Goal: Task Accomplishment & Management: Use online tool/utility

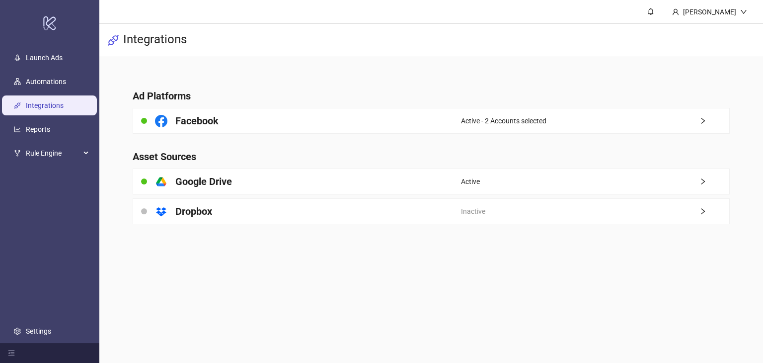
click at [50, 104] on link "Integrations" at bounding box center [45, 105] width 38 height 8
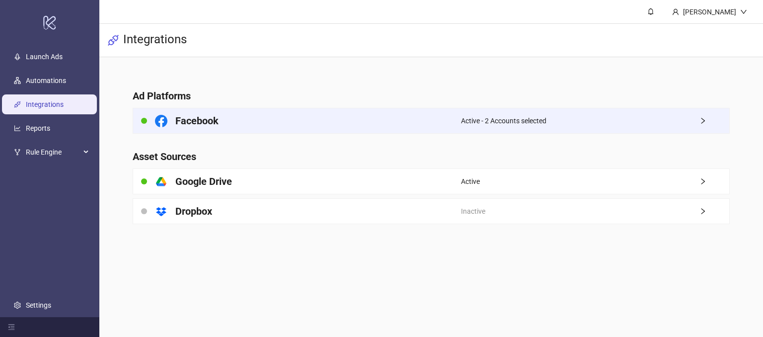
click at [371, 117] on div "Facebook" at bounding box center [297, 120] width 328 height 25
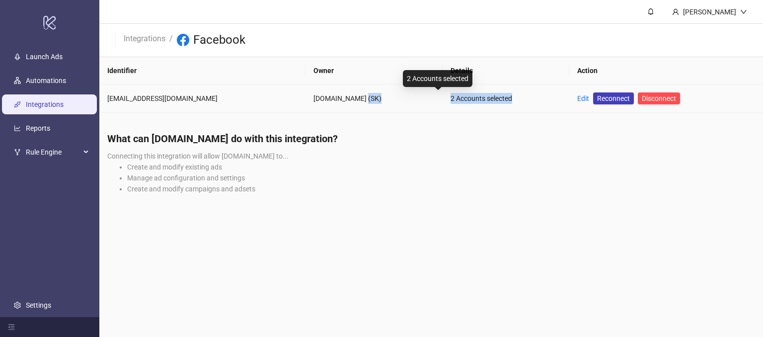
drag, startPoint x: 356, startPoint y: 102, endPoint x: 424, endPoint y: 149, distance: 83.2
click at [439, 111] on tr "[PERSON_NAME][EMAIL_ADDRESS][DOMAIN_NAME] [DOMAIN_NAME] (SK) 2 Accounts selecte…" at bounding box center [431, 98] width 664 height 28
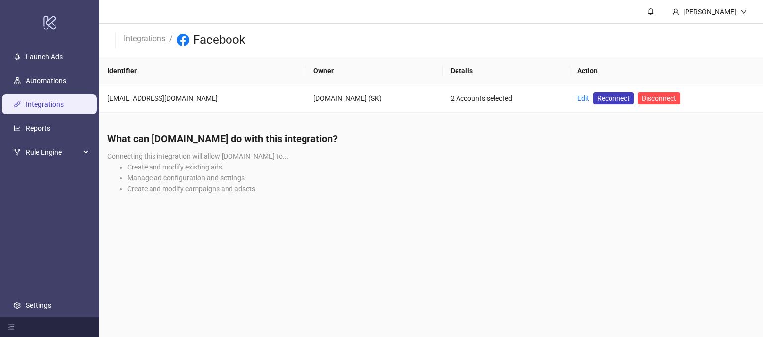
click at [418, 157] on div "What can [DOMAIN_NAME] do with this integration? Connecting this integration wi…" at bounding box center [431, 166] width 664 height 85
click at [141, 35] on link "Integrations" at bounding box center [145, 37] width 46 height 11
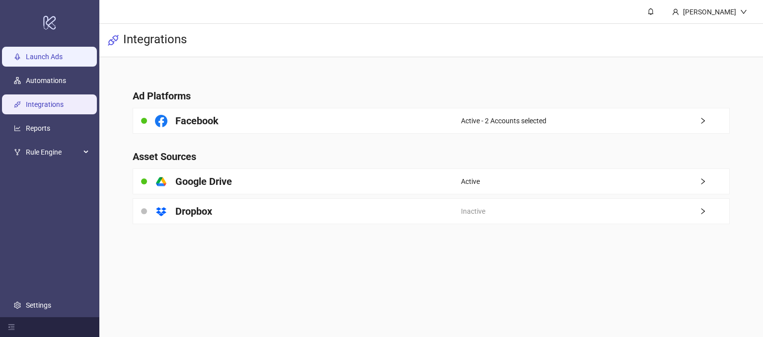
click at [36, 53] on link "Launch Ads" at bounding box center [44, 57] width 37 height 8
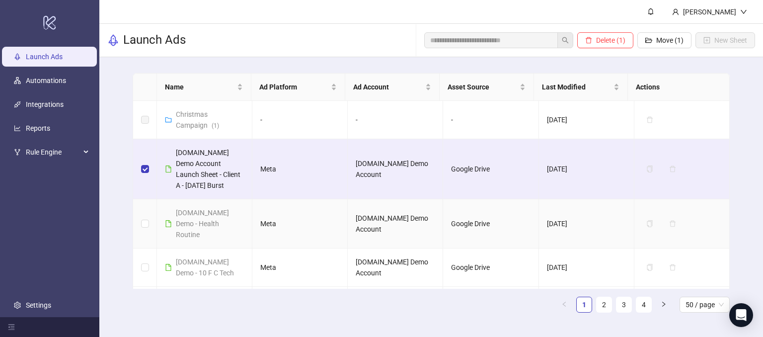
click at [140, 216] on td at bounding box center [145, 223] width 24 height 49
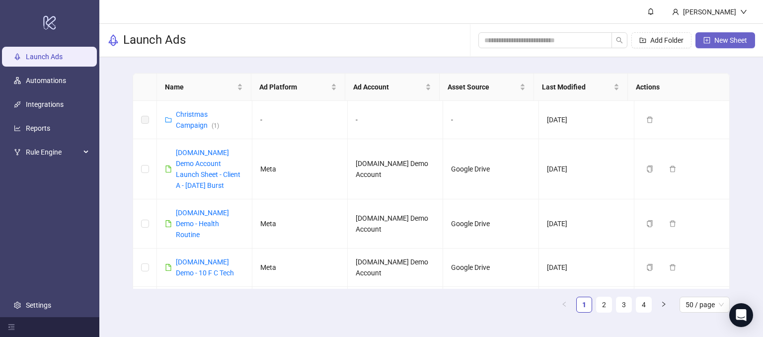
click at [457, 41] on span "New Sheet" at bounding box center [730, 40] width 33 height 8
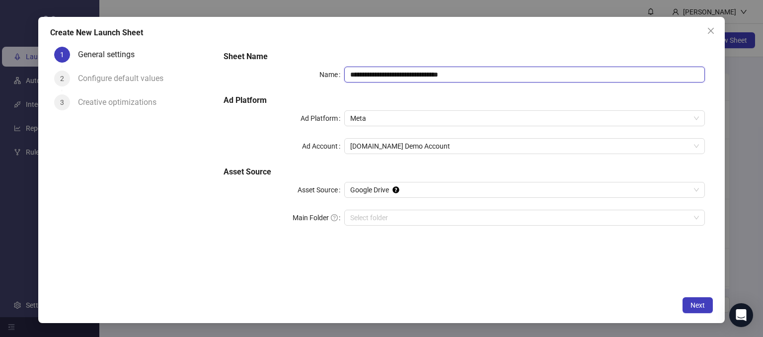
click at [457, 73] on input "**********" at bounding box center [524, 75] width 361 height 16
drag, startPoint x: 481, startPoint y: 74, endPoint x: 394, endPoint y: 64, distance: 87.6
click at [394, 64] on div "**********" at bounding box center [464, 144] width 489 height 195
click at [392, 118] on span "Meta" at bounding box center [524, 118] width 349 height 15
type input "**********"
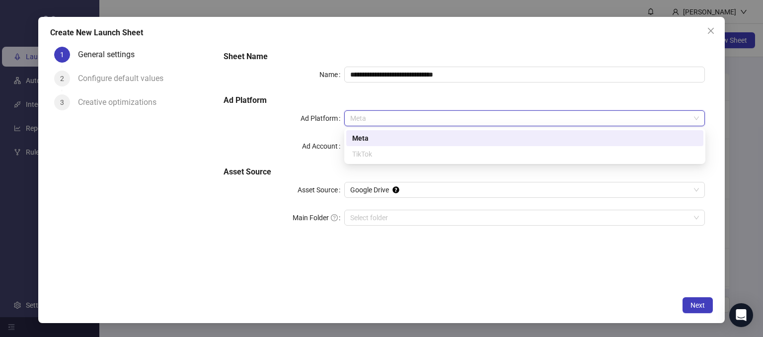
click at [358, 139] on div "Meta" at bounding box center [524, 138] width 345 height 11
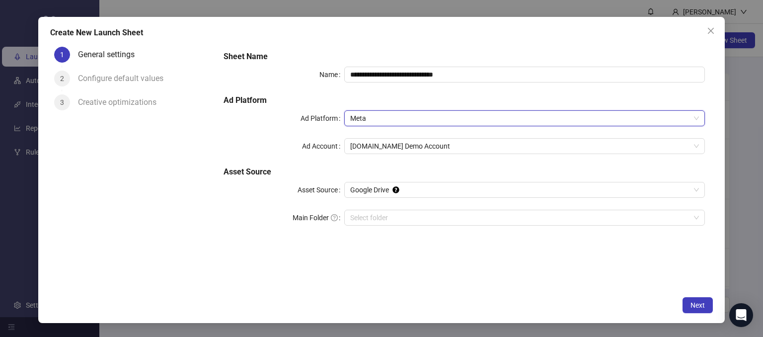
click at [225, 177] on h5 "Asset Source" at bounding box center [464, 172] width 481 height 12
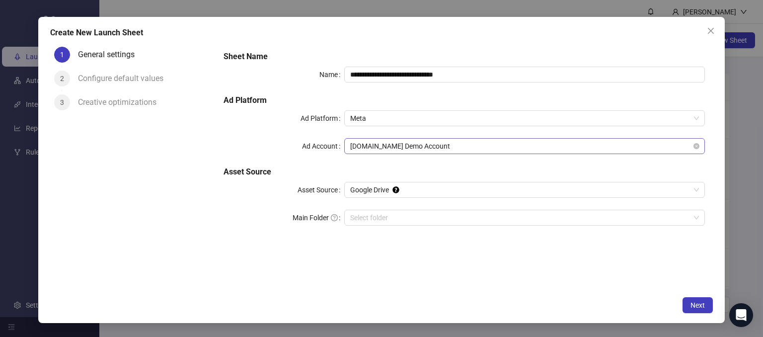
click at [369, 146] on span "[DOMAIN_NAME] Demo Account" at bounding box center [524, 146] width 349 height 15
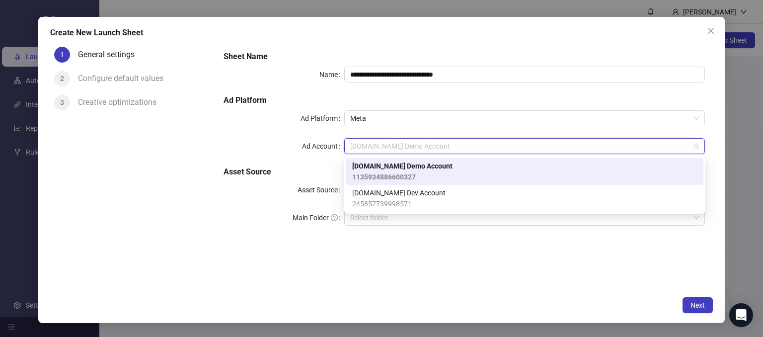
click at [366, 167] on span "[DOMAIN_NAME] Demo Account" at bounding box center [402, 165] width 100 height 11
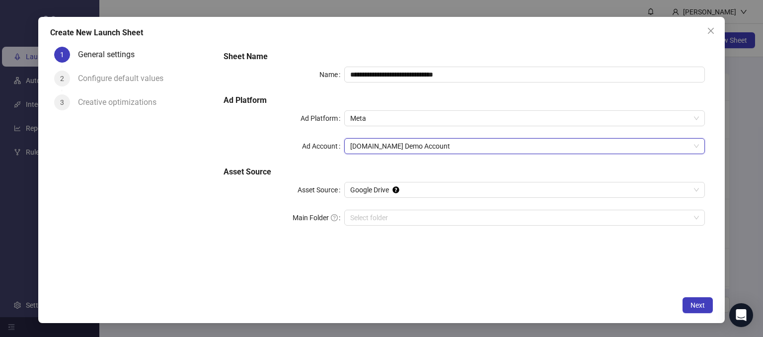
click at [191, 241] on div "1 General settings 2 Configure default values 3 Creative optimizations" at bounding box center [133, 167] width 166 height 248
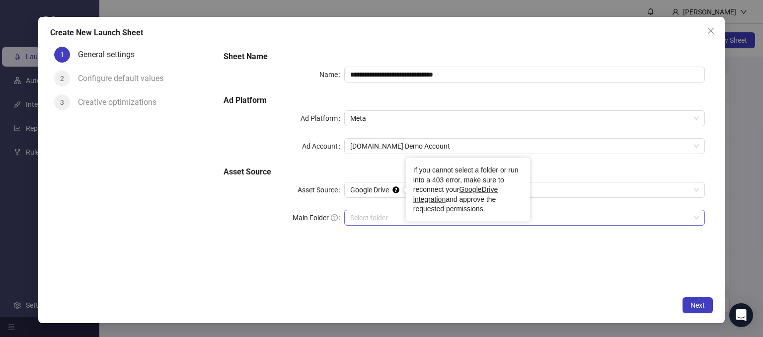
click at [362, 218] on input "Main Folder" at bounding box center [520, 217] width 340 height 15
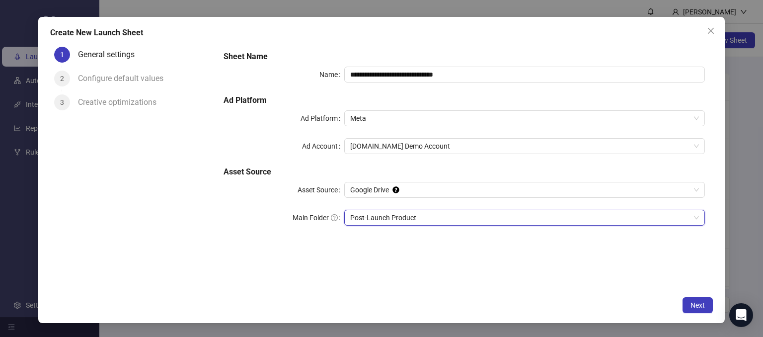
click at [349, 261] on div "**********" at bounding box center [464, 167] width 497 height 248
click at [457, 308] on span "Next" at bounding box center [698, 305] width 14 height 8
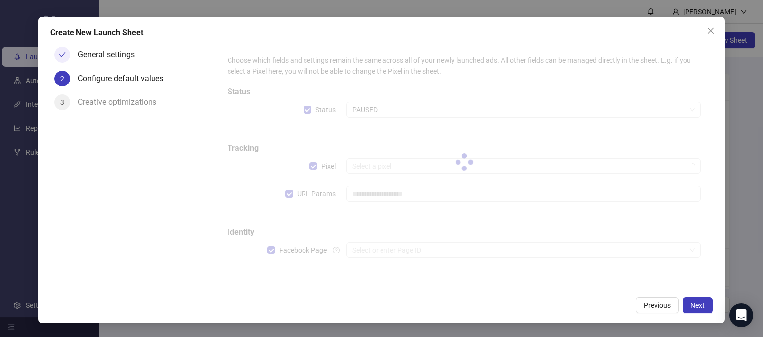
type input "**********"
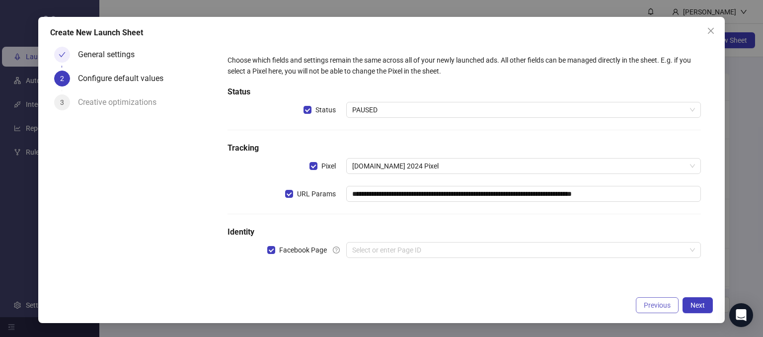
click at [457, 308] on span "Previous" at bounding box center [657, 305] width 27 height 8
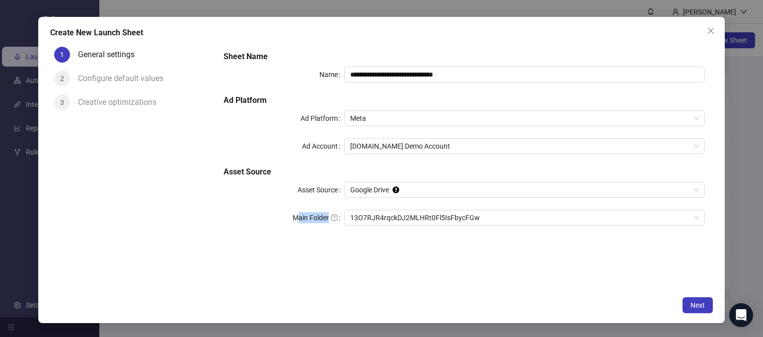
drag, startPoint x: 300, startPoint y: 219, endPoint x: 328, endPoint y: 221, distance: 28.4
click at [328, 221] on label "Main Folder" at bounding box center [319, 218] width 52 height 16
click at [322, 258] on div "**********" at bounding box center [464, 167] width 497 height 248
click at [457, 221] on span "13O7RJR4rqckDJ2MLHRt0Fl5IsFbycFGw" at bounding box center [524, 217] width 349 height 15
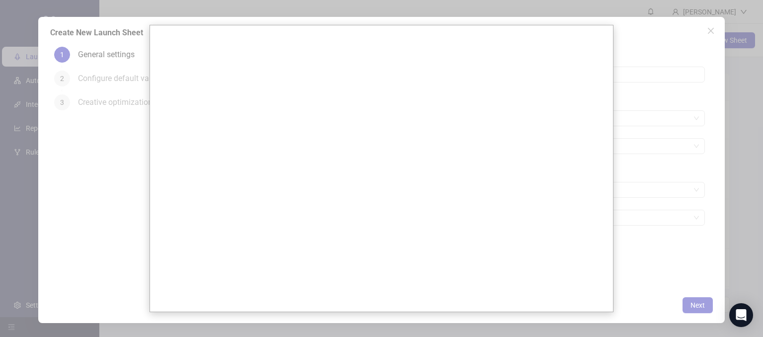
click at [93, 237] on div at bounding box center [381, 168] width 763 height 337
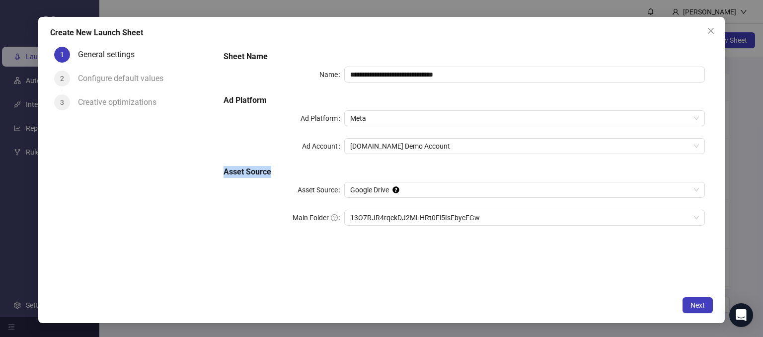
drag, startPoint x: 222, startPoint y: 163, endPoint x: 292, endPoint y: 183, distance: 72.8
click at [270, 175] on div "**********" at bounding box center [464, 144] width 489 height 195
click at [365, 191] on span "Google Drive" at bounding box center [524, 189] width 349 height 15
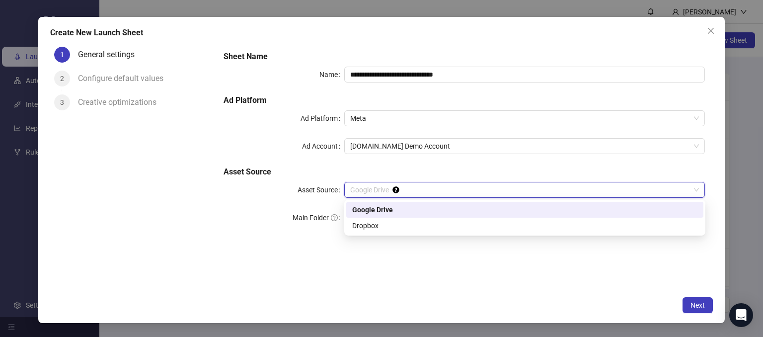
click at [360, 214] on div "Google Drive" at bounding box center [524, 209] width 345 height 11
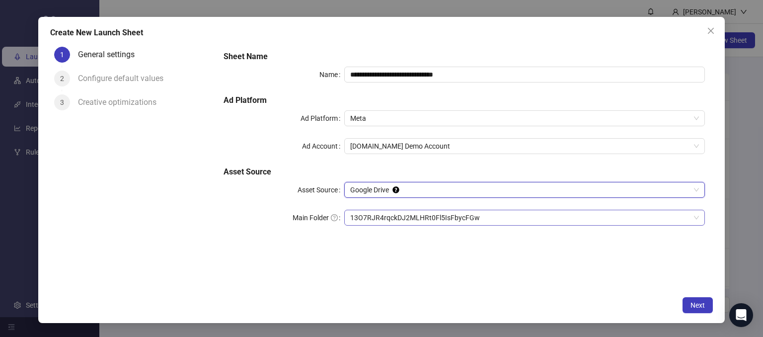
click at [424, 221] on span "13O7RJR4rqckDJ2MLHRt0Fl5IsFbycFGw" at bounding box center [524, 217] width 349 height 15
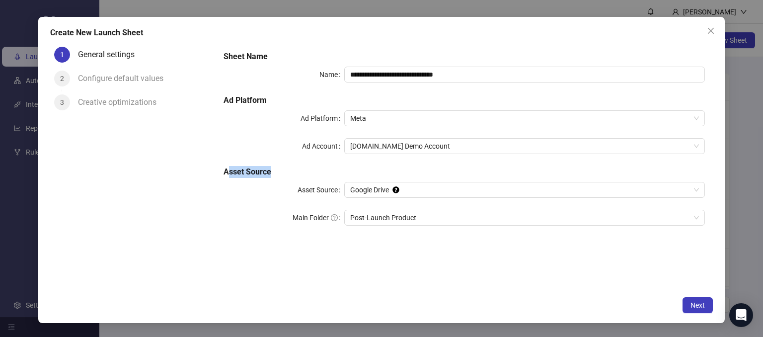
drag, startPoint x: 231, startPoint y: 169, endPoint x: 282, endPoint y: 186, distance: 54.4
click at [272, 177] on h5 "Asset Source" at bounding box center [464, 172] width 481 height 12
click at [296, 216] on label "Main Folder" at bounding box center [319, 218] width 52 height 16
click at [350, 216] on input "Main Folder" at bounding box center [520, 217] width 340 height 15
click at [457, 301] on span "Next" at bounding box center [698, 305] width 14 height 8
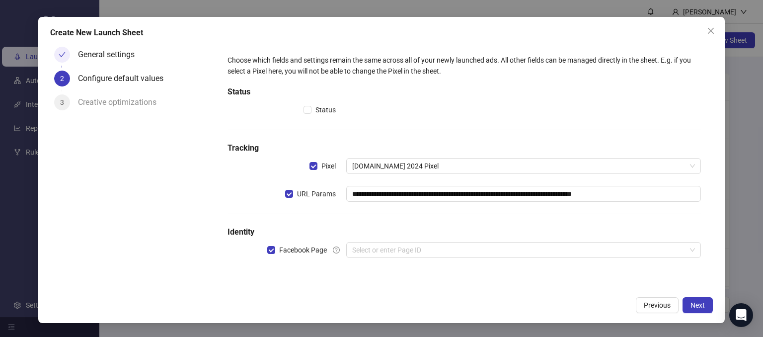
click at [419, 213] on div "**********" at bounding box center [464, 162] width 481 height 223
click at [372, 247] on input "search" at bounding box center [519, 249] width 334 height 15
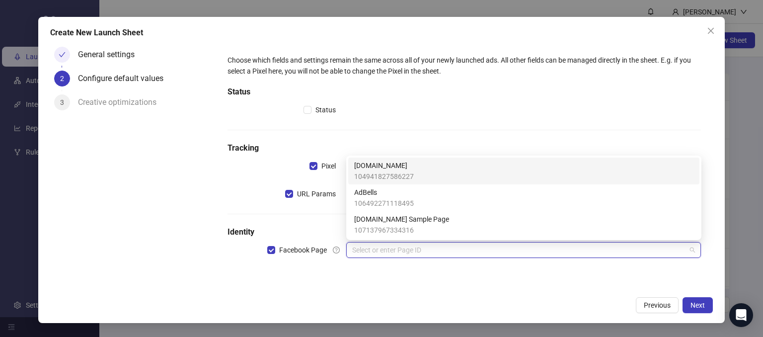
click at [362, 172] on span "104941827586227" at bounding box center [384, 176] width 60 height 11
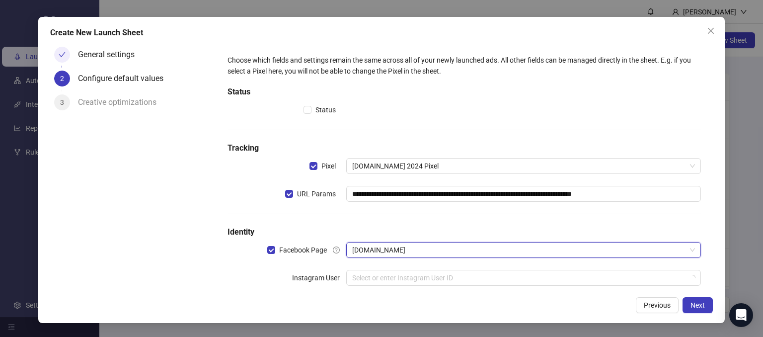
click at [174, 269] on div "General settings 2 Configure default values 3 Creative optimizations" at bounding box center [133, 167] width 166 height 248
click at [358, 274] on input "search" at bounding box center [519, 277] width 334 height 15
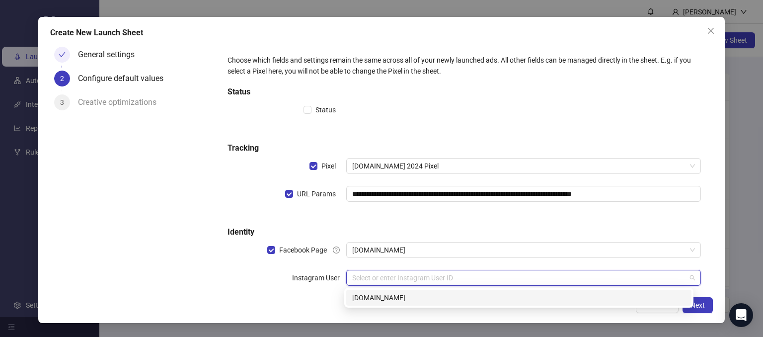
click at [359, 297] on div "[DOMAIN_NAME]" at bounding box center [518, 297] width 333 height 11
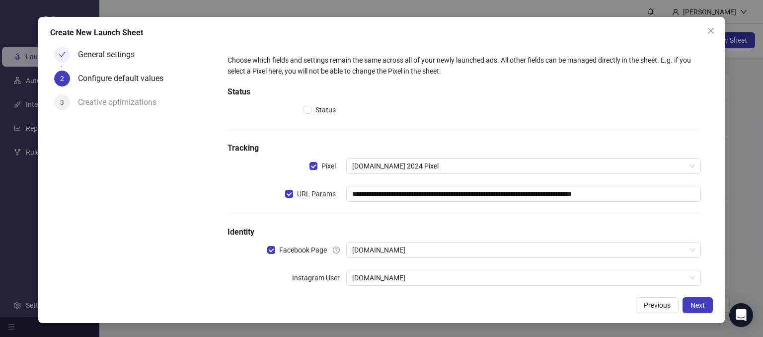
click at [199, 267] on div "General settings 2 Configure default values 3 Creative optimizations" at bounding box center [133, 167] width 166 height 248
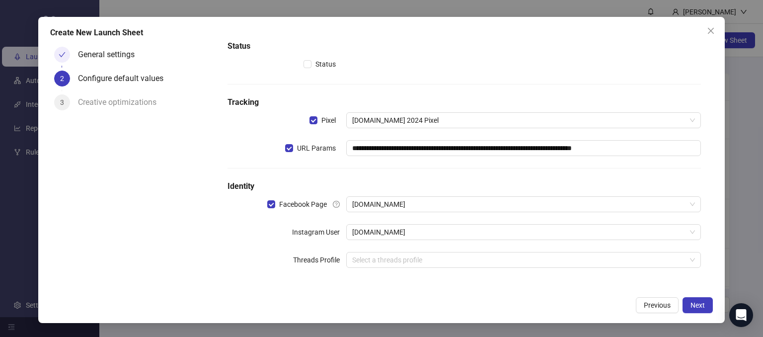
click at [301, 277] on div "**********" at bounding box center [464, 144] width 481 height 279
drag, startPoint x: 286, startPoint y: 263, endPoint x: 292, endPoint y: 263, distance: 6.0
click at [287, 263] on div "Threads Profile" at bounding box center [287, 260] width 118 height 16
drag, startPoint x: 292, startPoint y: 234, endPoint x: 324, endPoint y: 237, distance: 32.4
click at [336, 236] on label "Instagram User" at bounding box center [319, 232] width 54 height 16
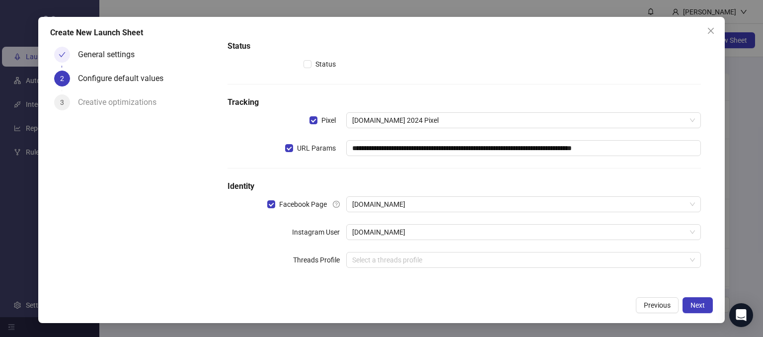
click at [244, 245] on div "**********" at bounding box center [464, 144] width 481 height 279
click at [457, 304] on button "Next" at bounding box center [698, 305] width 30 height 16
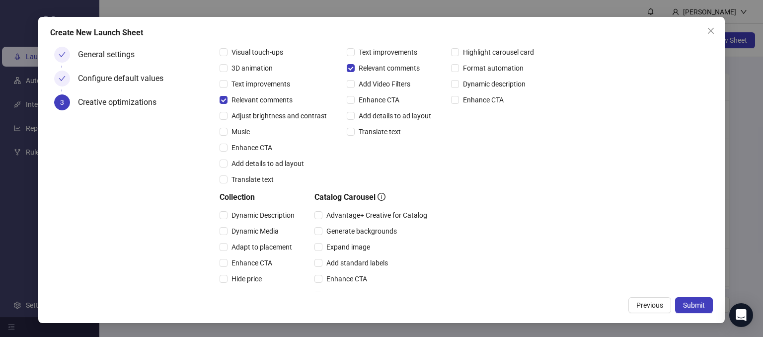
scroll to position [0, 0]
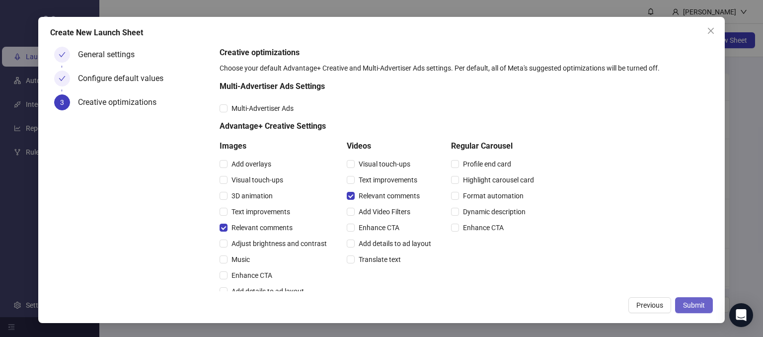
click at [457, 306] on span "Submit" at bounding box center [694, 305] width 22 height 8
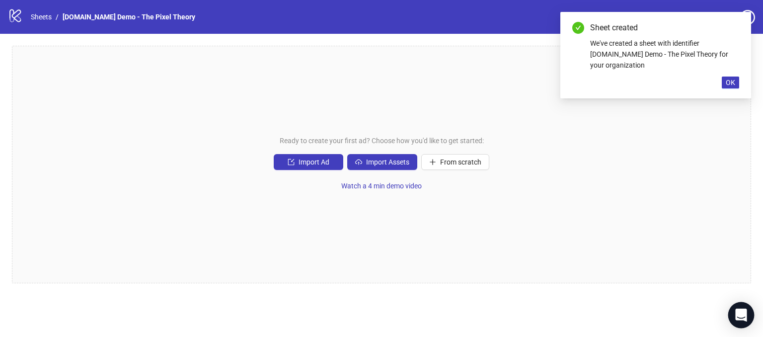
click at [457, 311] on icon "Open Intercom Messenger" at bounding box center [740, 315] width 11 height 13
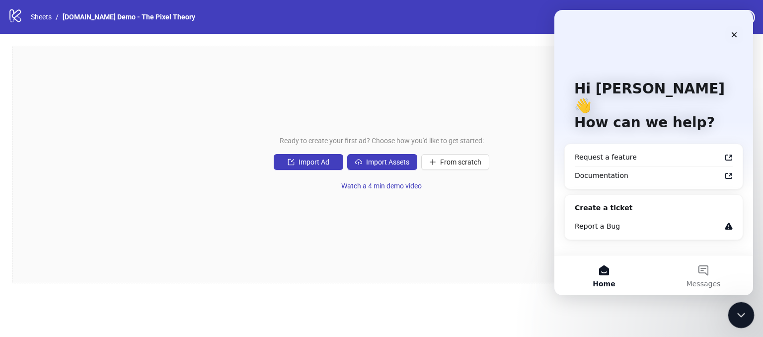
click at [457, 318] on div "Close Intercom Messenger" at bounding box center [740, 314] width 24 height 24
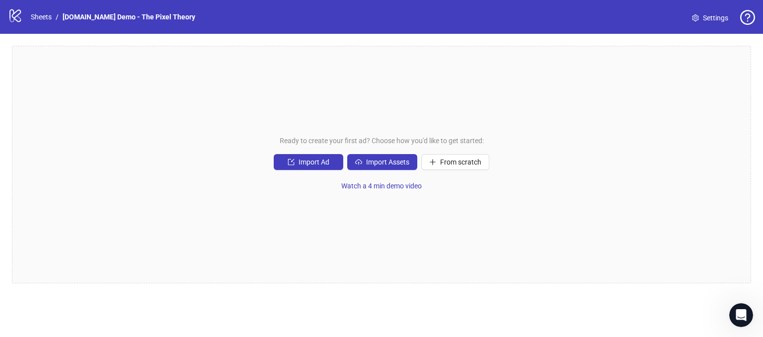
click at [457, 146] on div "Ready to create your first ad? Choose how you'd like to get started: Import Ad …" at bounding box center [381, 164] width 739 height 237
click at [383, 163] on span "Import Assets" at bounding box center [387, 162] width 43 height 8
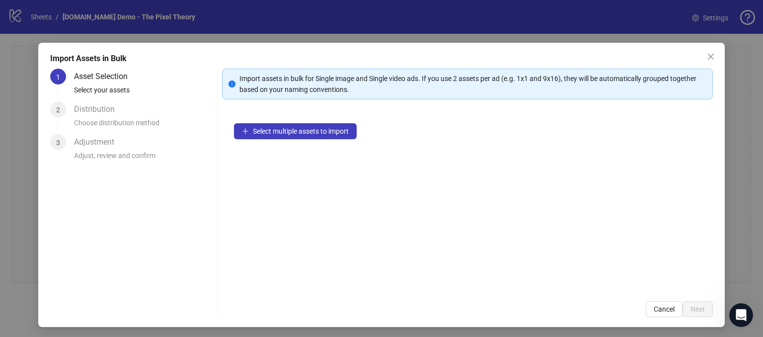
scroll to position [9, 0]
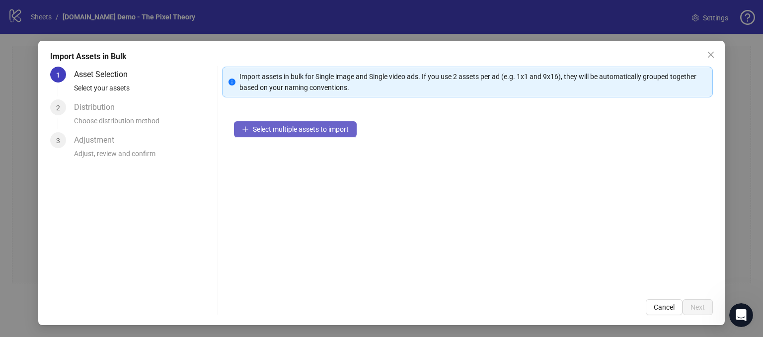
click at [311, 129] on span "Select multiple assets to import" at bounding box center [301, 129] width 96 height 8
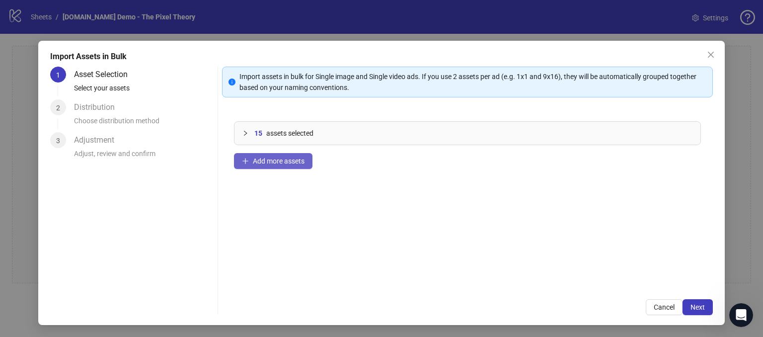
click at [276, 161] on span "Add more assets" at bounding box center [279, 161] width 52 height 8
click at [457, 305] on span "Next" at bounding box center [698, 307] width 14 height 8
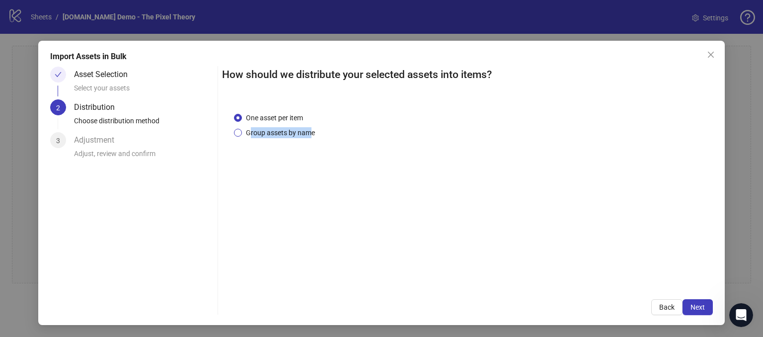
drag, startPoint x: 247, startPoint y: 132, endPoint x: 306, endPoint y: 134, distance: 58.7
click at [306, 134] on span "Group assets by name" at bounding box center [280, 132] width 77 height 11
click at [314, 159] on div "One asset per item Group assets by name" at bounding box center [467, 193] width 491 height 187
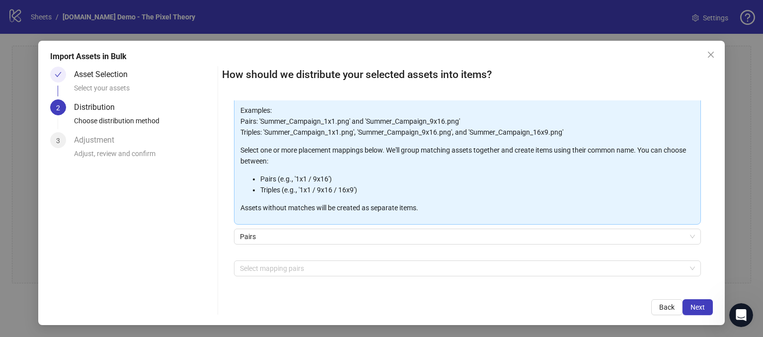
scroll to position [64, 0]
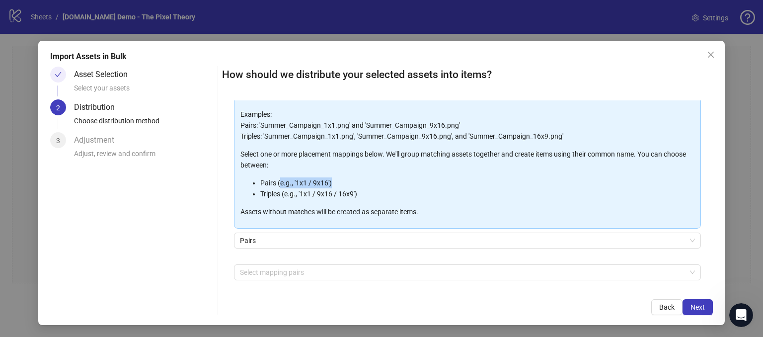
drag, startPoint x: 334, startPoint y: 177, endPoint x: 337, endPoint y: 207, distance: 30.5
click at [278, 181] on li "Pairs (e.g., '1x1 / 9x16')" at bounding box center [477, 182] width 434 height 11
click at [157, 182] on div "Asset Selection Select your assets 2 Distribution Choose distribution method 3 …" at bounding box center [131, 191] width 163 height 248
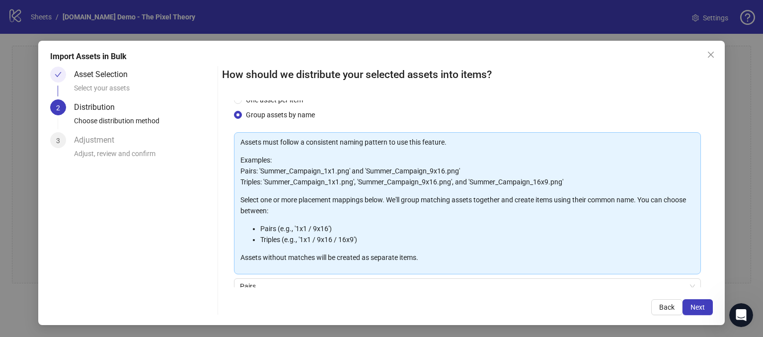
scroll to position [0, 0]
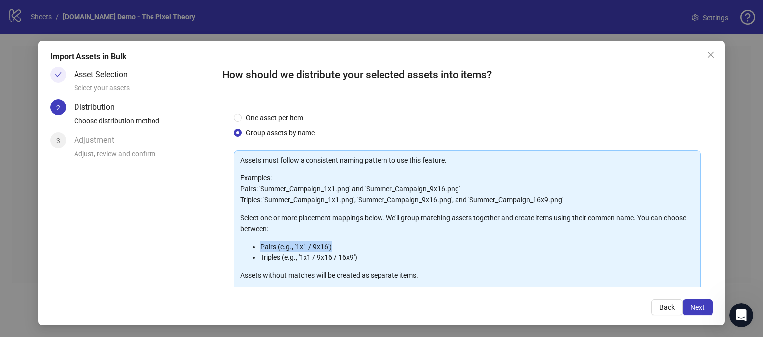
drag, startPoint x: 254, startPoint y: 242, endPoint x: 334, endPoint y: 246, distance: 79.6
click at [334, 246] on ul "Pairs (e.g., '1x1 / 9x16') Triples (e.g., '1x1 / 9x16 / 16x9')" at bounding box center [467, 252] width 454 height 22
click at [374, 244] on li "Pairs (e.g., '1x1 / 9x16')" at bounding box center [477, 246] width 434 height 11
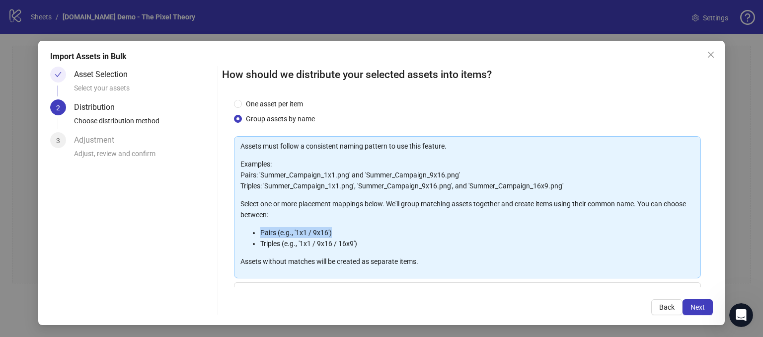
drag, startPoint x: 260, startPoint y: 230, endPoint x: 368, endPoint y: 223, distance: 108.0
click at [338, 233] on li "Pairs (e.g., '1x1 / 9x16')" at bounding box center [477, 232] width 434 height 11
click at [371, 222] on div "Assets must follow a consistent naming pattern to use this feature. Examples: P…" at bounding box center [467, 204] width 454 height 126
drag, startPoint x: 270, startPoint y: 229, endPoint x: 362, endPoint y: 222, distance: 92.2
click at [329, 232] on li "Pairs (e.g., '1x1 / 9x16')" at bounding box center [477, 232] width 434 height 11
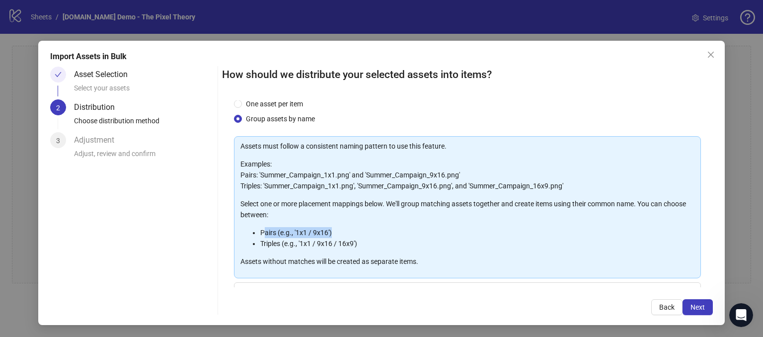
click at [368, 221] on div "Assets must follow a consistent naming pattern to use this feature. Examples: P…" at bounding box center [467, 204] width 454 height 126
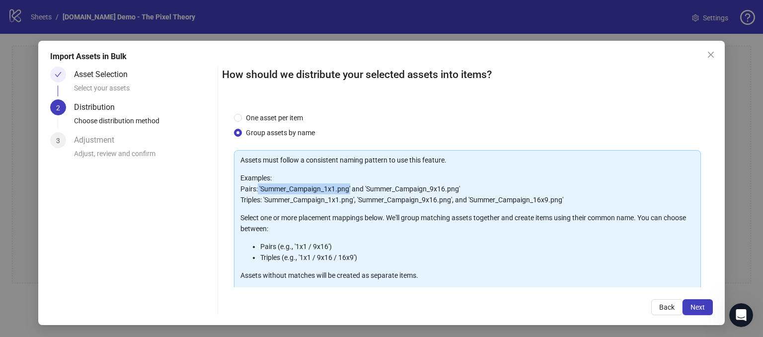
drag, startPoint x: 256, startPoint y: 185, endPoint x: 348, endPoint y: 187, distance: 92.4
click at [348, 187] on p "Examples: Pairs: 'Summer_Campaign_1x1.png' and 'Summer_Campaign_9x16.png' Tripl…" at bounding box center [467, 188] width 454 height 33
click at [384, 188] on p "Examples: Pairs: 'Summer_Campaign_1x1.png' and 'Summer_Campaign_9x16.png' Tripl…" at bounding box center [467, 188] width 454 height 33
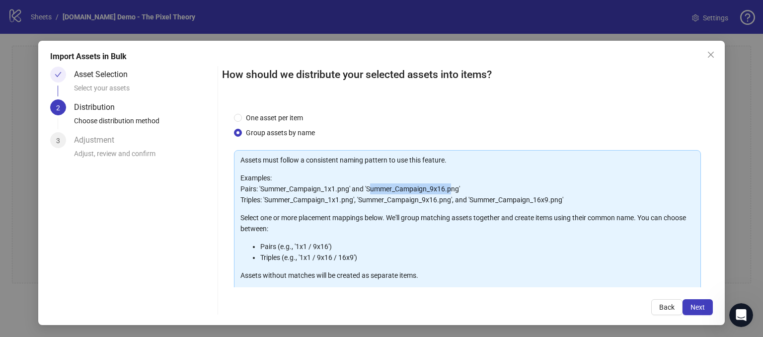
drag, startPoint x: 371, startPoint y: 186, endPoint x: 474, endPoint y: 189, distance: 103.4
click at [452, 191] on p "Examples: Pairs: 'Summer_Campaign_1x1.png' and 'Summer_Campaign_9x16.png' Tripl…" at bounding box center [467, 188] width 454 height 33
click at [457, 189] on p "Examples: Pairs: 'Summer_Campaign_1x1.png' and 'Summer_Campaign_9x16.png' Tripl…" at bounding box center [467, 188] width 454 height 33
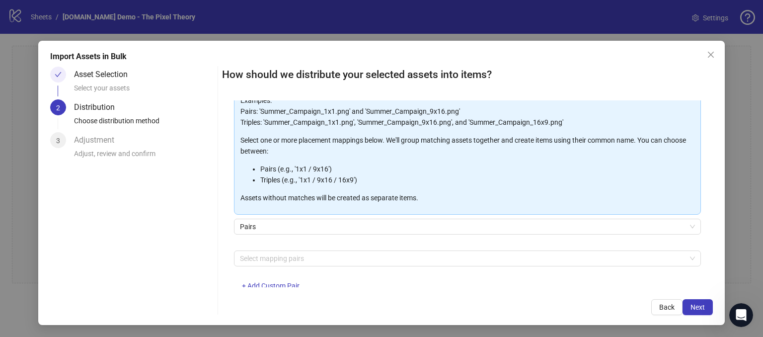
scroll to position [103, 0]
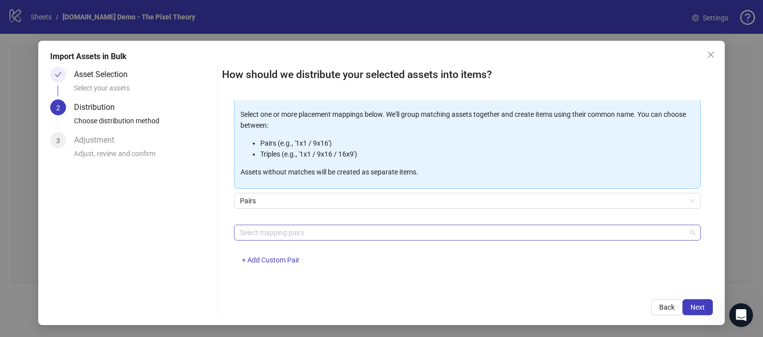
click at [259, 228] on div at bounding box center [462, 233] width 453 height 14
click at [217, 238] on div "Asset Selection Select your assets 2 Distribution Choose distribution method 3 …" at bounding box center [381, 191] width 663 height 248
click at [265, 259] on span "+ Add Custom Pair" at bounding box center [271, 260] width 58 height 8
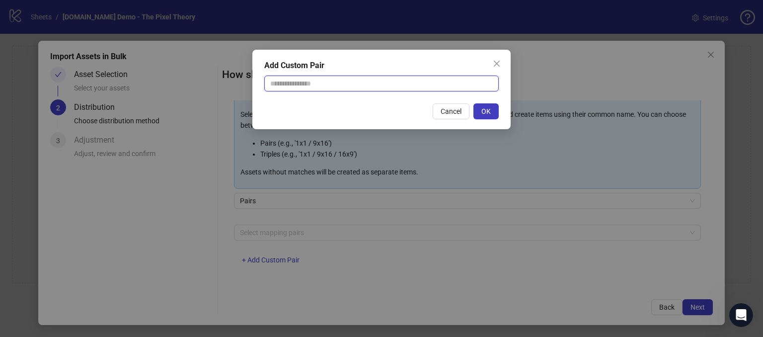
click at [289, 88] on input "text" at bounding box center [381, 84] width 234 height 16
click at [446, 107] on span "Cancel" at bounding box center [451, 111] width 21 height 8
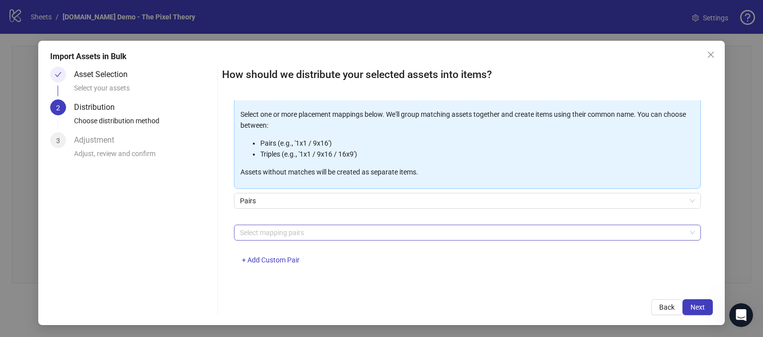
click at [258, 233] on div at bounding box center [462, 233] width 453 height 14
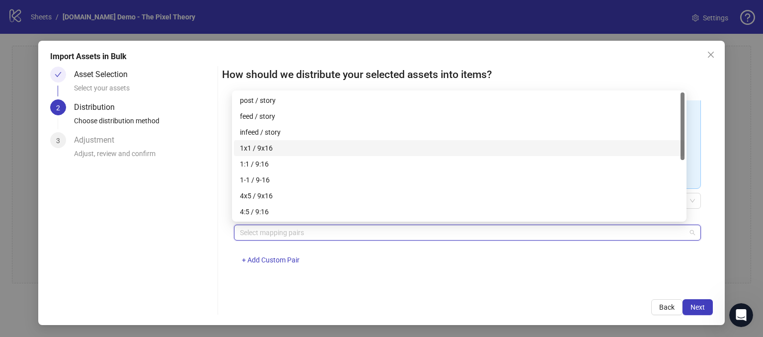
click at [256, 144] on div "1x1 / 9x16" at bounding box center [459, 148] width 439 height 11
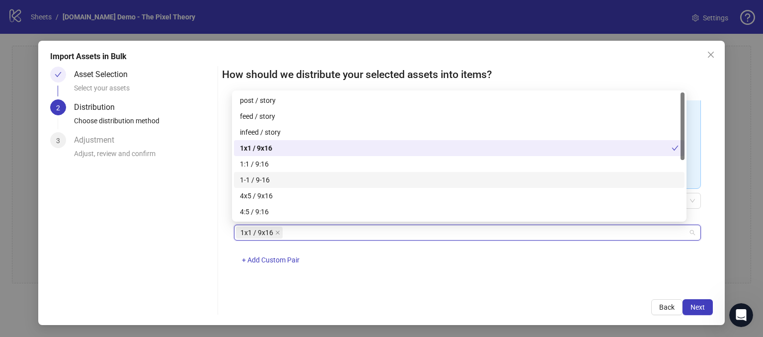
click at [359, 277] on div "One asset per item Group assets by name Assets must follow a consistent naming …" at bounding box center [467, 193] width 491 height 187
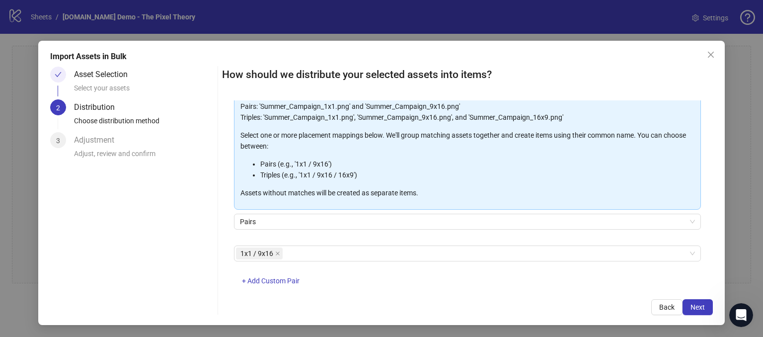
scroll to position [84, 0]
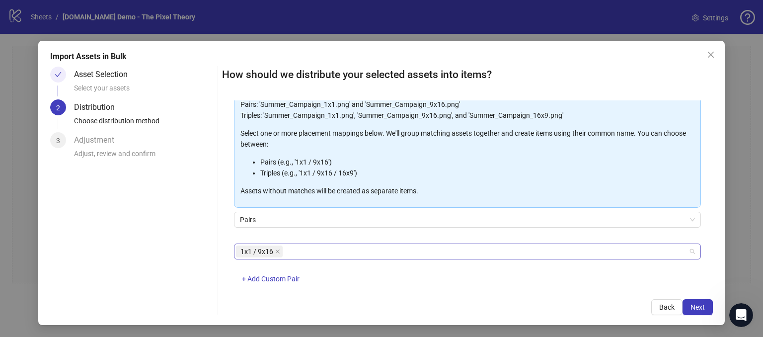
click at [307, 255] on div "1x1 / 9x16" at bounding box center [462, 251] width 453 height 14
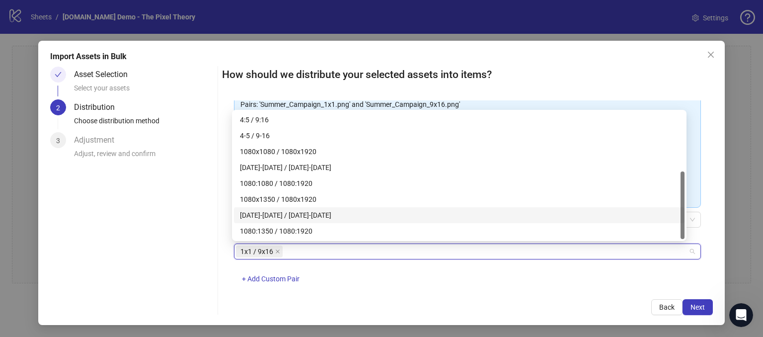
scroll to position [0, 0]
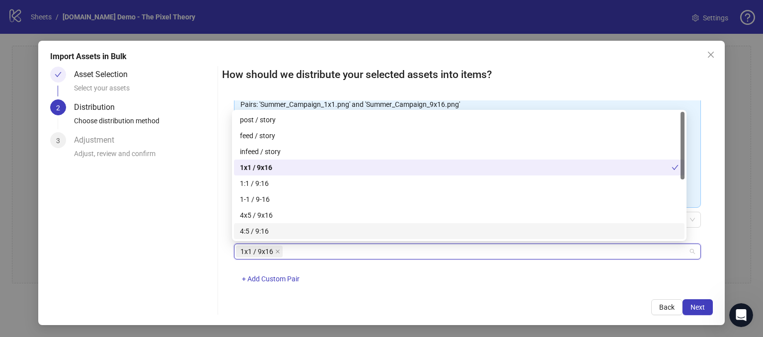
click at [199, 269] on div "Asset Selection Select your assets 2 Distribution Choose distribution method 3 …" at bounding box center [131, 191] width 163 height 248
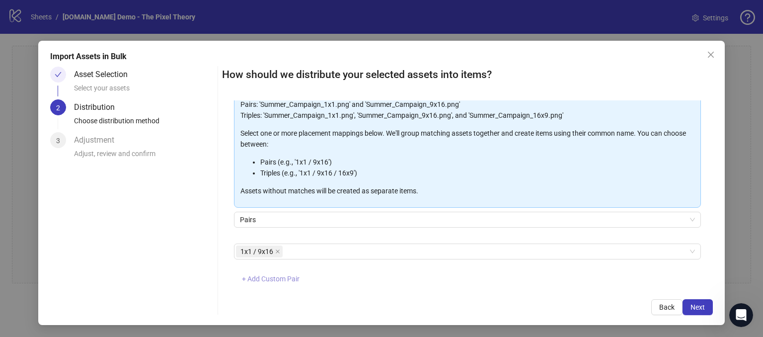
click at [261, 276] on span "+ Add Custom Pair" at bounding box center [271, 279] width 58 height 8
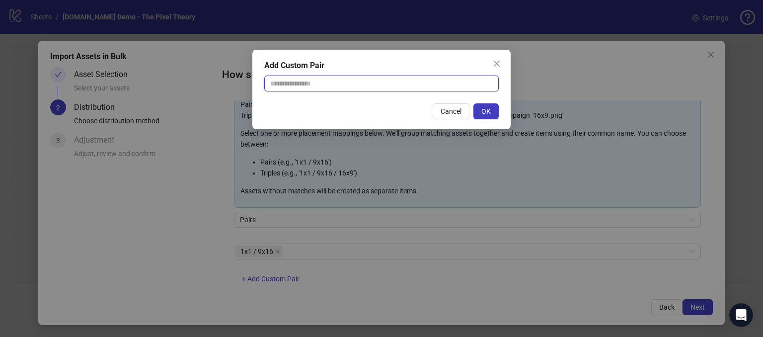
click at [291, 83] on input "text" at bounding box center [381, 84] width 234 height 16
type input "********"
click at [457, 111] on button "OK" at bounding box center [485, 111] width 25 height 16
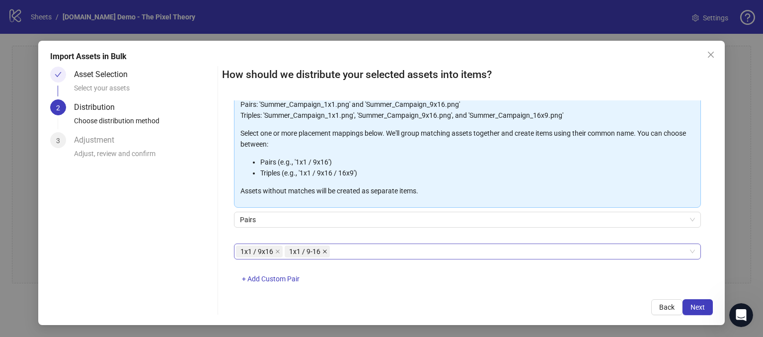
click at [323, 251] on icon "close" at bounding box center [325, 251] width 4 height 4
drag, startPoint x: 312, startPoint y: 273, endPoint x: 318, endPoint y: 267, distance: 8.8
click at [312, 273] on div "1x1 / 9x16 + Add Custom Pair" at bounding box center [467, 269] width 467 height 52
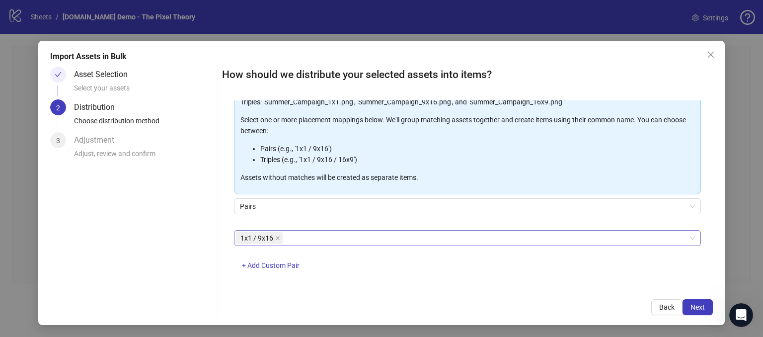
scroll to position [103, 0]
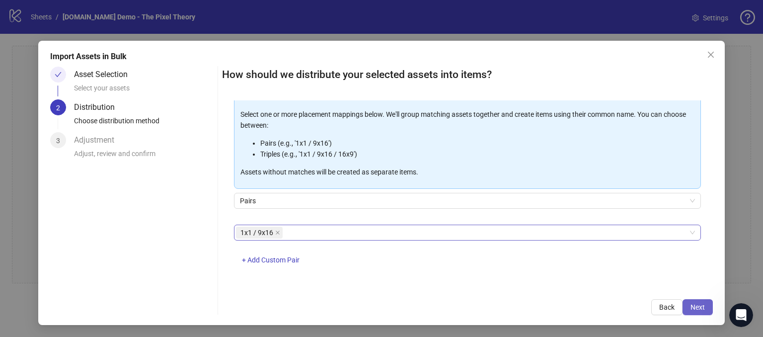
click at [457, 303] on span "Next" at bounding box center [698, 307] width 14 height 8
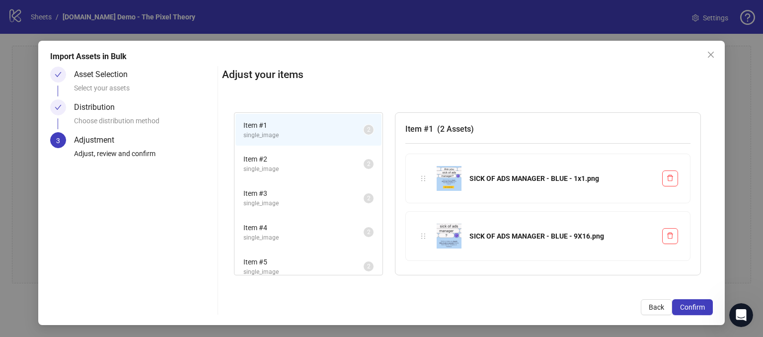
click at [307, 166] on span "single_image" at bounding box center [303, 168] width 120 height 9
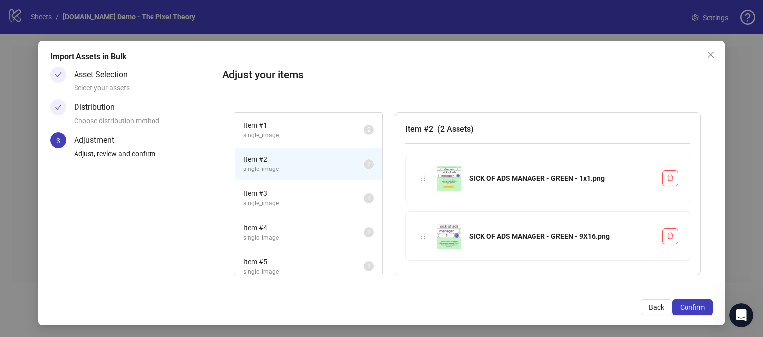
click at [285, 199] on span "single_image" at bounding box center [303, 203] width 120 height 9
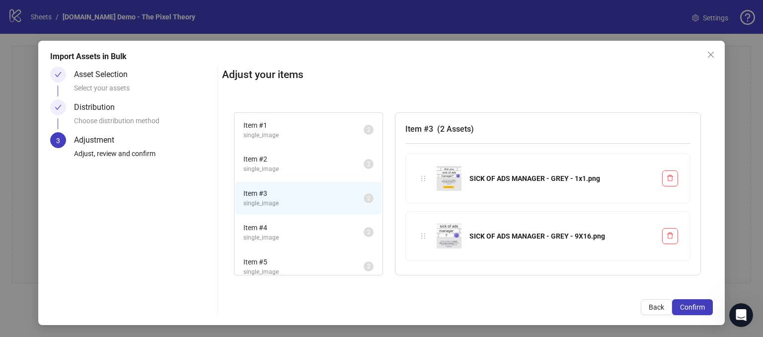
click at [293, 228] on span "Item # 4" at bounding box center [303, 227] width 120 height 11
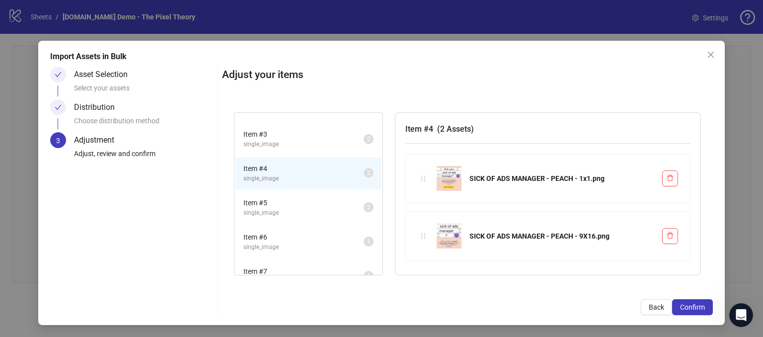
scroll to position [99, 0]
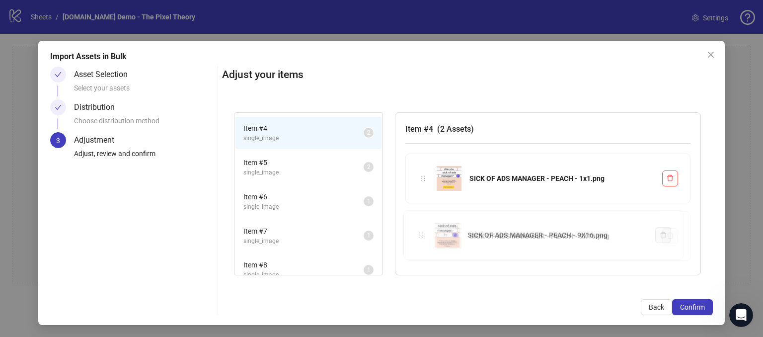
drag, startPoint x: 420, startPoint y: 236, endPoint x: 403, endPoint y: 214, distance: 27.6
click at [403, 214] on div "Item # 1 single_image 2 Item # 2 single_image 2 Item # 3 single_image 2 Item # …" at bounding box center [467, 193] width 491 height 187
click at [302, 164] on span "Item # 5" at bounding box center [303, 162] width 120 height 11
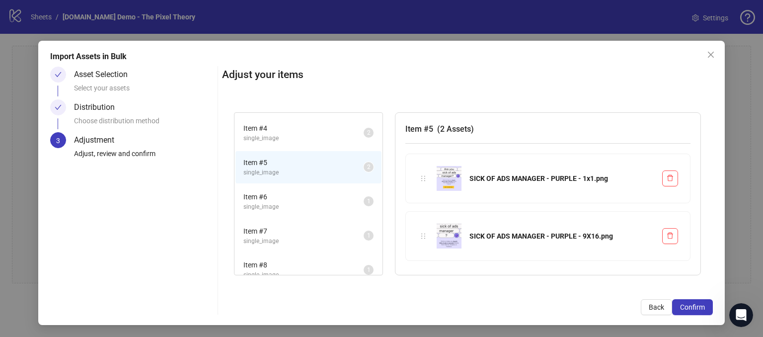
click at [288, 219] on div "Item # 7 single_image 1" at bounding box center [308, 236] width 148 height 34
click at [293, 229] on span "Item # 7" at bounding box center [303, 231] width 120 height 11
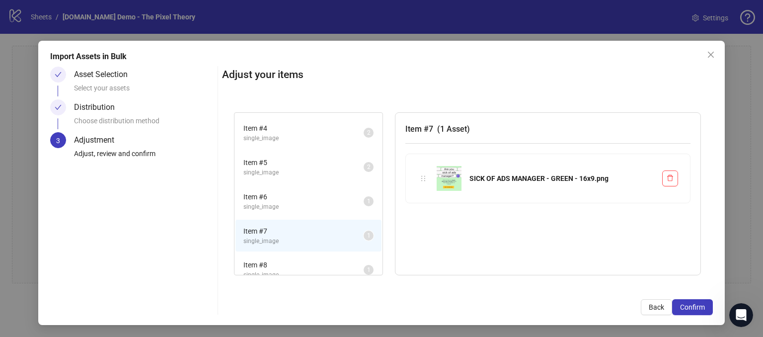
click at [279, 191] on span "Item # 6" at bounding box center [303, 196] width 120 height 11
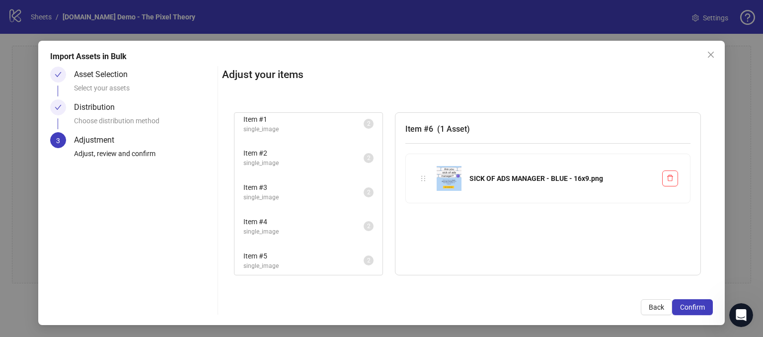
scroll to position [0, 0]
click at [279, 172] on span "single_image" at bounding box center [303, 168] width 120 height 9
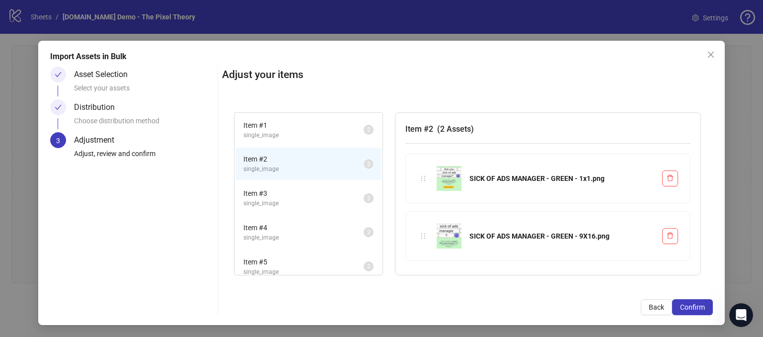
click at [270, 199] on span "single_image" at bounding box center [303, 203] width 120 height 9
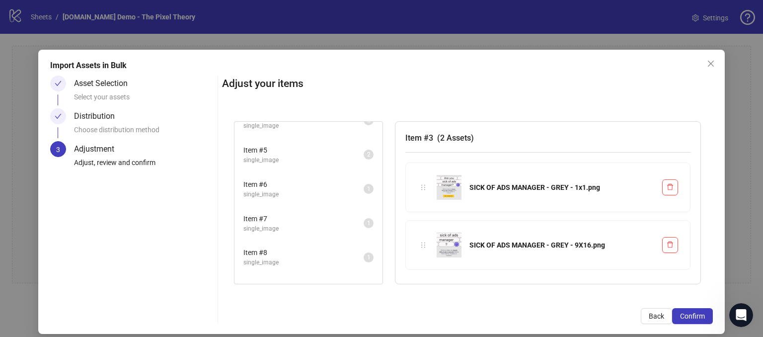
scroll to position [298, 0]
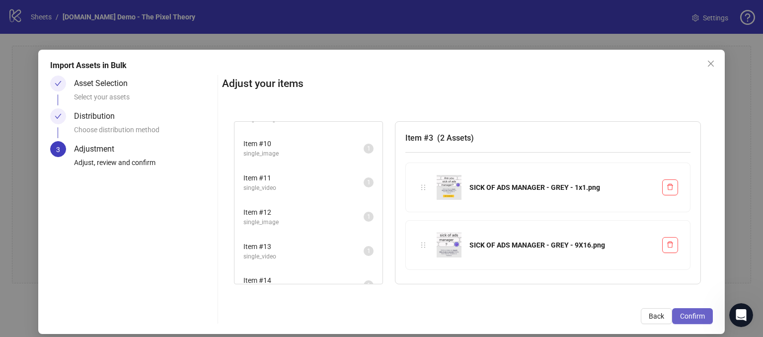
click at [457, 310] on button "Confirm" at bounding box center [692, 316] width 41 height 16
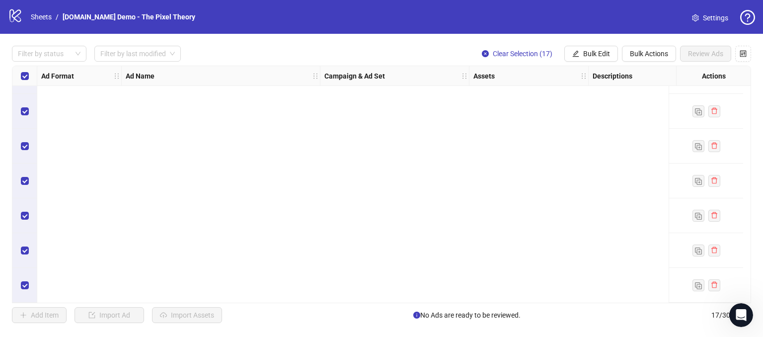
scroll to position [0, 0]
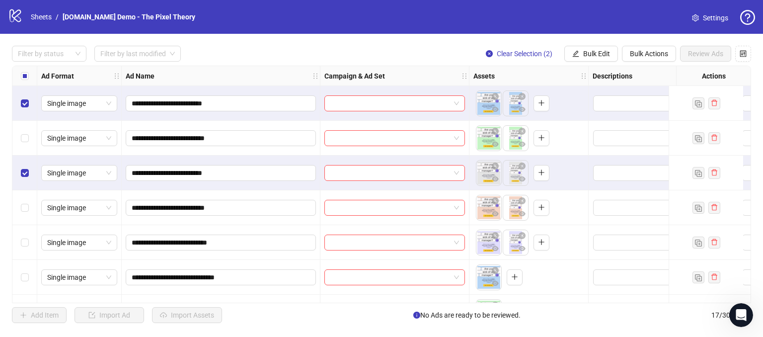
click at [26, 195] on div "Select row 4" at bounding box center [24, 207] width 25 height 35
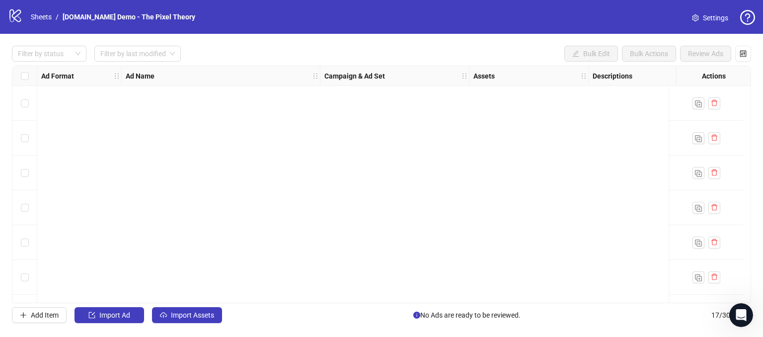
scroll to position [378, 0]
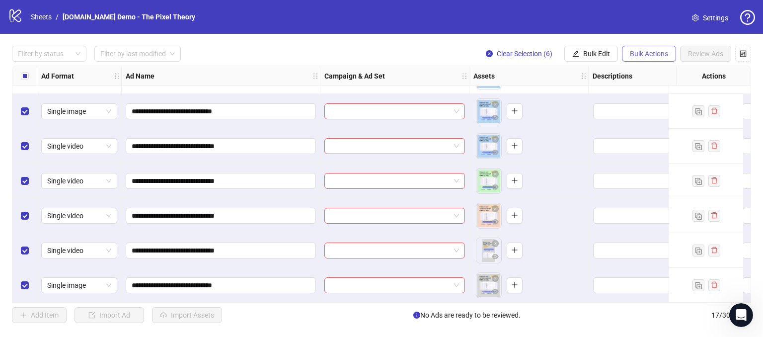
click at [457, 52] on span "Bulk Actions" at bounding box center [649, 54] width 38 height 8
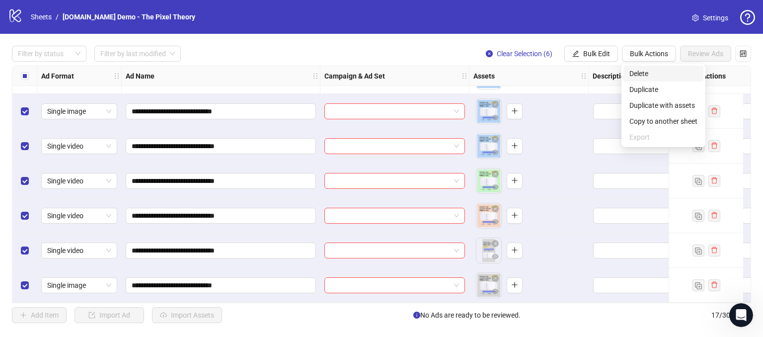
click at [457, 76] on span "Delete" at bounding box center [663, 73] width 68 height 11
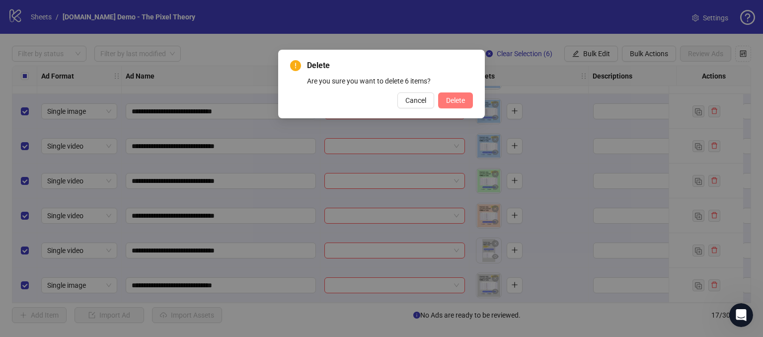
click at [457, 96] on span "Delete" at bounding box center [455, 100] width 19 height 8
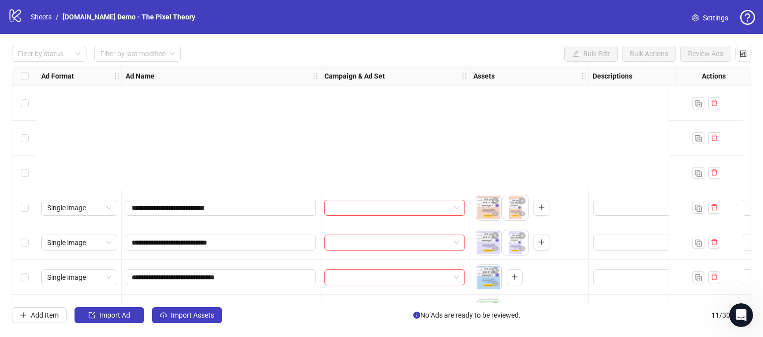
scroll to position [169, 0]
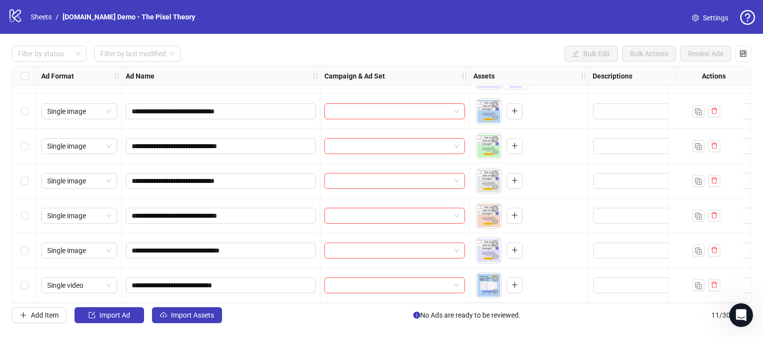
click at [31, 283] on div "Select row 11" at bounding box center [24, 285] width 25 height 35
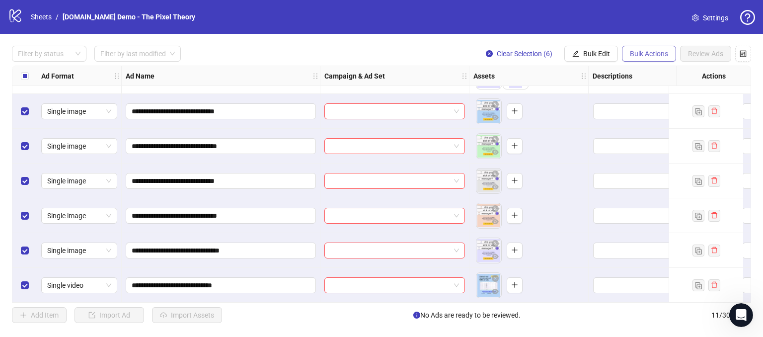
click at [457, 46] on button "Bulk Actions" at bounding box center [649, 54] width 54 height 16
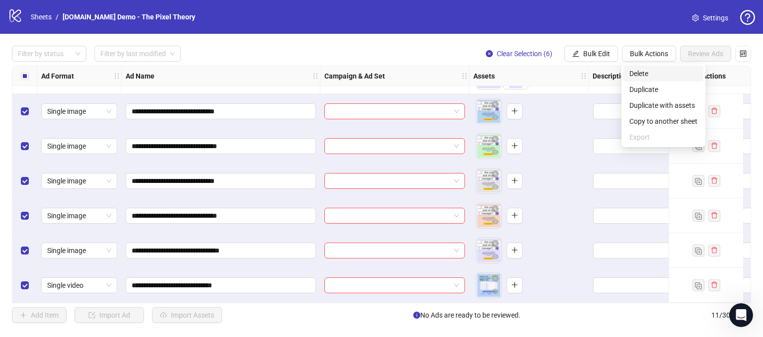
click at [457, 75] on span "Delete" at bounding box center [663, 73] width 68 height 11
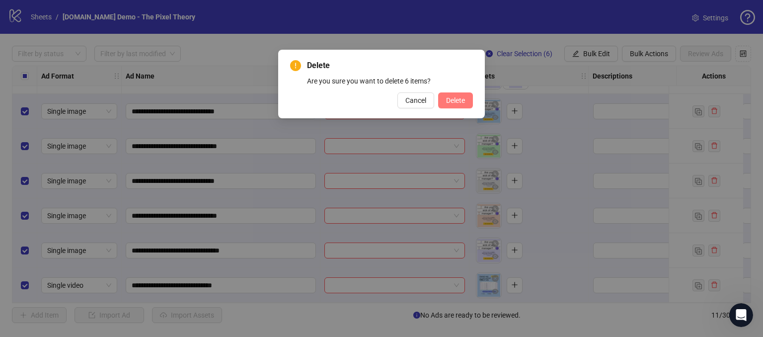
click at [457, 101] on button "Delete" at bounding box center [455, 100] width 35 height 16
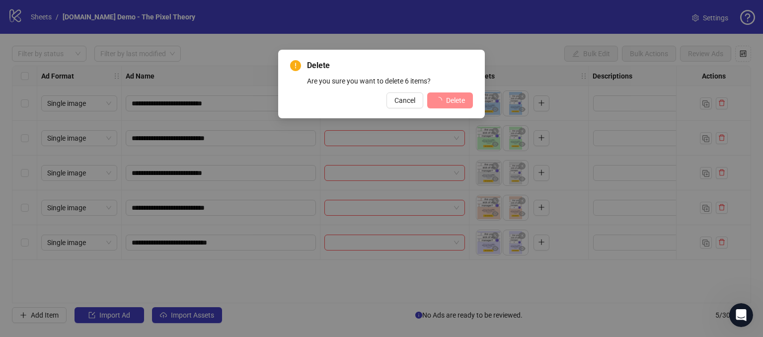
scroll to position [0, 0]
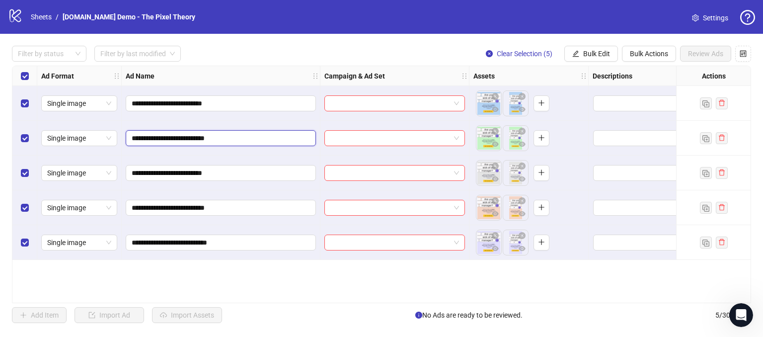
click at [276, 137] on input "**********" at bounding box center [220, 138] width 176 height 11
type input "**********"
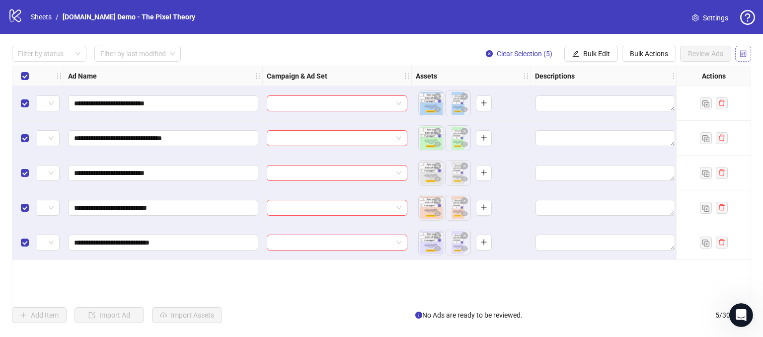
click at [457, 53] on icon "control" at bounding box center [743, 53] width 7 height 7
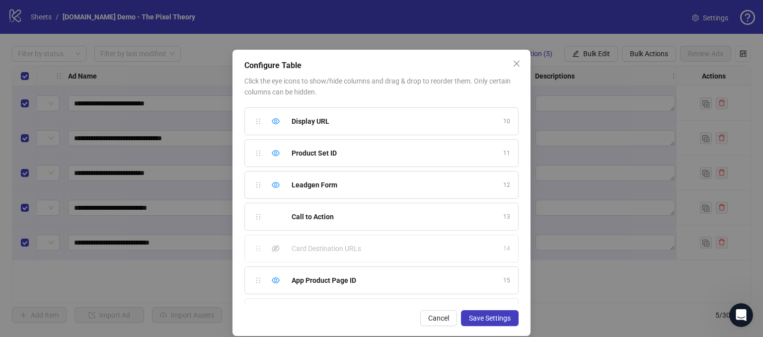
scroll to position [263, 0]
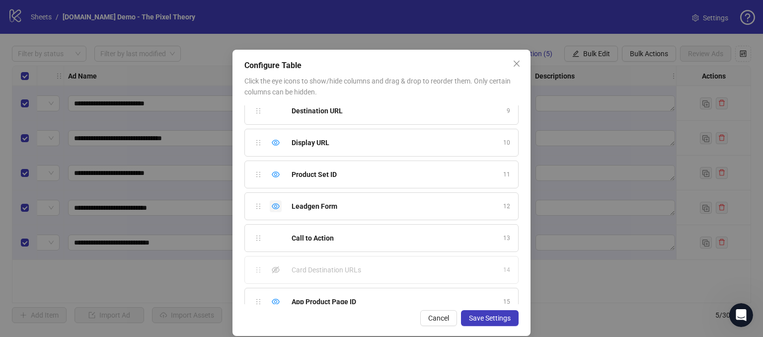
click at [272, 205] on icon "eye" at bounding box center [276, 206] width 8 height 6
click at [270, 175] on div "Hide column" at bounding box center [276, 174] width 12 height 12
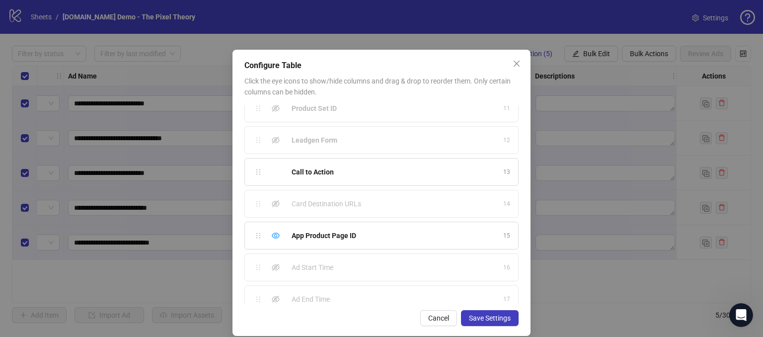
scroll to position [338, 0]
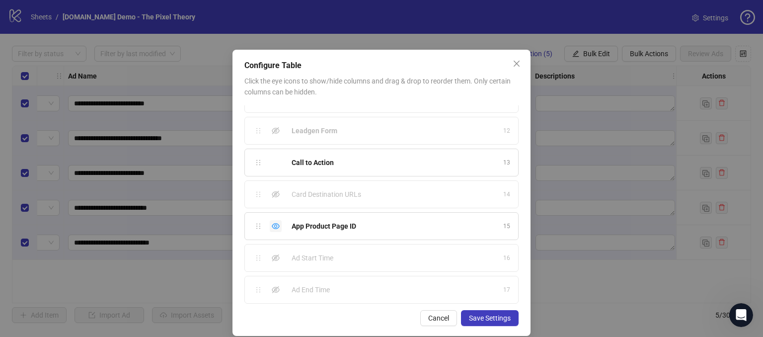
click at [272, 227] on div "Hide column" at bounding box center [276, 226] width 12 height 12
drag, startPoint x: 288, startPoint y: 253, endPoint x: 343, endPoint y: 247, distance: 55.0
click at [343, 247] on div "Ad Start Time 16" at bounding box center [381, 258] width 274 height 28
click at [348, 253] on div "Ad Start Time" at bounding box center [395, 257] width 206 height 11
drag, startPoint x: 288, startPoint y: 256, endPoint x: 349, endPoint y: 247, distance: 61.3
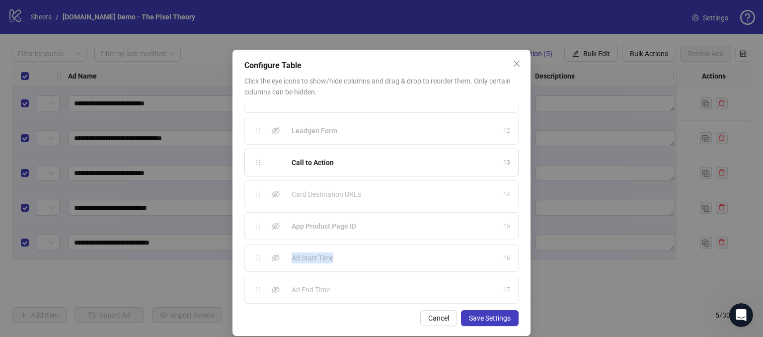
click at [349, 247] on div "Ad Start Time 16" at bounding box center [381, 258] width 274 height 28
click at [359, 252] on div "Ad Start Time" at bounding box center [395, 257] width 206 height 11
click at [360, 247] on div "Ad Start Time 16" at bounding box center [381, 258] width 274 height 28
click at [272, 255] on icon "eye-invisible" at bounding box center [276, 258] width 8 height 8
click at [272, 287] on icon "eye-invisible" at bounding box center [276, 290] width 8 height 8
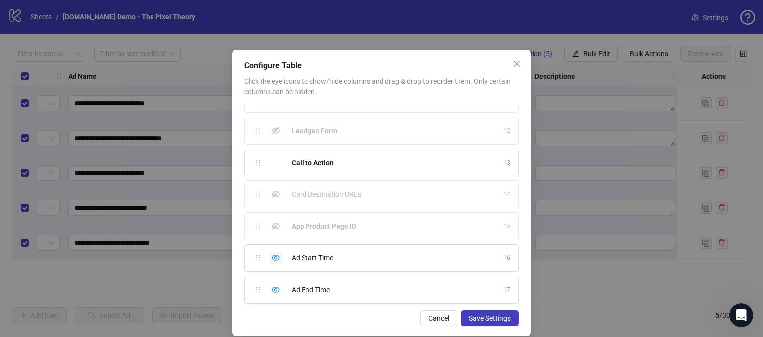
click at [272, 254] on icon "eye" at bounding box center [276, 258] width 8 height 8
click at [273, 286] on icon "eye" at bounding box center [276, 290] width 8 height 8
click at [457, 314] on span "Save Settings" at bounding box center [490, 318] width 42 height 8
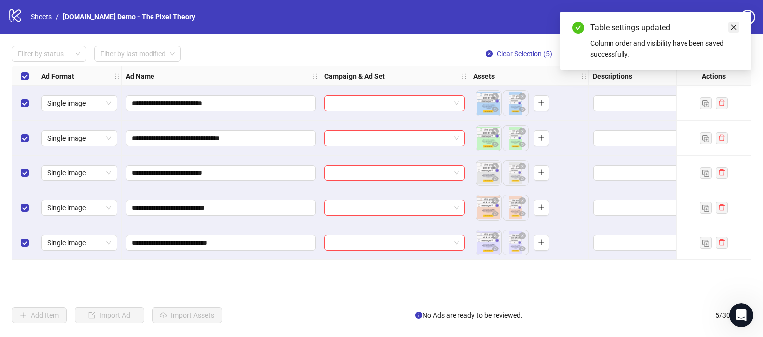
click at [457, 22] on link "Close" at bounding box center [733, 27] width 11 height 11
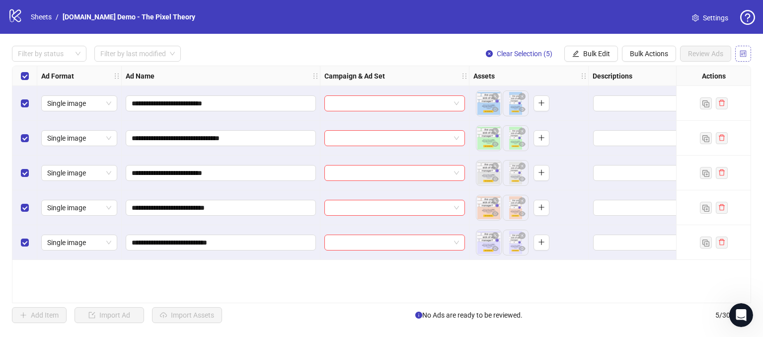
click at [457, 55] on icon "control" at bounding box center [743, 53] width 6 height 6
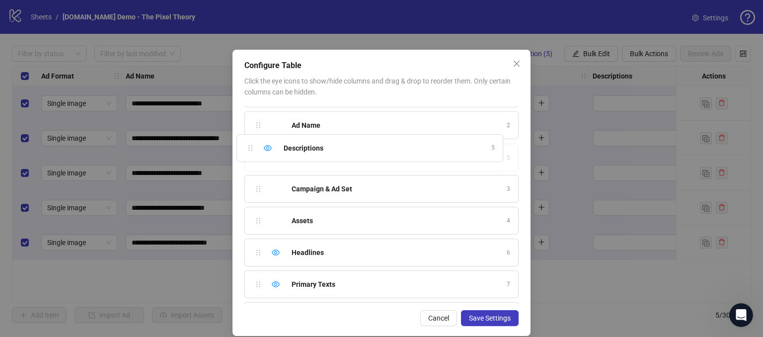
scroll to position [22, 0]
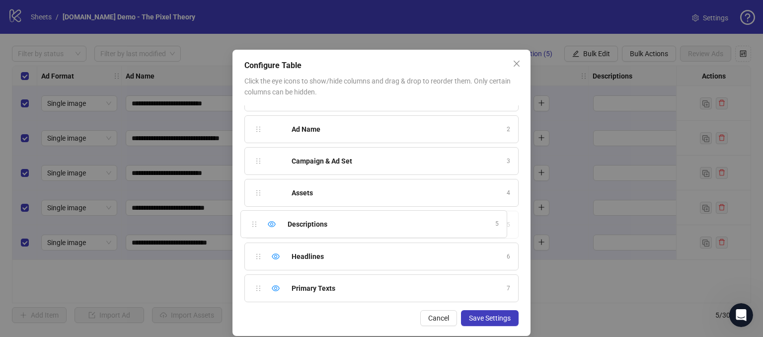
drag, startPoint x: 254, startPoint y: 207, endPoint x: 247, endPoint y: 217, distance: 12.1
click at [247, 217] on div "Ad Format 1 Ad Name 2 Campaign & Ad Set 3 Assets 4 Descriptions 5 Headlines 6 P…" at bounding box center [381, 204] width 274 height 199
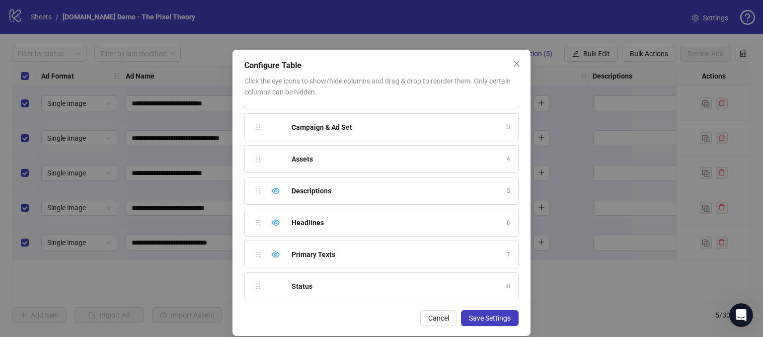
scroll to position [99, 0]
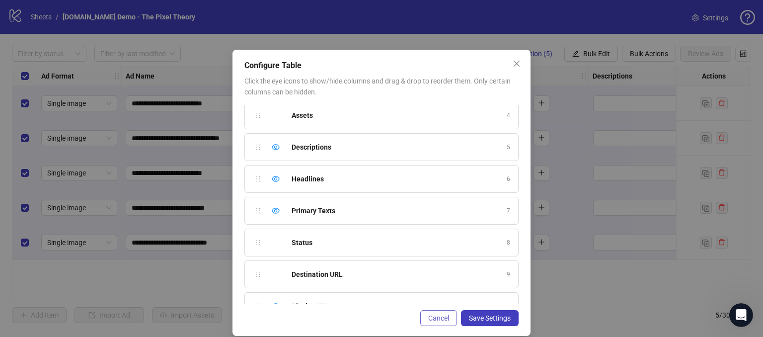
click at [433, 317] on span "Cancel" at bounding box center [438, 318] width 21 height 8
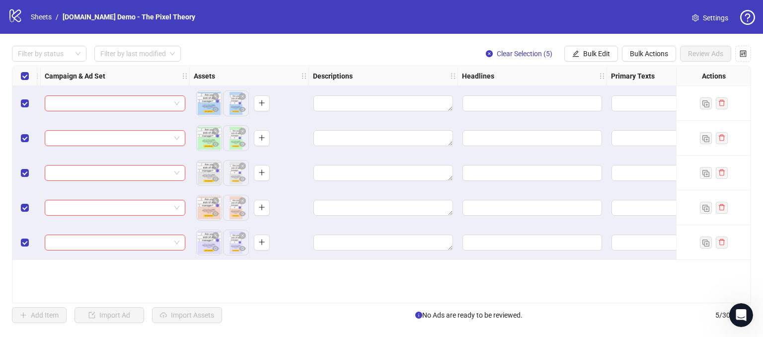
scroll to position [0, 286]
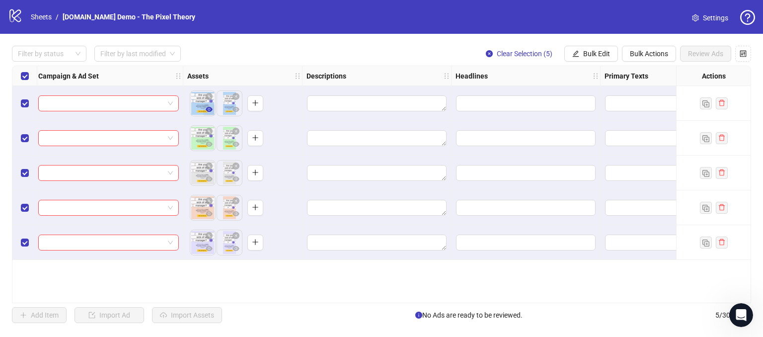
click at [209, 110] on icon "eye" at bounding box center [209, 109] width 7 height 5
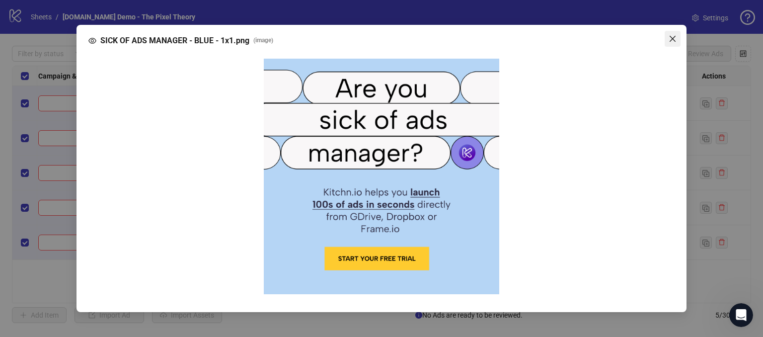
click at [457, 40] on icon "close" at bounding box center [673, 39] width 8 height 8
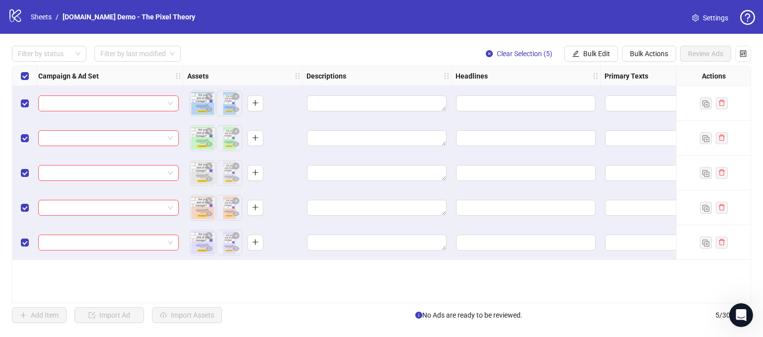
scroll to position [0, 460]
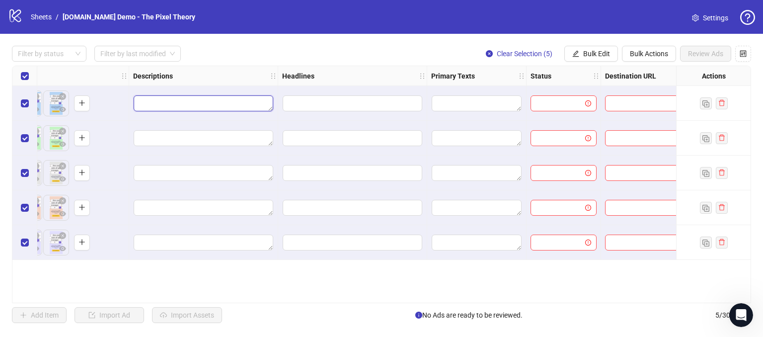
click at [164, 100] on textarea "Edit values" at bounding box center [204, 103] width 140 height 16
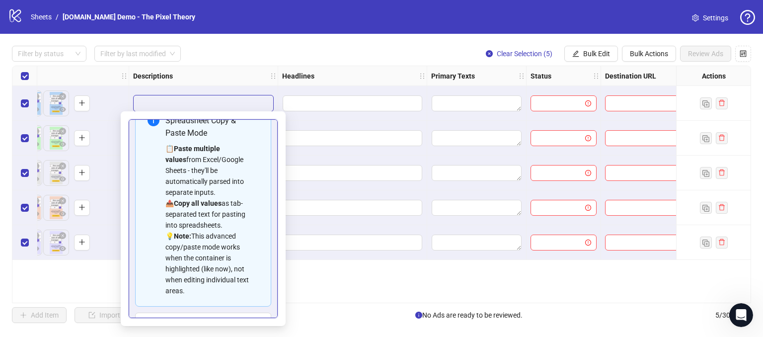
scroll to position [0, 0]
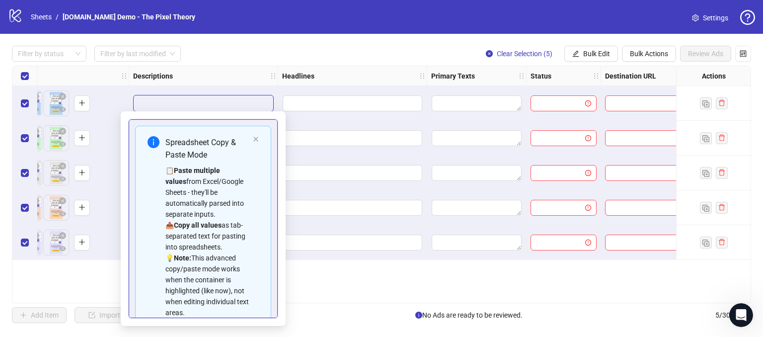
click at [348, 62] on div "Filter by status Filter by last modified Clear Selection (5) Bulk Edit Bulk Act…" at bounding box center [381, 184] width 763 height 301
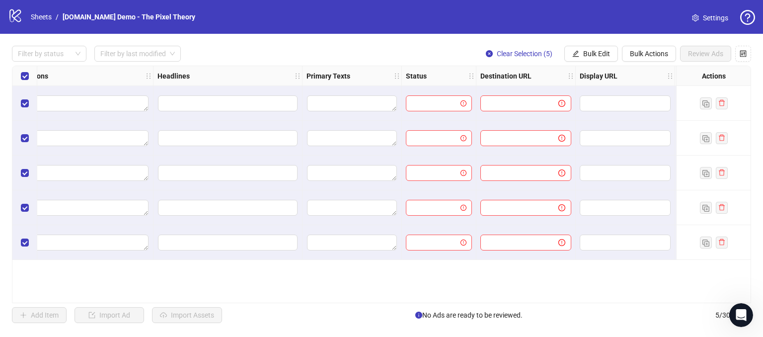
scroll to position [0, 586]
click at [328, 99] on textarea "Edit values" at bounding box center [350, 103] width 90 height 16
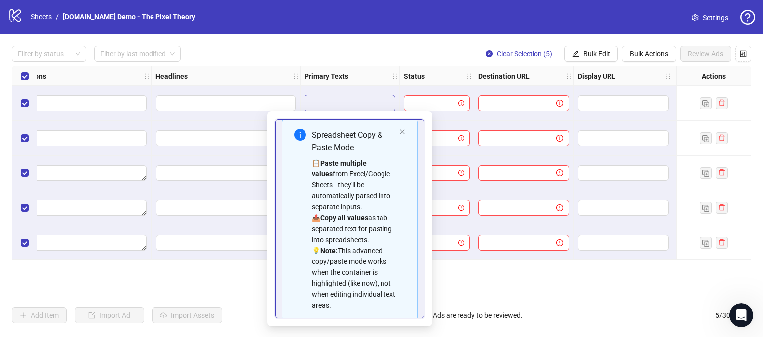
scroll to position [0, 0]
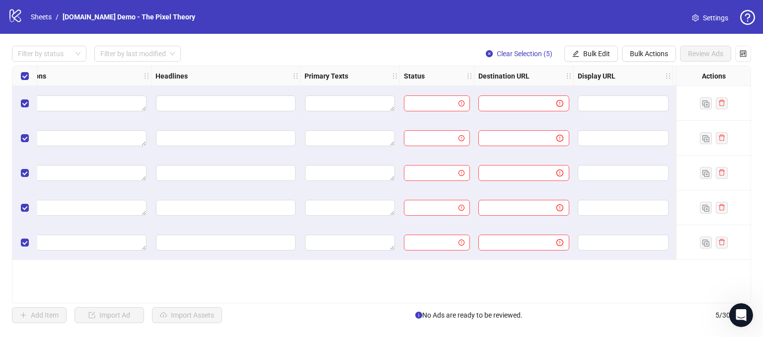
click at [362, 51] on div "Filter by status Filter by last modified Clear Selection (5) Bulk Edit Bulk Act…" at bounding box center [381, 54] width 739 height 16
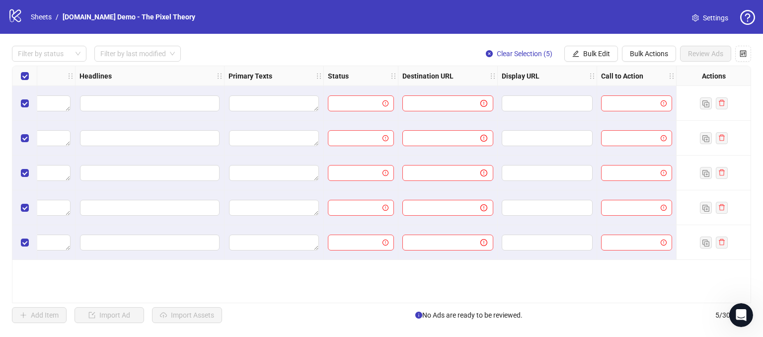
drag, startPoint x: 446, startPoint y: 299, endPoint x: 311, endPoint y: 294, distance: 134.7
click at [311, 294] on div "Ad Format Ad Name Campaign & Ad Set Assets Descriptions Headlines Primary Texts…" at bounding box center [381, 184] width 739 height 237
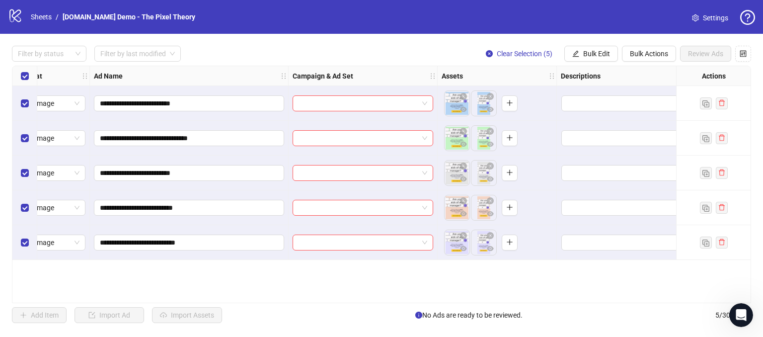
scroll to position [0, 0]
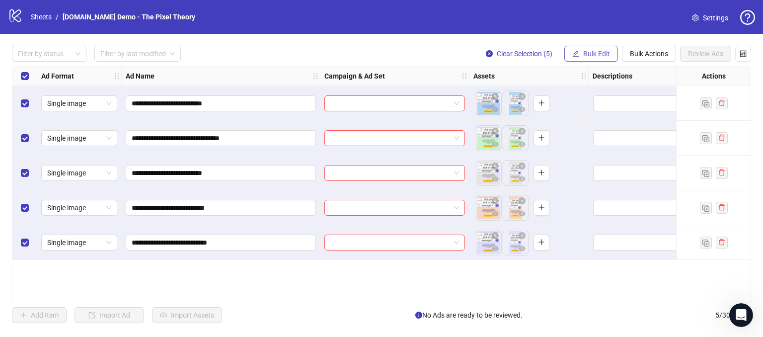
click at [457, 54] on span "Bulk Edit" at bounding box center [596, 54] width 27 height 8
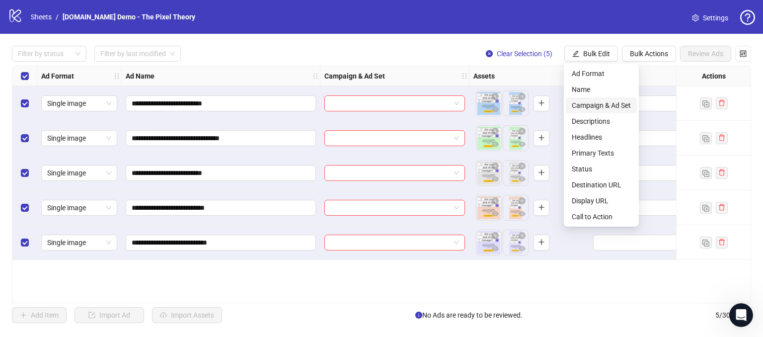
click at [457, 106] on span "Campaign & Ad Set" at bounding box center [601, 105] width 59 height 11
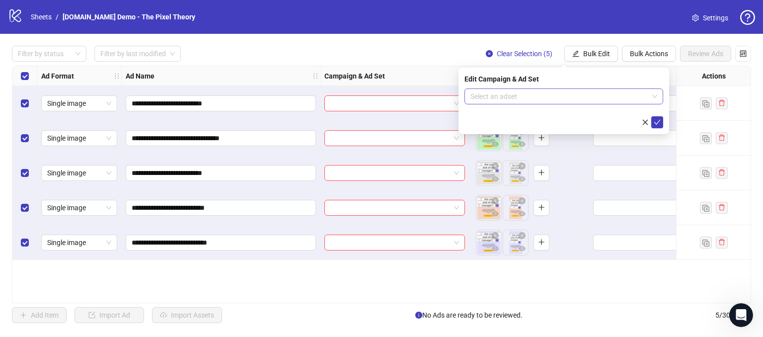
click at [457, 96] on input "search" at bounding box center [559, 96] width 178 height 15
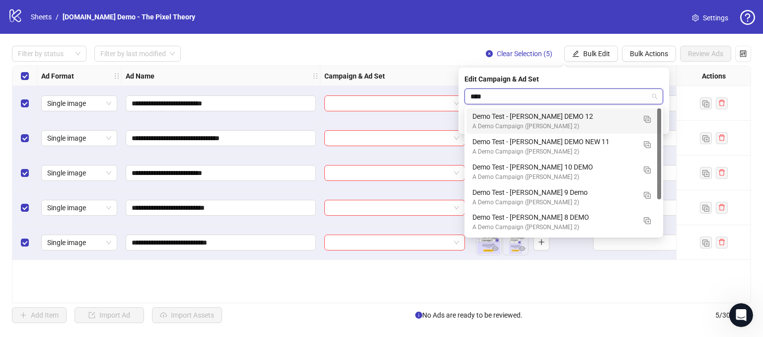
type input "*****"
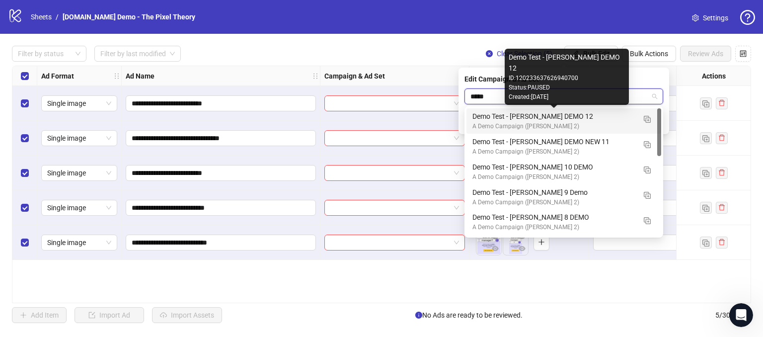
click at [457, 121] on div "Demo Test - [PERSON_NAME] DEMO 12" at bounding box center [553, 116] width 163 height 11
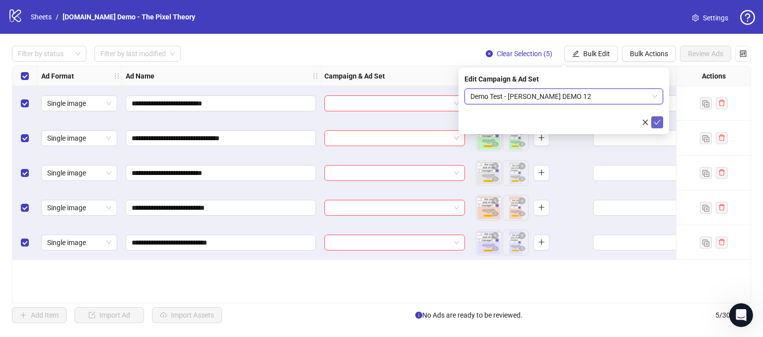
click at [457, 122] on icon "check" at bounding box center [657, 122] width 7 height 7
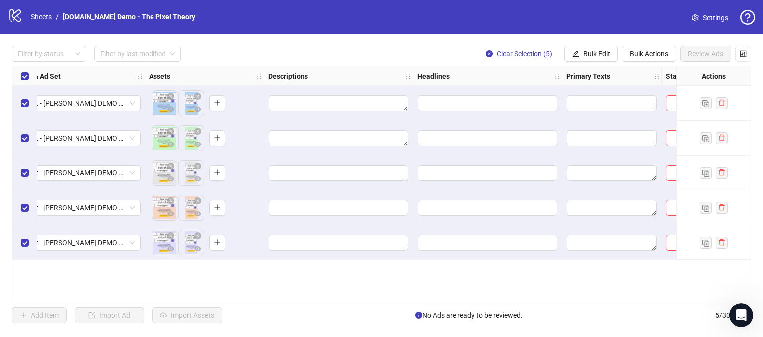
scroll to position [0, 351]
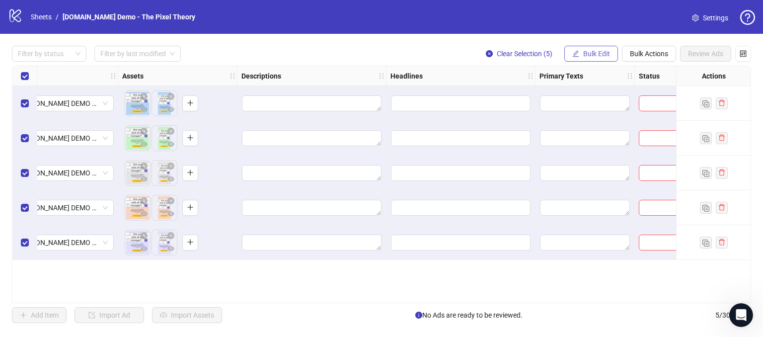
click at [457, 46] on button "Bulk Edit" at bounding box center [591, 54] width 54 height 16
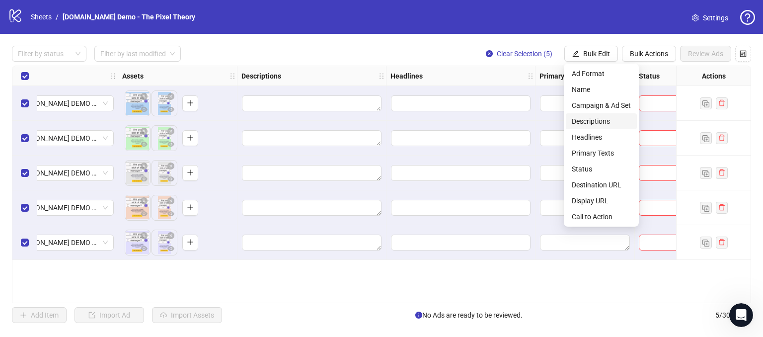
click at [457, 122] on span "Descriptions" at bounding box center [601, 121] width 59 height 11
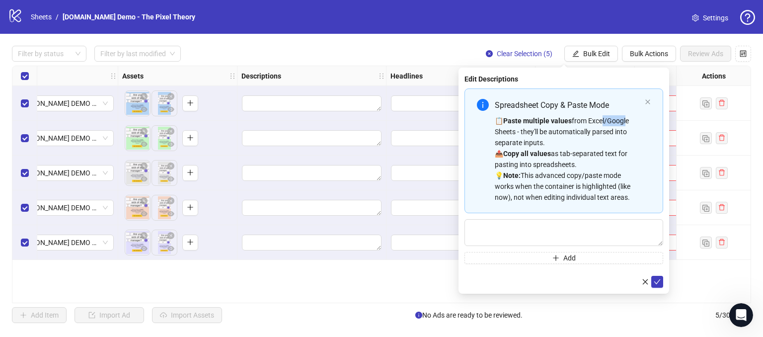
drag, startPoint x: 602, startPoint y: 124, endPoint x: 626, endPoint y: 123, distance: 23.9
click at [457, 123] on div "📋 Paste multiple values from Excel/Google Sheets - they'll be automatically par…" at bounding box center [568, 158] width 146 height 87
click at [457, 126] on div "📋 Paste multiple values from Excel/Google Sheets - they'll be automatically par…" at bounding box center [568, 158] width 146 height 87
click at [457, 121] on div "📋 Paste multiple values from Excel/Google Sheets - they'll be automatically par…" at bounding box center [568, 158] width 146 height 87
click at [457, 125] on div "📋 Paste multiple values from Excel/Google Sheets - they'll be automatically par…" at bounding box center [568, 158] width 146 height 87
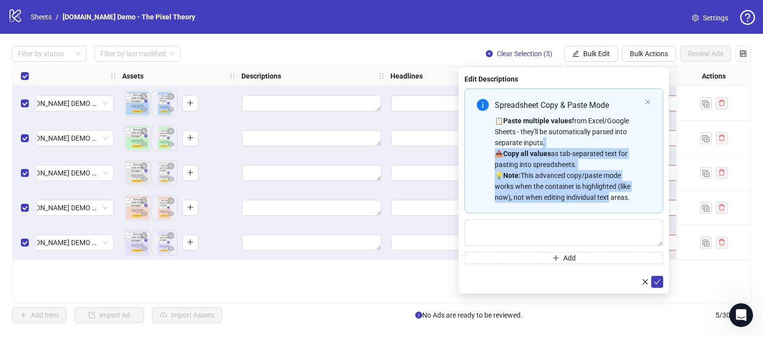
drag, startPoint x: 595, startPoint y: 193, endPoint x: 538, endPoint y: 142, distance: 76.4
click at [457, 142] on div "📋 Paste multiple values from Excel/Google Sheets - they'll be automatically par…" at bounding box center [568, 158] width 146 height 87
click at [457, 162] on div "📋 Paste multiple values from Excel/Google Sheets - they'll be automatically par…" at bounding box center [568, 158] width 146 height 87
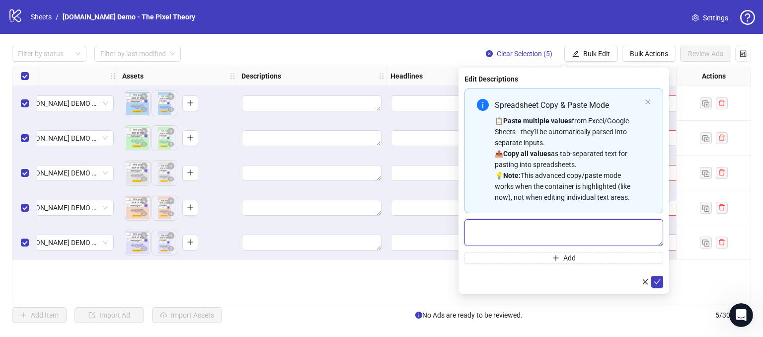
click at [457, 230] on textarea "Multi-text input container - paste or copy values" at bounding box center [564, 232] width 199 height 27
click at [412, 41] on div "**********" at bounding box center [381, 184] width 763 height 301
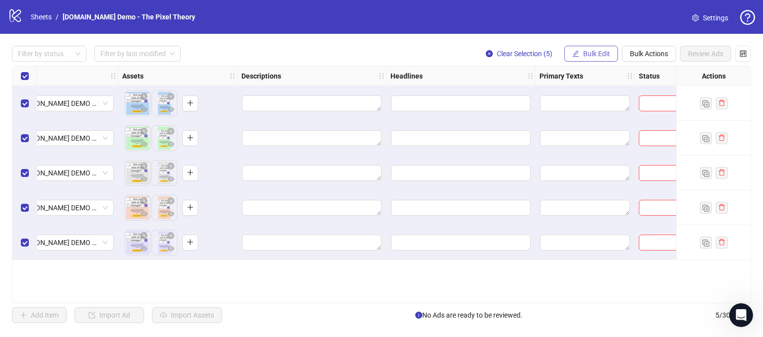
click at [457, 50] on span "Bulk Edit" at bounding box center [596, 54] width 27 height 8
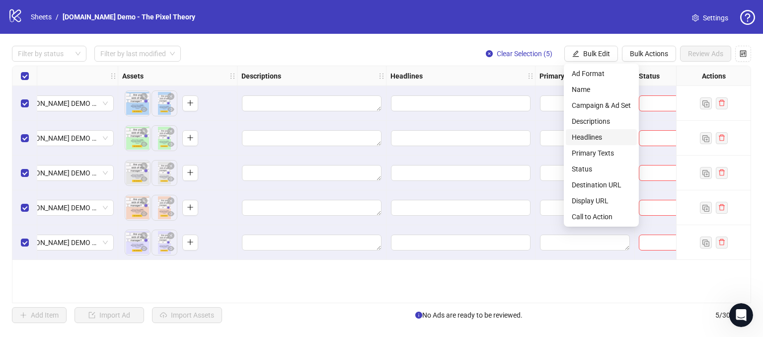
click at [457, 137] on span "Headlines" at bounding box center [601, 137] width 59 height 11
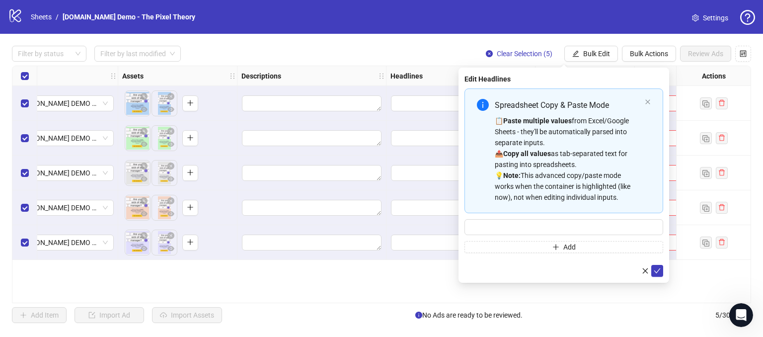
click at [457, 213] on div "Spreadsheet Copy & Paste Mode 📋 Paste multiple values from Excel/Google Sheets …" at bounding box center [564, 170] width 199 height 164
click at [457, 218] on div "Spreadsheet Copy & Paste Mode 📋 Paste multiple values from Excel/Google Sheets …" at bounding box center [564, 170] width 199 height 164
drag, startPoint x: 523, startPoint y: 224, endPoint x: 535, endPoint y: 215, distance: 15.0
click at [457, 224] on input "Multi-input container - paste or copy values" at bounding box center [564, 227] width 199 height 16
type input "**********"
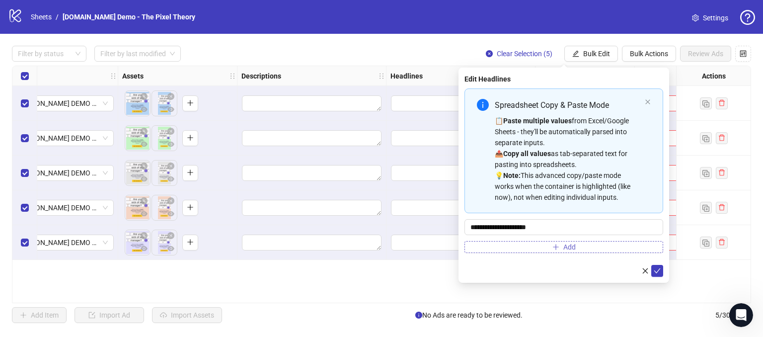
click at [457, 249] on button "Add" at bounding box center [564, 247] width 199 height 12
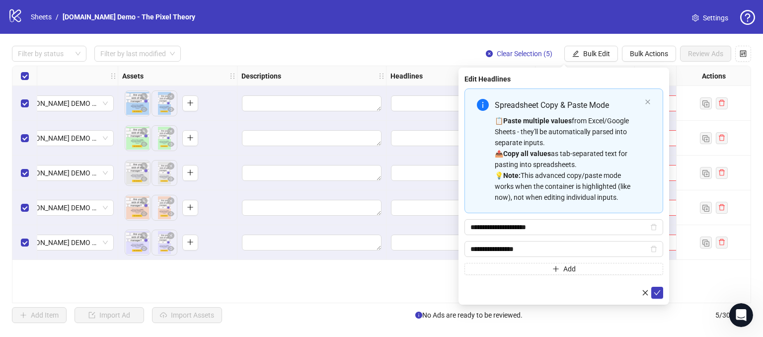
type input "**********"
click at [457, 286] on div "**********" at bounding box center [564, 186] width 211 height 237
click at [457, 289] on icon "check" at bounding box center [657, 292] width 7 height 7
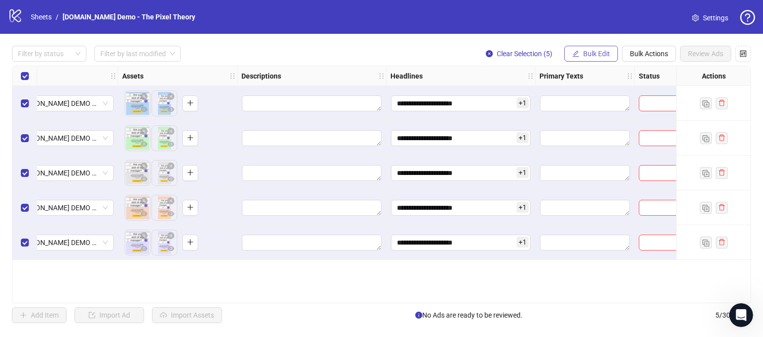
click at [457, 47] on button "Bulk Edit" at bounding box center [591, 54] width 54 height 16
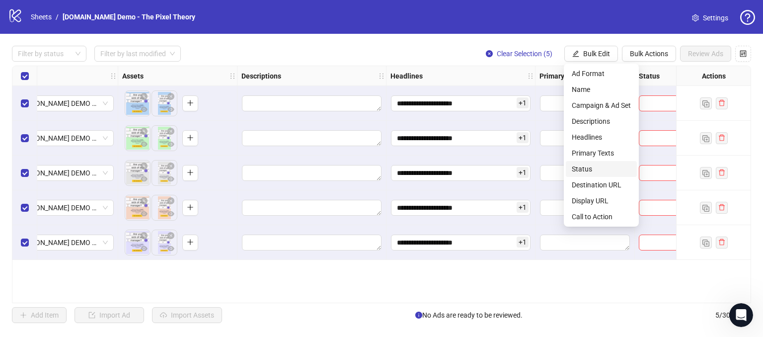
click at [457, 165] on span "Status" at bounding box center [601, 168] width 59 height 11
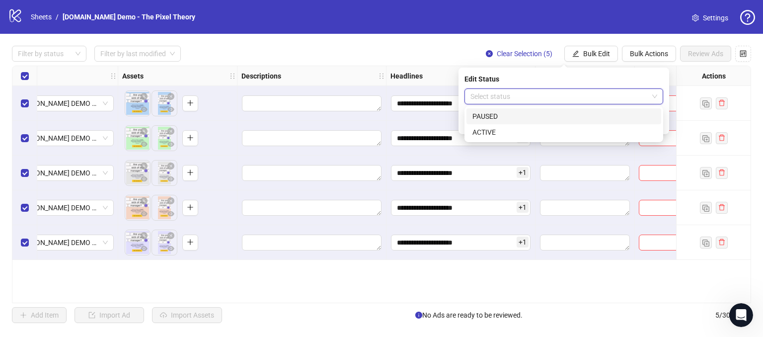
click at [457, 100] on input "search" at bounding box center [559, 96] width 178 height 15
click at [457, 115] on div "PAUSED" at bounding box center [563, 116] width 183 height 11
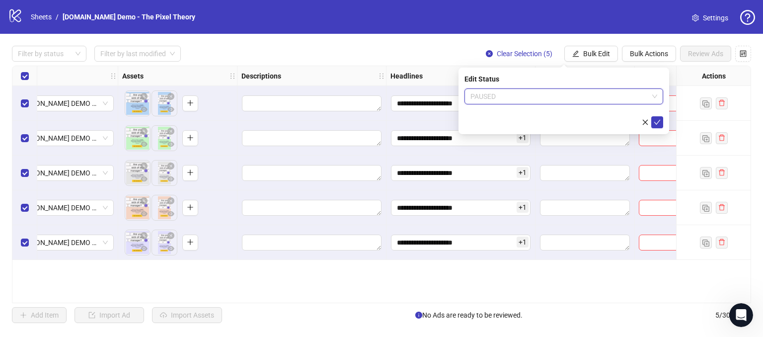
click at [457, 95] on span "PAUSED" at bounding box center [563, 96] width 187 height 15
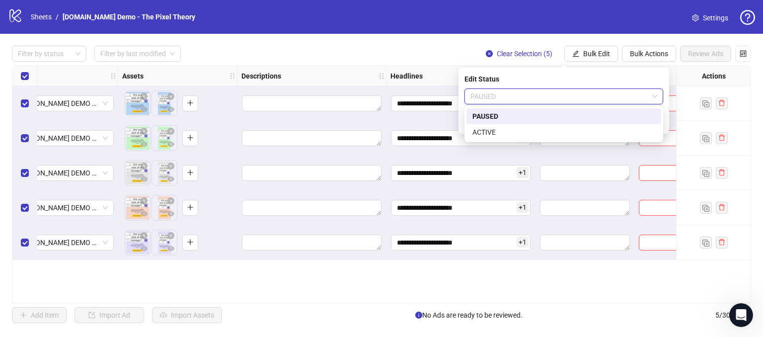
click at [457, 116] on div "PAUSED" at bounding box center [563, 116] width 183 height 11
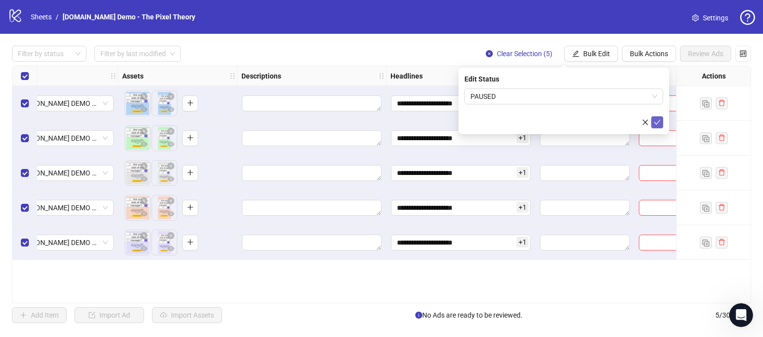
click at [457, 126] on button "submit" at bounding box center [657, 122] width 12 height 12
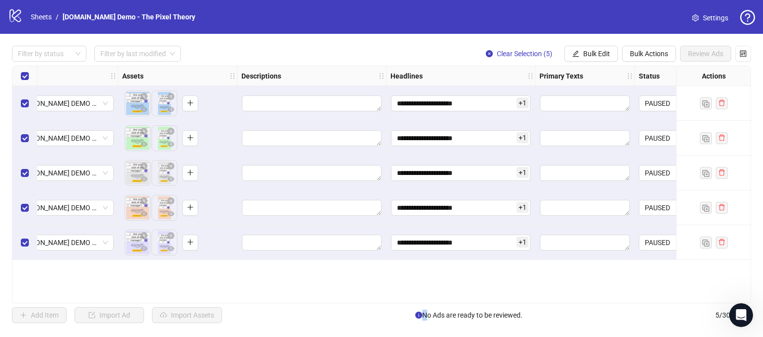
click at [421, 304] on div "**********" at bounding box center [381, 184] width 763 height 301
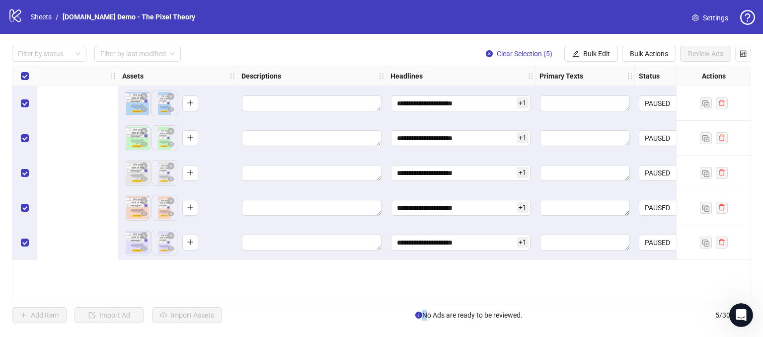
scroll to position [0, 662]
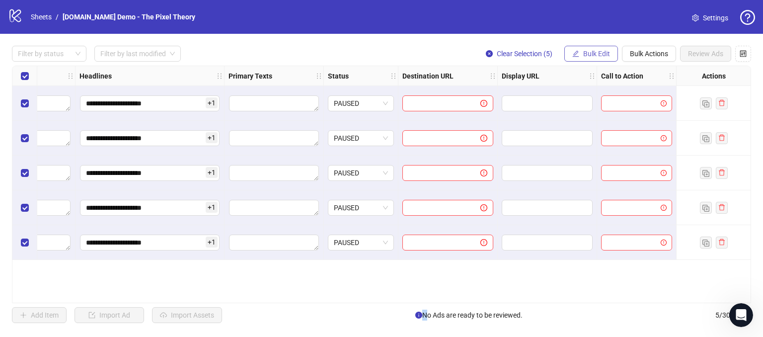
click at [457, 58] on button "Bulk Edit" at bounding box center [591, 54] width 54 height 16
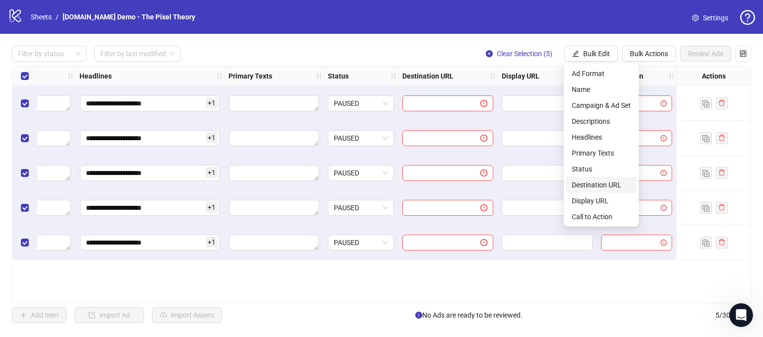
click at [457, 188] on span "Destination URL" at bounding box center [601, 184] width 59 height 11
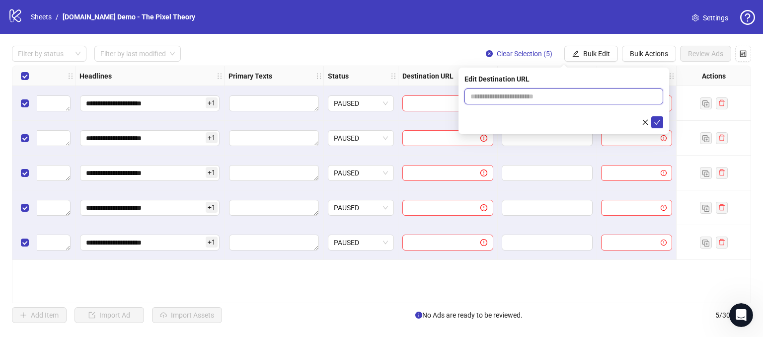
click at [457, 97] on input "text" at bounding box center [559, 96] width 179 height 11
type input "**********"
click at [457, 125] on icon "check" at bounding box center [657, 122] width 7 height 7
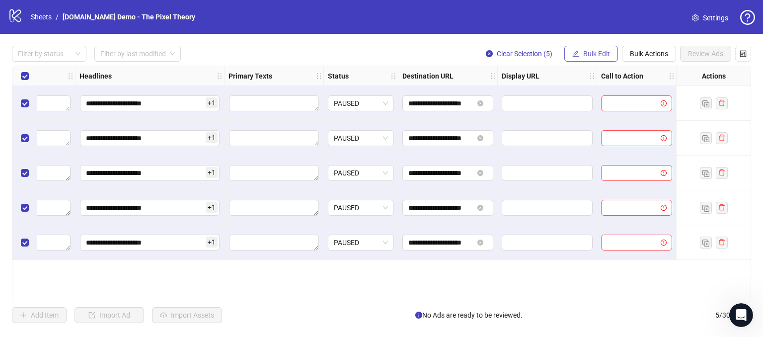
click at [457, 47] on button "Bulk Edit" at bounding box center [591, 54] width 54 height 16
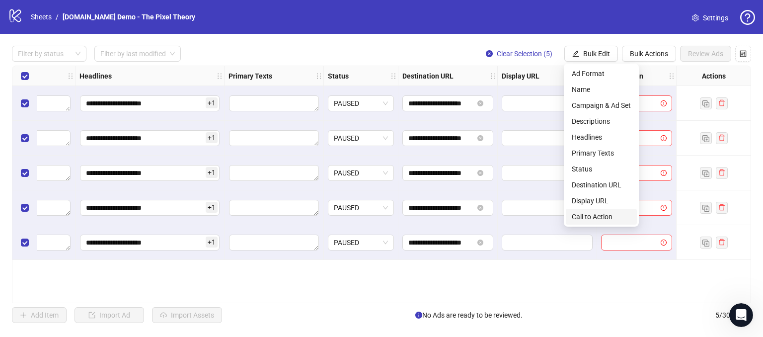
click at [457, 217] on span "Call to Action" at bounding box center [601, 216] width 59 height 11
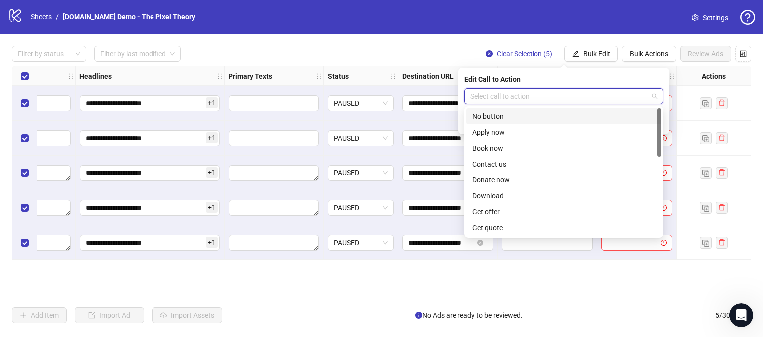
click at [457, 96] on input "search" at bounding box center [559, 96] width 178 height 15
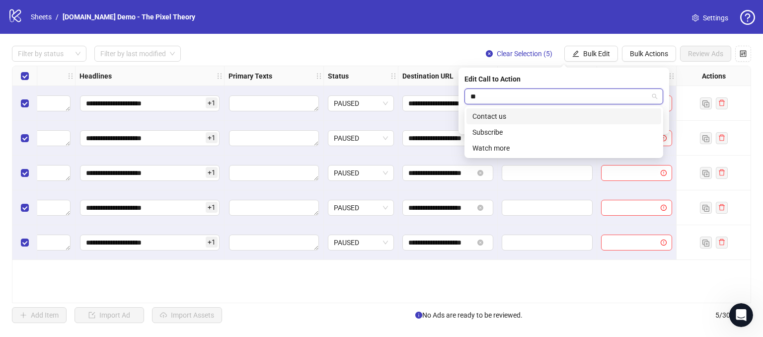
type input "***"
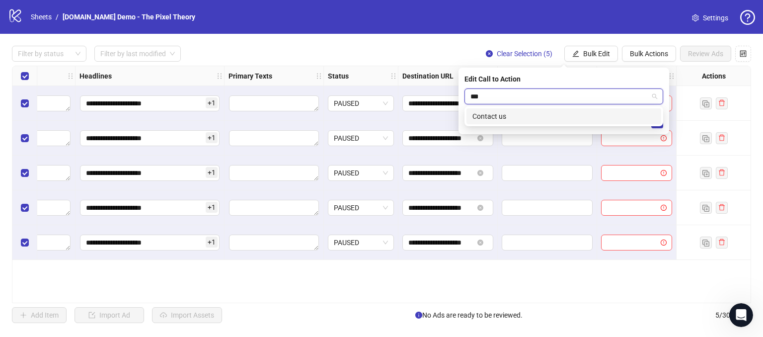
click at [457, 116] on div "Contact us" at bounding box center [563, 116] width 183 height 11
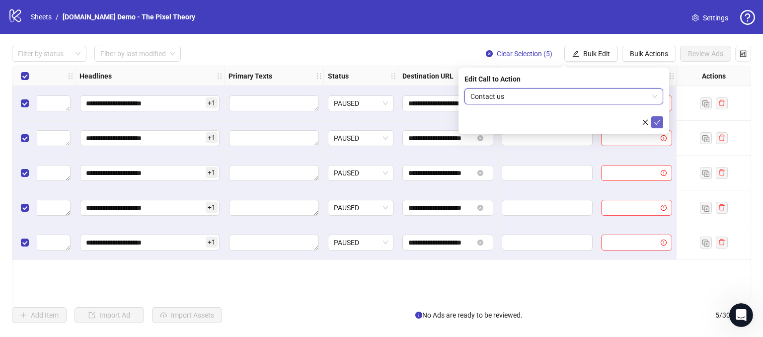
click at [457, 119] on icon "check" at bounding box center [657, 122] width 7 height 7
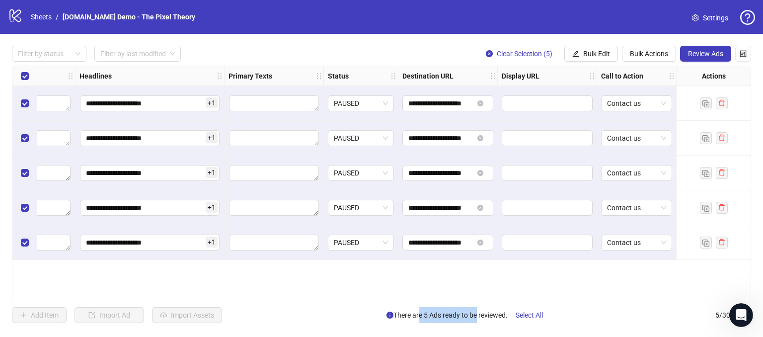
drag, startPoint x: 413, startPoint y: 314, endPoint x: 456, endPoint y: 301, distance: 44.9
click at [457, 309] on span "There are 5 Ads ready to be reviewed. Select All" at bounding box center [469, 315] width 164 height 16
click at [411, 291] on div "**********" at bounding box center [381, 184] width 739 height 237
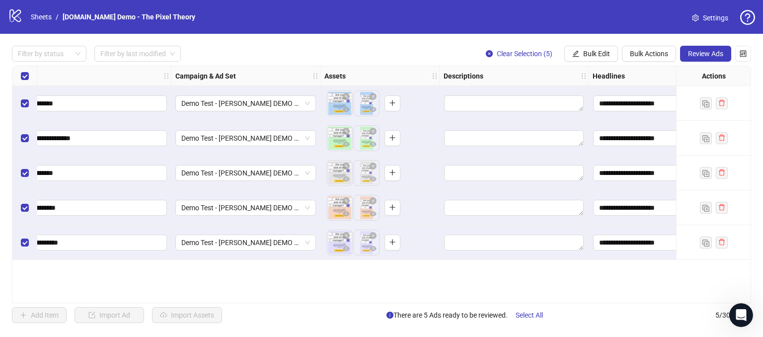
scroll to position [0, 75]
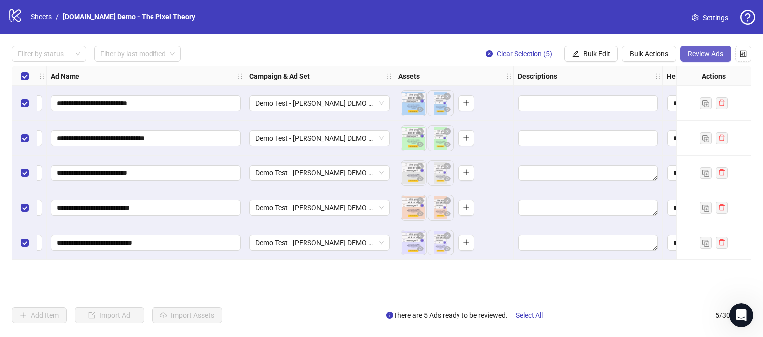
click at [457, 54] on span "Review Ads" at bounding box center [705, 54] width 35 height 8
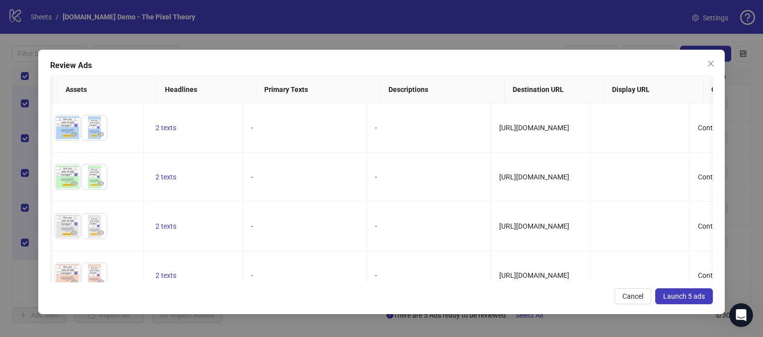
scroll to position [0, 243]
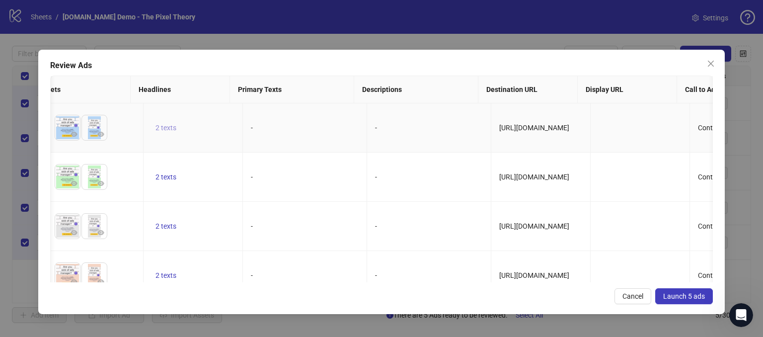
click at [157, 128] on span "2 texts" at bounding box center [166, 128] width 21 height 8
click at [308, 119] on icon "caret-right" at bounding box center [307, 119] width 3 height 5
click at [287, 188] on td "-" at bounding box center [305, 177] width 124 height 49
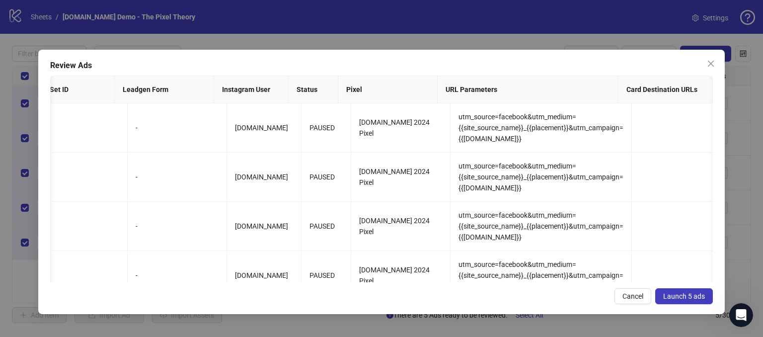
scroll to position [0, 0]
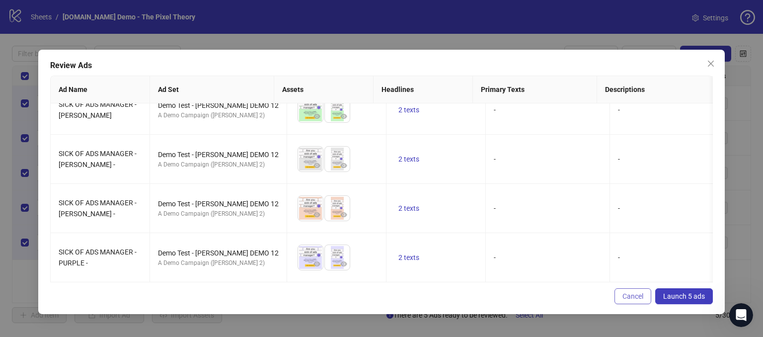
click at [457, 299] on span "Cancel" at bounding box center [633, 296] width 21 height 8
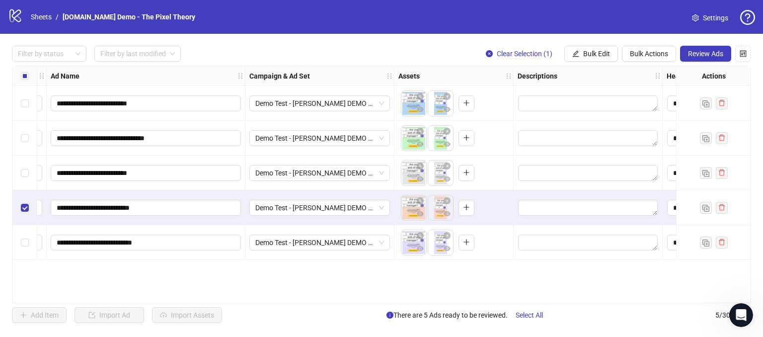
click at [22, 249] on div "Select row 5" at bounding box center [24, 242] width 25 height 35
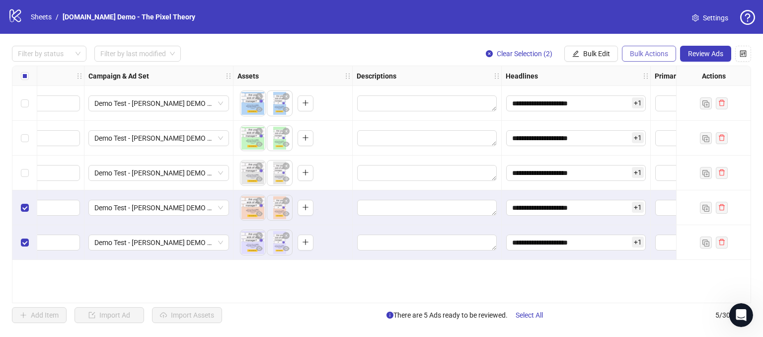
click at [457, 56] on span "Bulk Actions" at bounding box center [649, 54] width 38 height 8
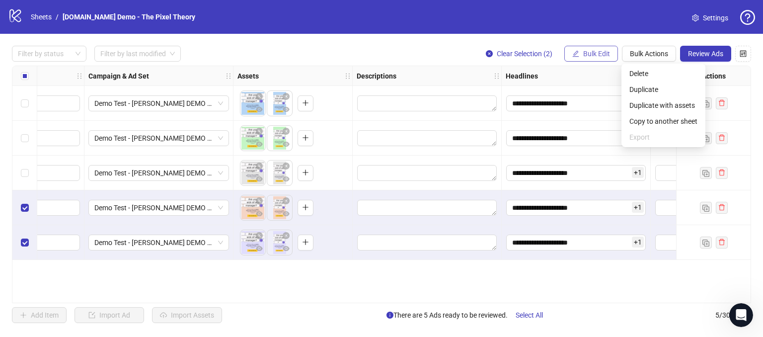
click at [457, 60] on button "Bulk Edit" at bounding box center [591, 54] width 54 height 16
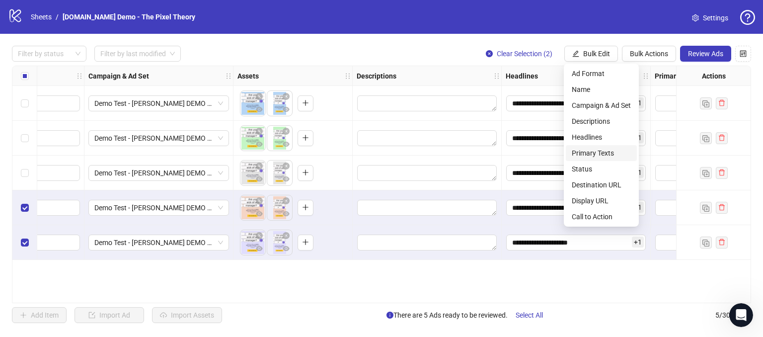
click at [457, 154] on span "Primary Texts" at bounding box center [601, 153] width 59 height 11
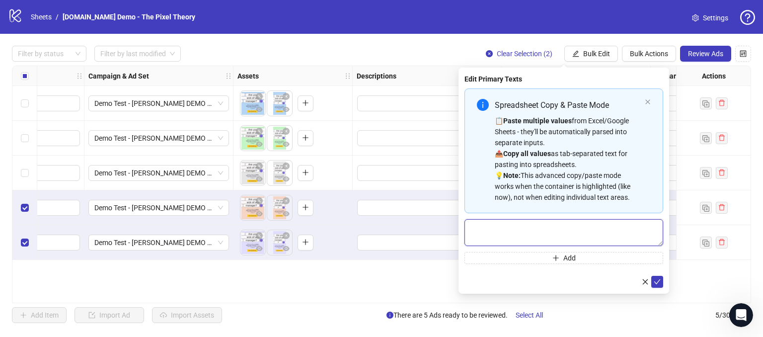
drag, startPoint x: 531, startPoint y: 224, endPoint x: 614, endPoint y: 210, distance: 84.2
click at [457, 223] on textarea "Multi-text input container - paste or copy values" at bounding box center [564, 232] width 199 height 27
type textarea "*"
type textarea "**********"
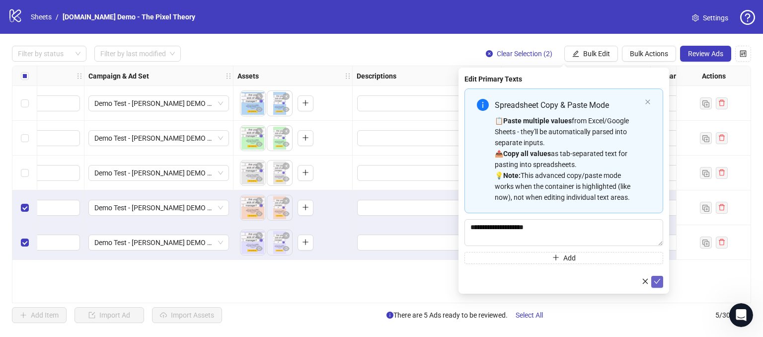
click at [457, 285] on span "submit" at bounding box center [657, 282] width 7 height 8
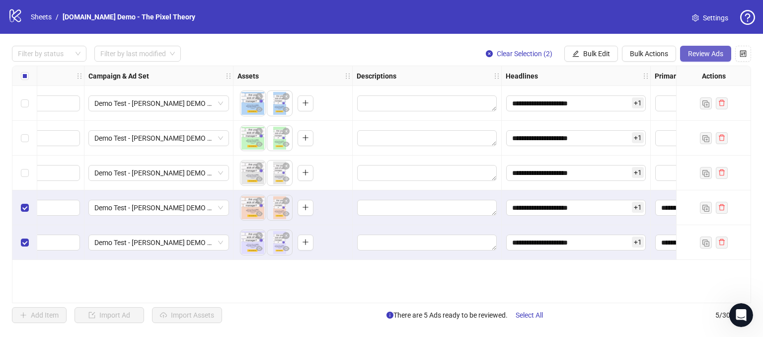
click at [457, 55] on span "Review Ads" at bounding box center [705, 54] width 35 height 8
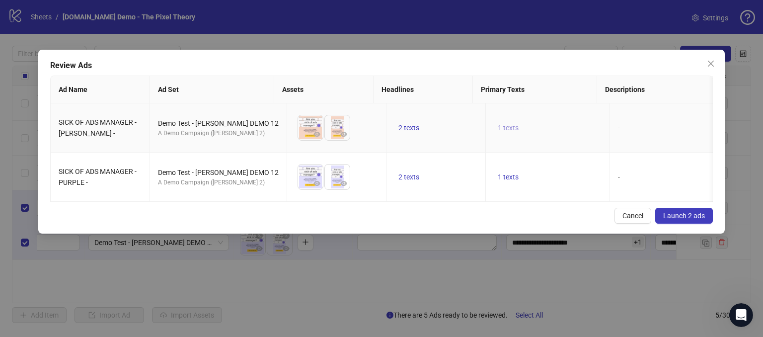
click at [457, 128] on span "1 texts" at bounding box center [508, 128] width 21 height 8
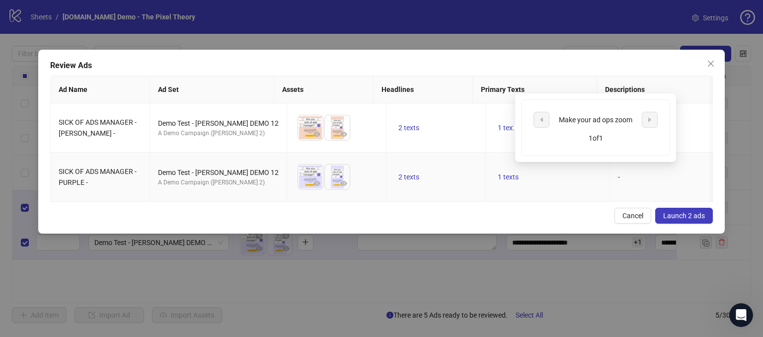
click at [457, 164] on td "1 texts" at bounding box center [548, 177] width 124 height 49
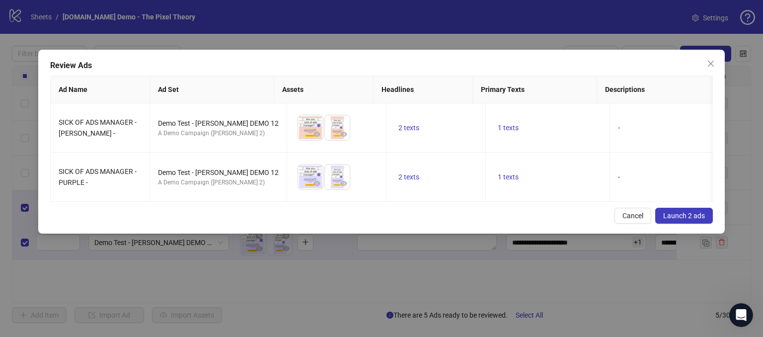
click at [457, 217] on button "Launch 2 ads" at bounding box center [684, 216] width 58 height 16
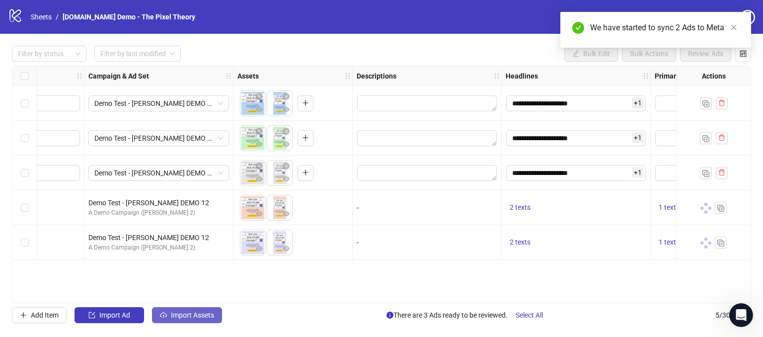
drag, startPoint x: 286, startPoint y: 299, endPoint x: 158, endPoint y: 314, distance: 128.7
click at [158, 314] on div "**********" at bounding box center [381, 184] width 763 height 301
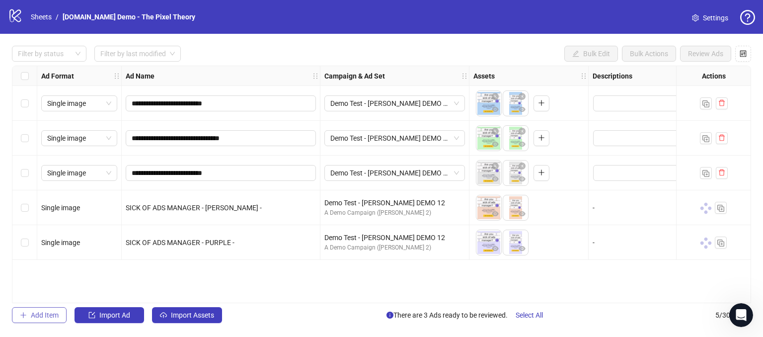
click at [46, 315] on span "Add Item" at bounding box center [45, 315] width 28 height 8
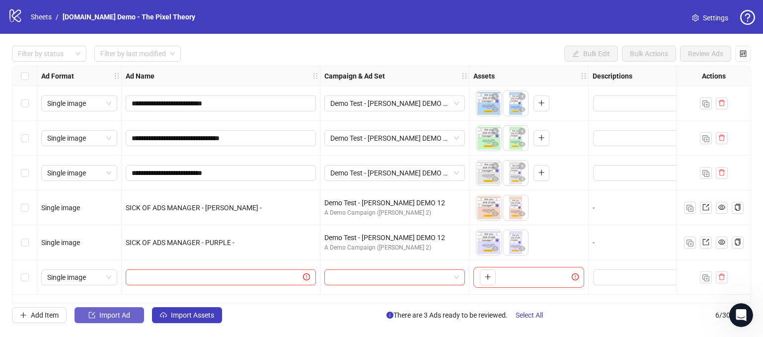
click at [115, 316] on span "Import Ad" at bounding box center [114, 315] width 31 height 8
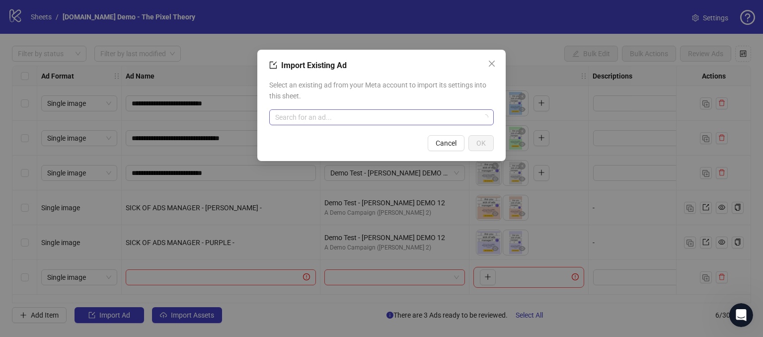
click at [304, 115] on input "search" at bounding box center [377, 117] width 204 height 15
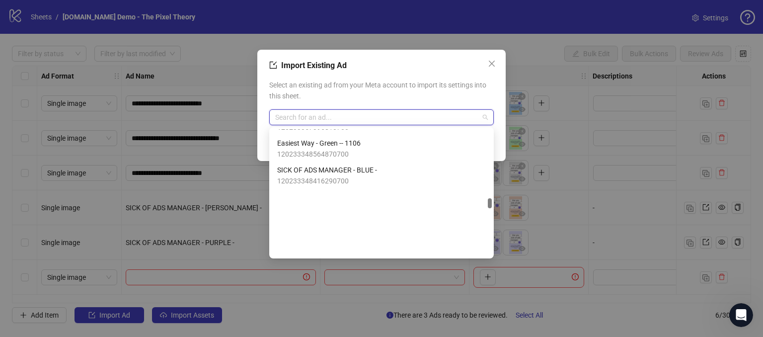
scroll to position [3676, 0]
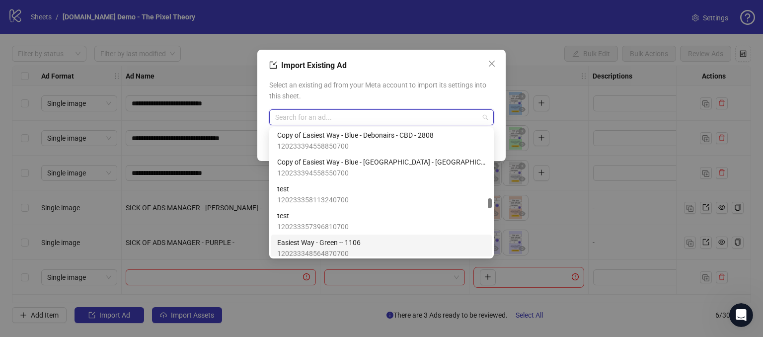
click at [330, 237] on span "Easiest Way - Green -- 1106" at bounding box center [318, 242] width 83 height 11
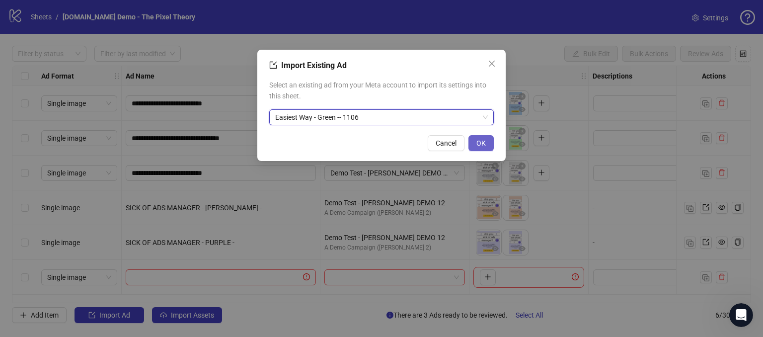
click at [457, 141] on span "OK" at bounding box center [480, 143] width 9 height 8
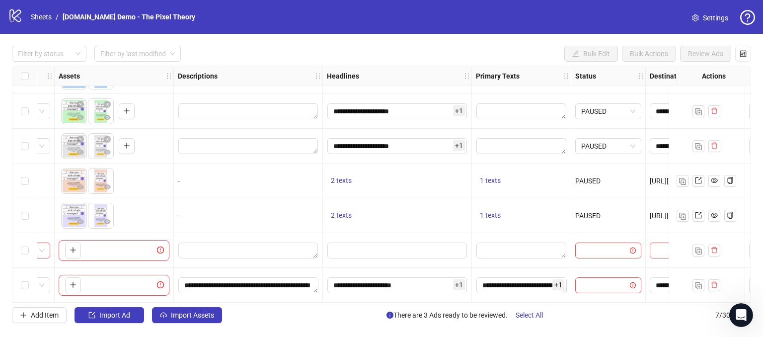
scroll to position [30, 398]
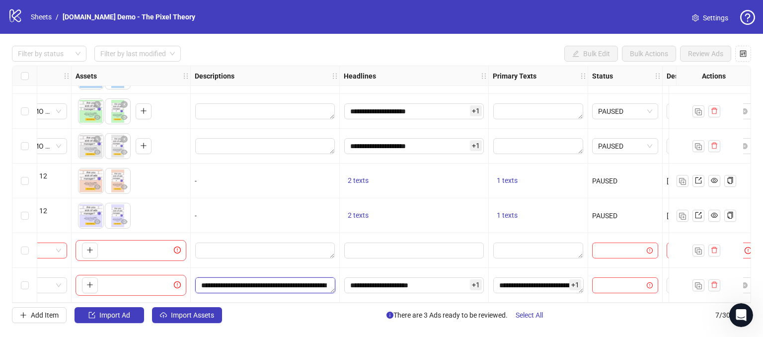
click at [280, 285] on textarea "**********" at bounding box center [265, 285] width 140 height 16
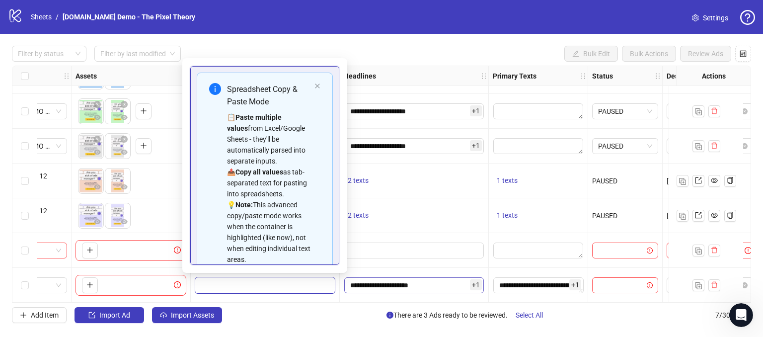
scroll to position [89, 0]
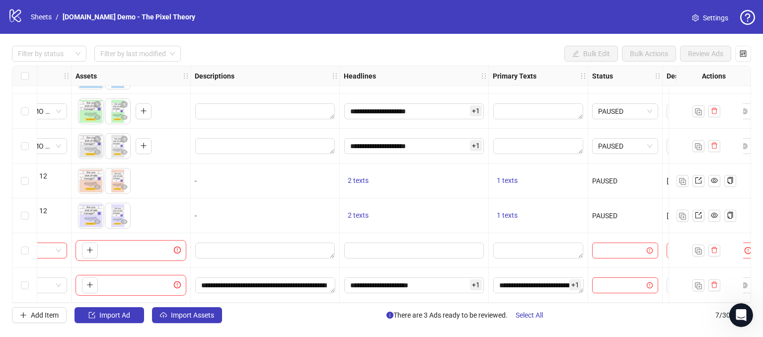
click at [330, 295] on div "**********" at bounding box center [265, 285] width 149 height 35
click at [318, 322] on div "Add Item Import Ad Import Assets There are 3 Ads ready to be reviewed. Select A…" at bounding box center [381, 315] width 739 height 16
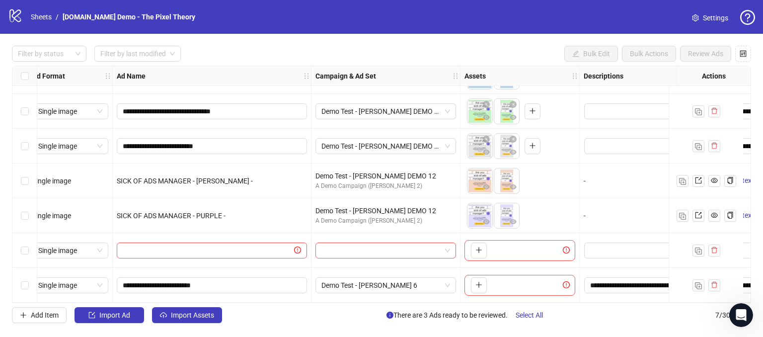
scroll to position [30, 0]
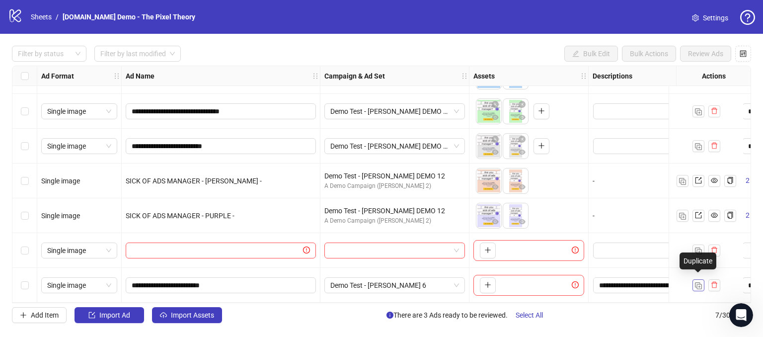
click at [457, 282] on img "button" at bounding box center [698, 285] width 7 height 7
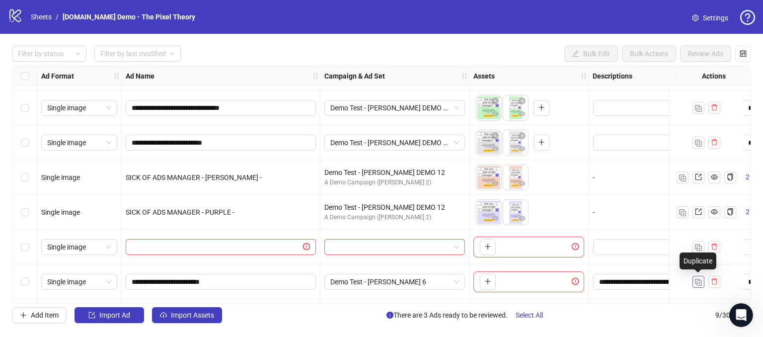
click at [457, 281] on img "button" at bounding box center [698, 282] width 7 height 7
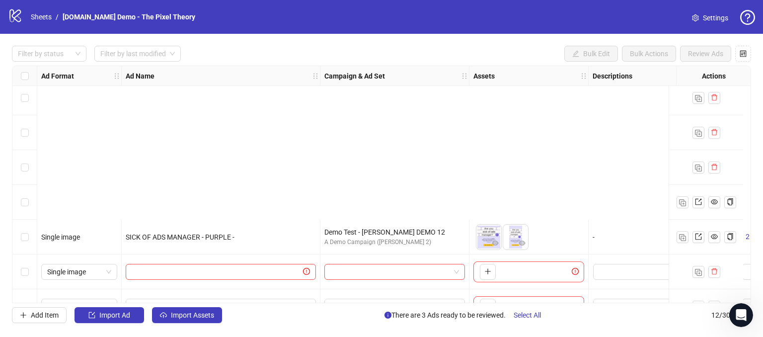
scroll to position [204, 0]
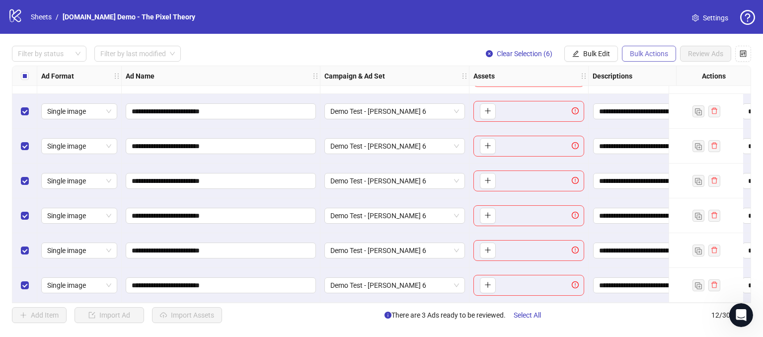
click at [457, 48] on button "Bulk Actions" at bounding box center [649, 54] width 54 height 16
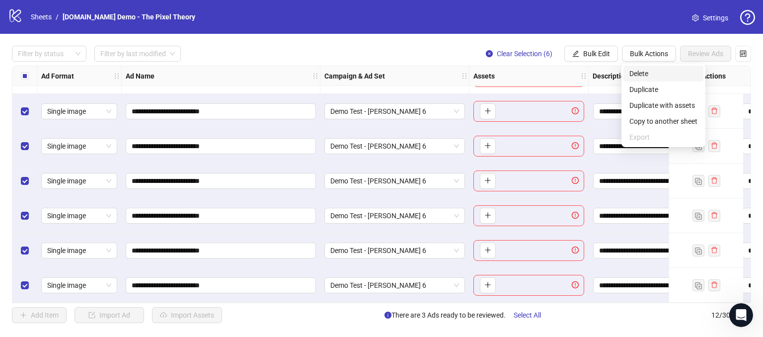
click at [457, 73] on span "Delete" at bounding box center [663, 73] width 68 height 11
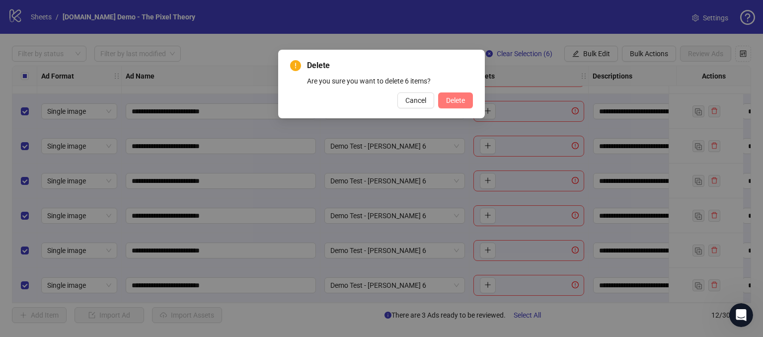
click at [457, 93] on button "Delete" at bounding box center [455, 100] width 35 height 16
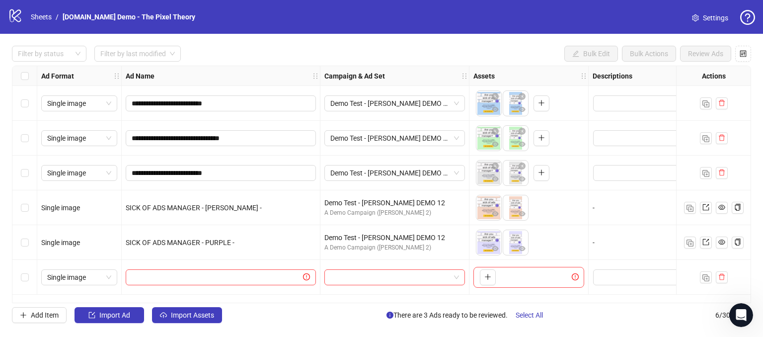
click at [20, 275] on div "Select row 6" at bounding box center [24, 277] width 25 height 35
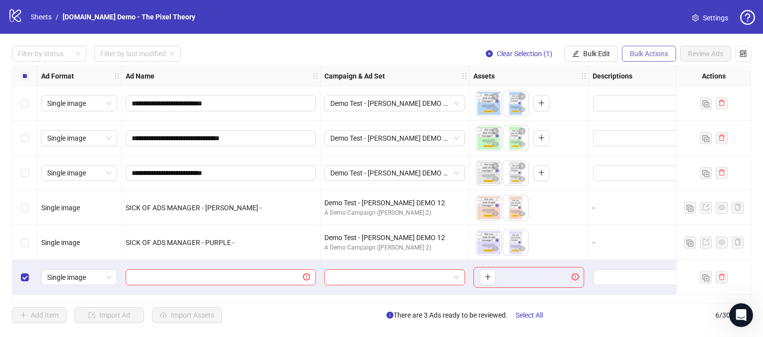
click at [457, 50] on span "Bulk Actions" at bounding box center [649, 54] width 38 height 8
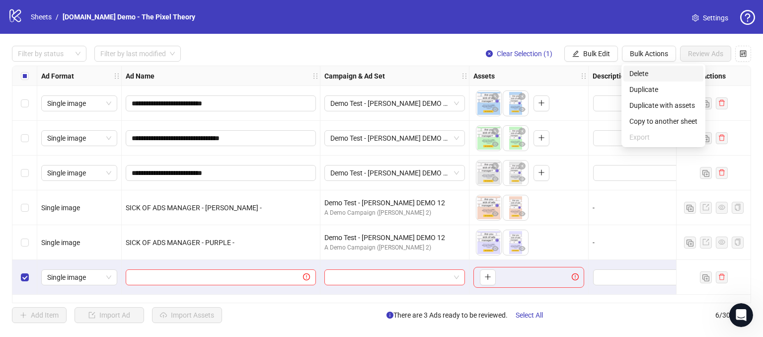
click at [457, 76] on span "Delete" at bounding box center [663, 73] width 68 height 11
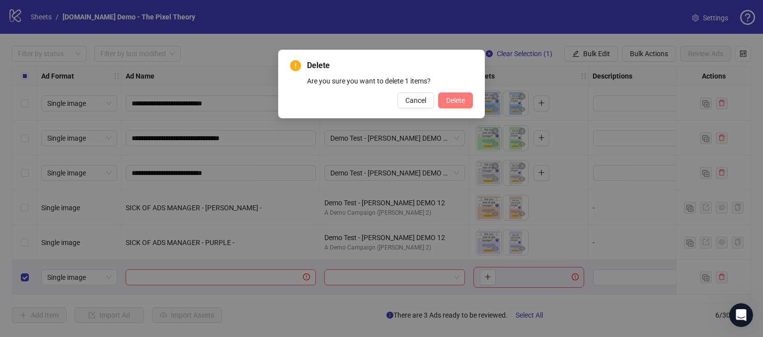
click at [449, 101] on span "Delete" at bounding box center [455, 100] width 19 height 8
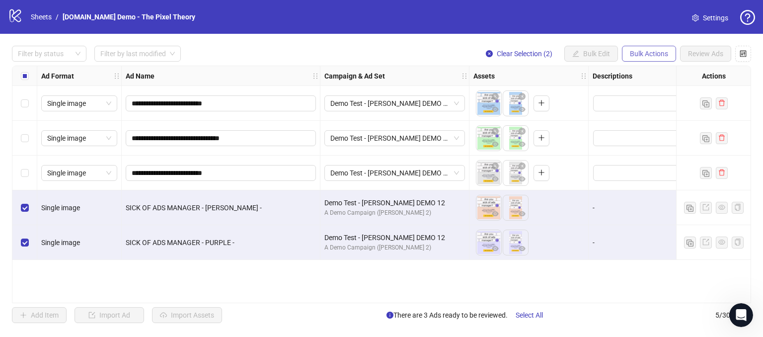
click at [457, 55] on span "Bulk Actions" at bounding box center [649, 54] width 38 height 8
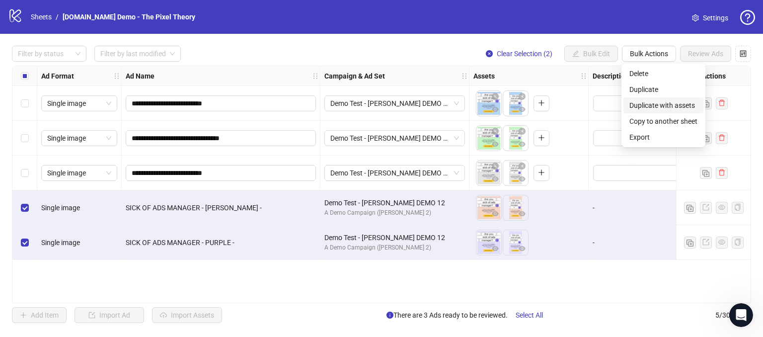
click at [457, 108] on span "Duplicate with assets" at bounding box center [663, 105] width 68 height 11
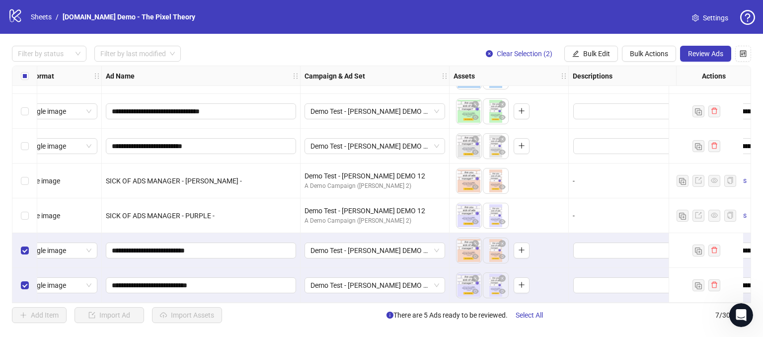
scroll to position [30, 0]
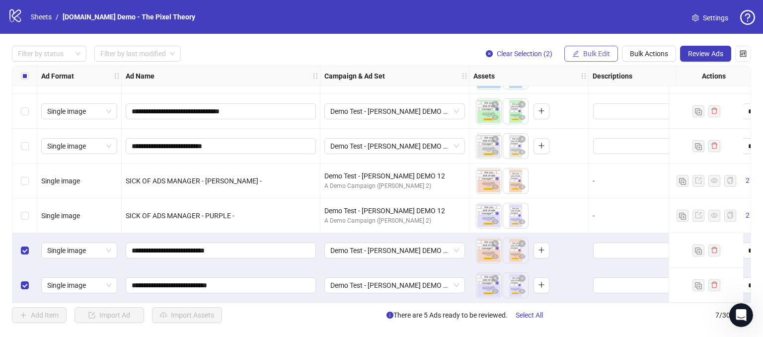
click at [457, 53] on span "Bulk Edit" at bounding box center [596, 54] width 27 height 8
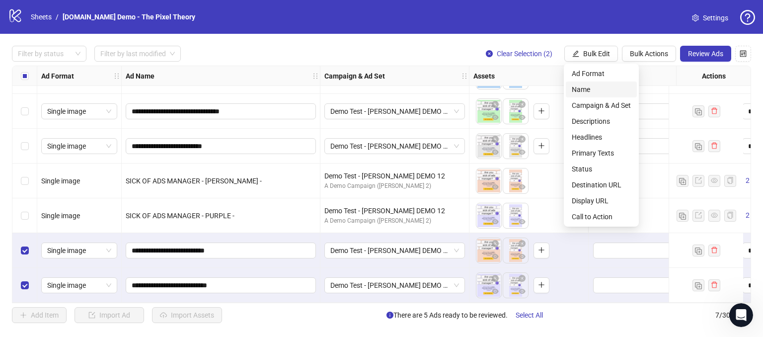
click at [457, 92] on span "Name" at bounding box center [601, 89] width 59 height 11
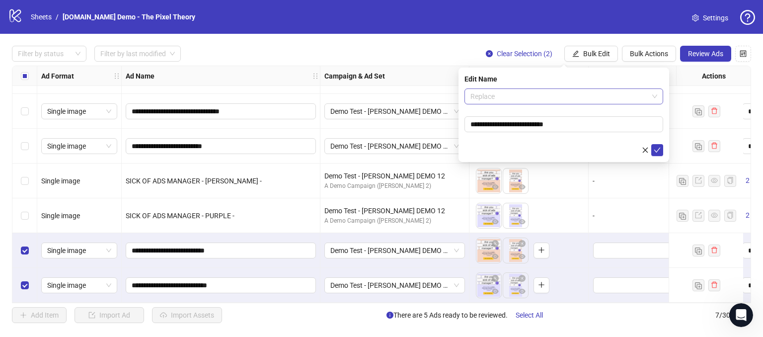
click at [457, 98] on span "Replace" at bounding box center [563, 96] width 187 height 15
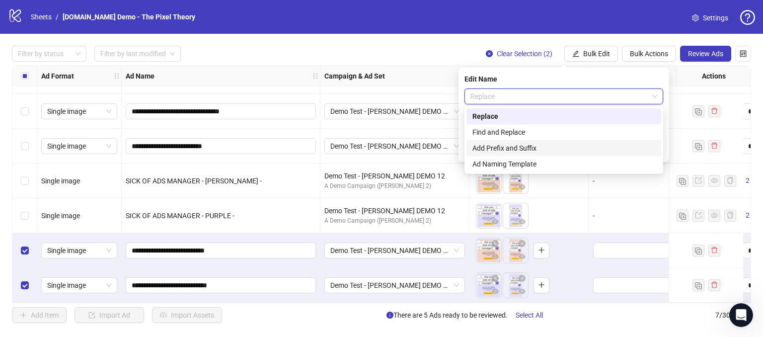
click at [457, 145] on div "Add Prefix and Suffix" at bounding box center [563, 148] width 183 height 11
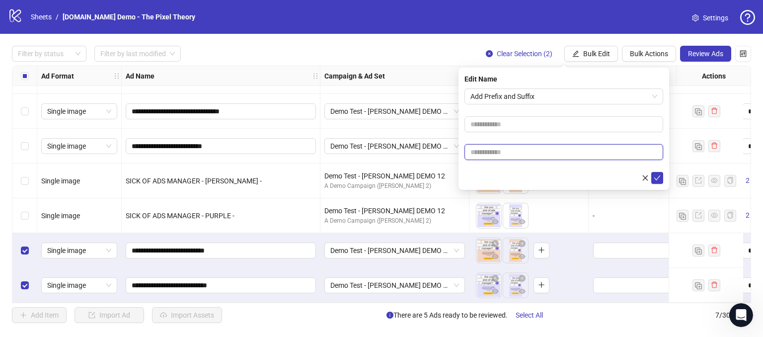
drag, startPoint x: 490, startPoint y: 154, endPoint x: 524, endPoint y: 142, distance: 35.5
click at [457, 154] on input "text" at bounding box center [564, 152] width 199 height 16
type input "*****"
click at [457, 177] on icon "check" at bounding box center [657, 177] width 6 height 5
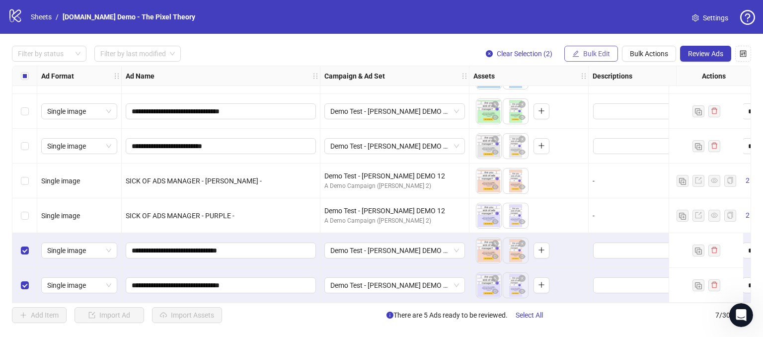
click at [457, 57] on span "Bulk Edit" at bounding box center [596, 54] width 27 height 8
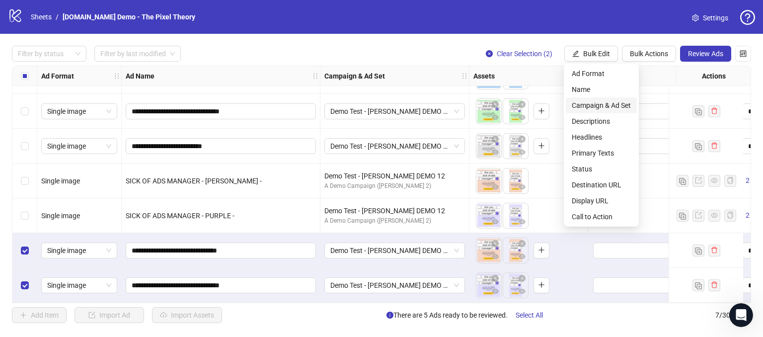
click at [457, 107] on span "Campaign & Ad Set" at bounding box center [601, 105] width 59 height 11
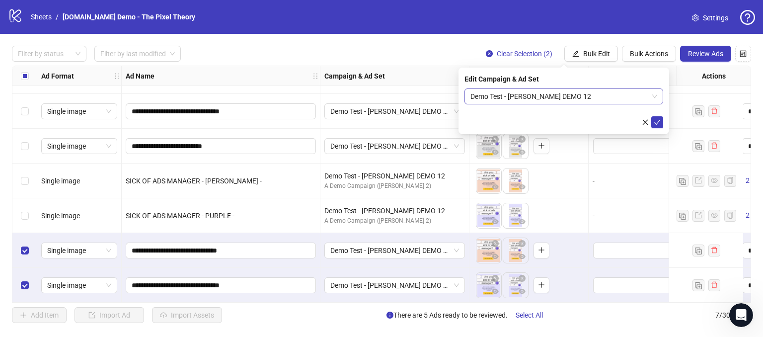
click at [457, 92] on span "Demo Test - [PERSON_NAME] DEMO 12" at bounding box center [563, 96] width 187 height 15
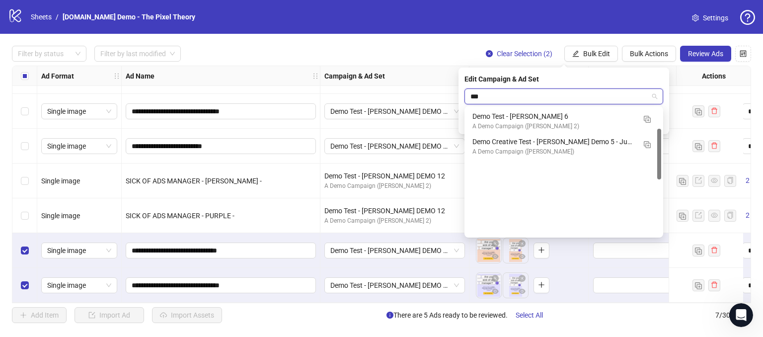
scroll to position [0, 0]
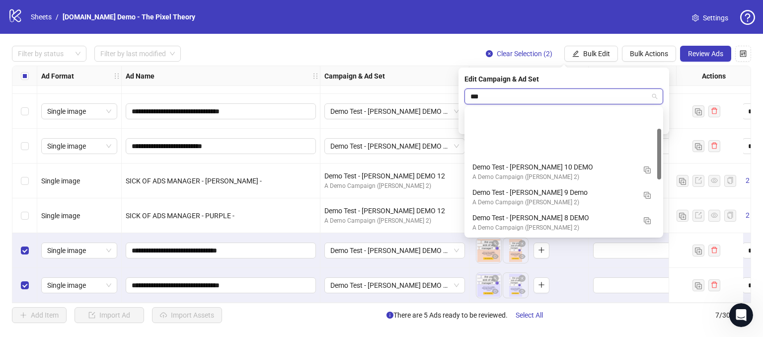
type input "****"
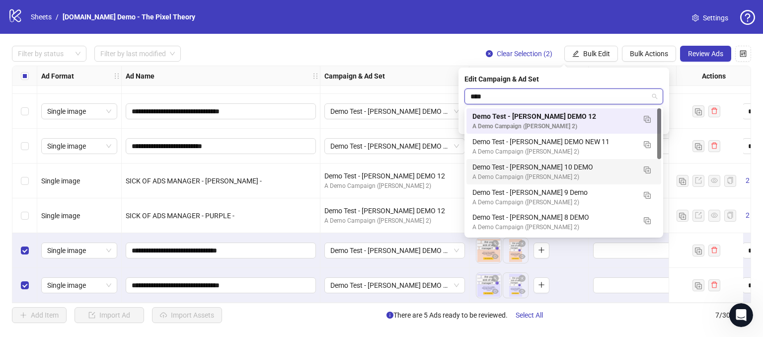
click at [457, 168] on div "Demo Test - [PERSON_NAME] 10 DEMO" at bounding box center [553, 166] width 163 height 11
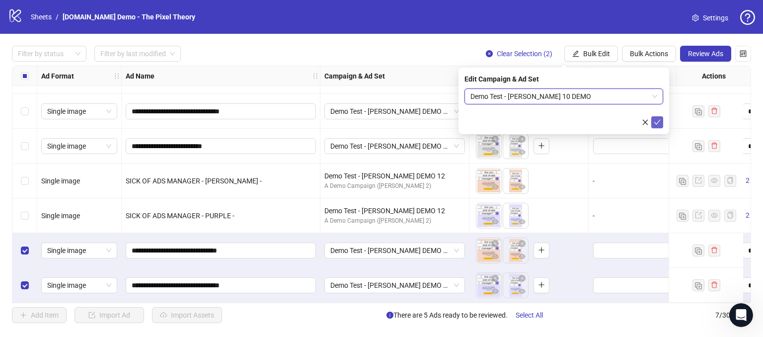
click at [457, 120] on icon "check" at bounding box center [657, 122] width 6 height 5
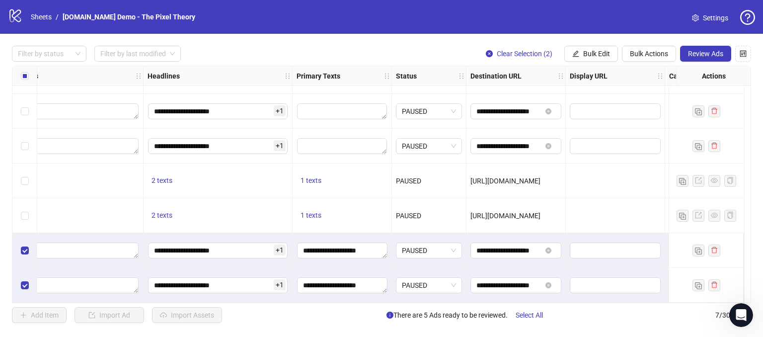
scroll to position [30, 616]
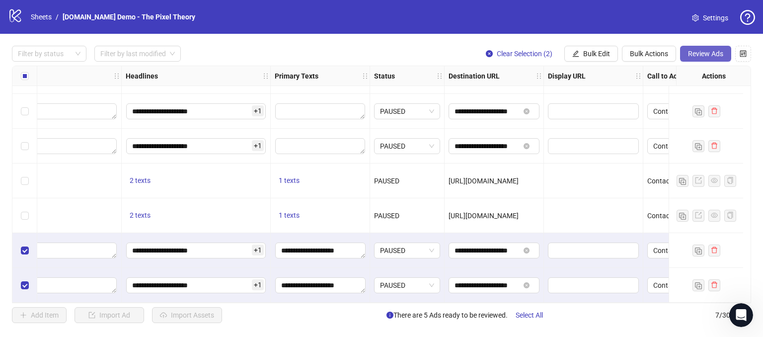
click at [457, 48] on button "Review Ads" at bounding box center [705, 54] width 51 height 16
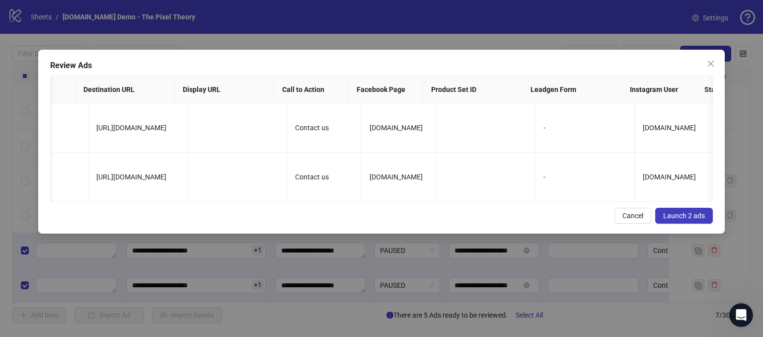
scroll to position [0, 739]
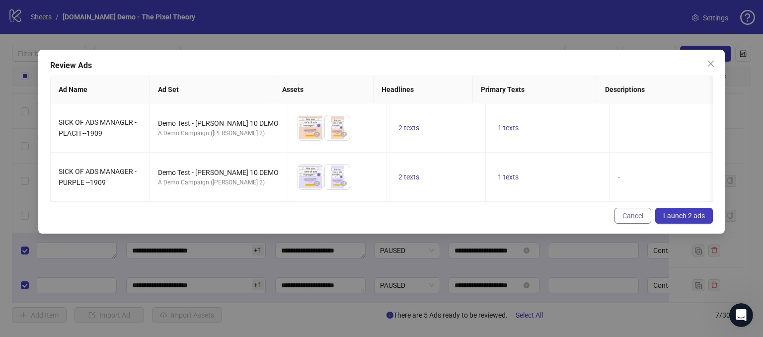
click at [457, 220] on span "Cancel" at bounding box center [633, 216] width 21 height 8
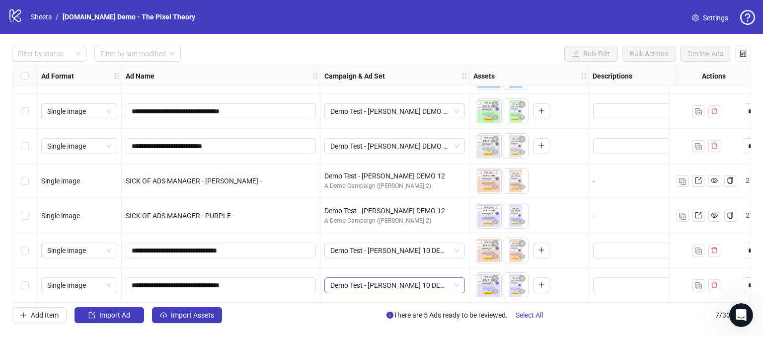
click at [457, 282] on span "Demo Test - [PERSON_NAME] 10 DEMO" at bounding box center [394, 285] width 129 height 15
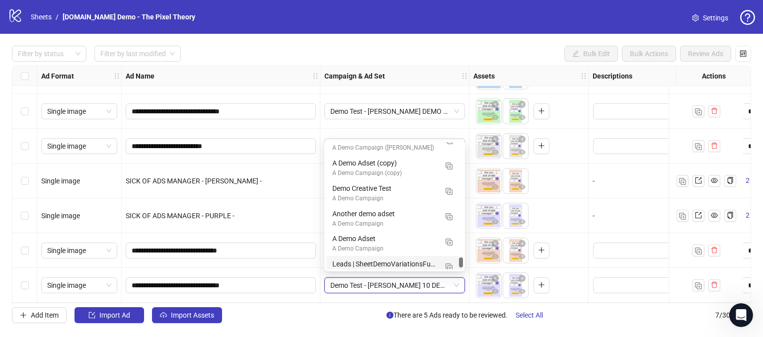
drag, startPoint x: 364, startPoint y: 313, endPoint x: 395, endPoint y: 270, distance: 53.4
click at [364, 313] on div "Add Item Import Ad Import Assets There are 5 Ads ready to be reviewed. Select A…" at bounding box center [381, 315] width 739 height 16
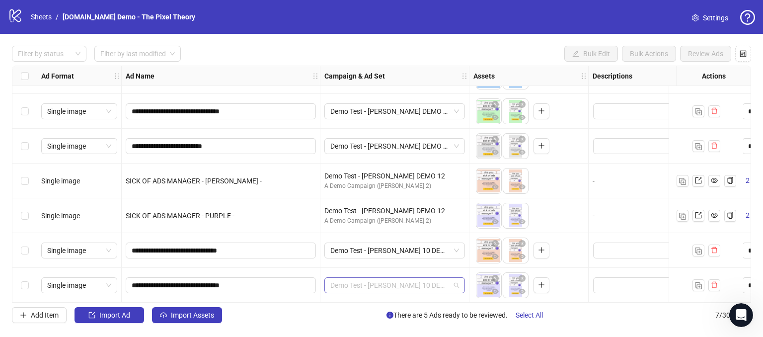
click at [454, 279] on span "Demo Test - [PERSON_NAME] 10 DEMO" at bounding box center [394, 285] width 129 height 15
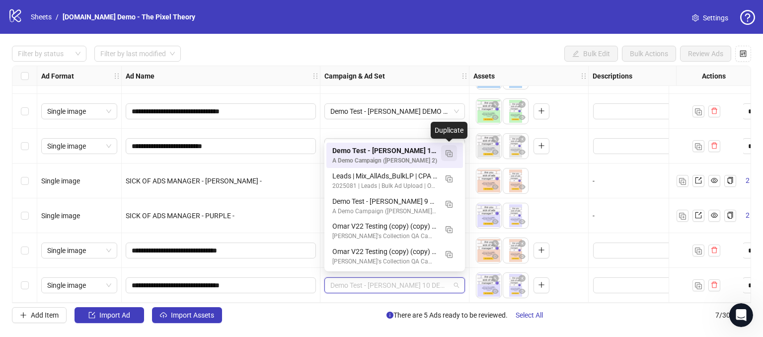
click at [447, 155] on img "button" at bounding box center [449, 153] width 7 height 7
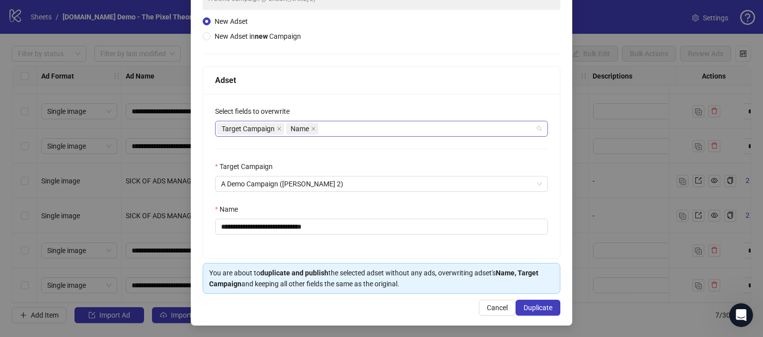
click at [347, 126] on div "Target Campaign Name" at bounding box center [376, 129] width 318 height 14
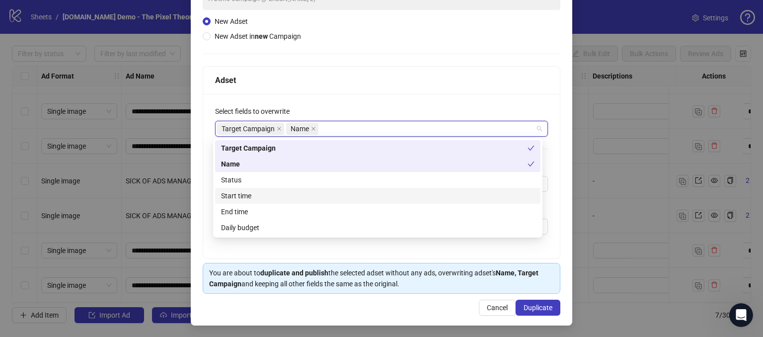
click at [208, 238] on div "**********" at bounding box center [381, 176] width 357 height 164
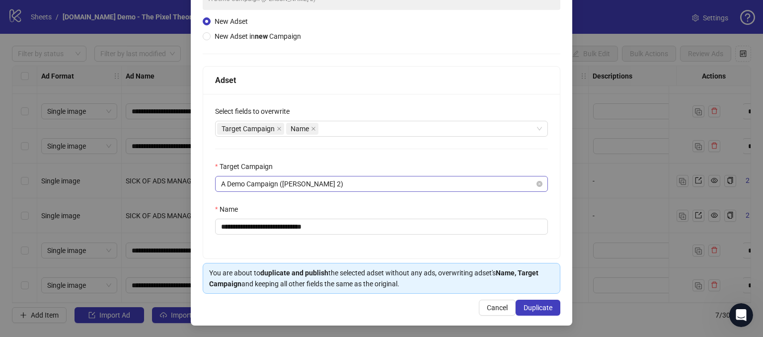
click at [320, 182] on span "A Demo Campaign ([PERSON_NAME] 2)" at bounding box center [381, 183] width 321 height 15
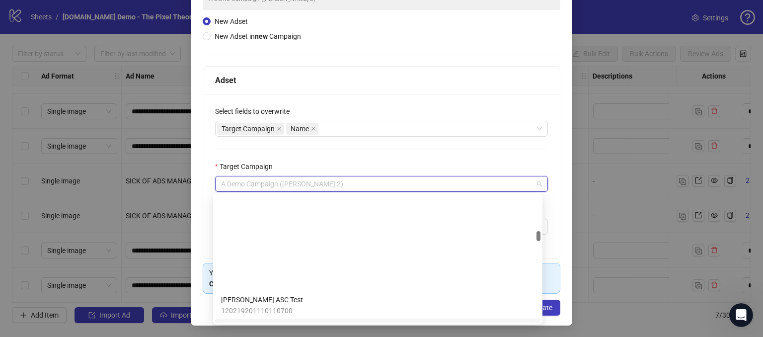
scroll to position [776, 0]
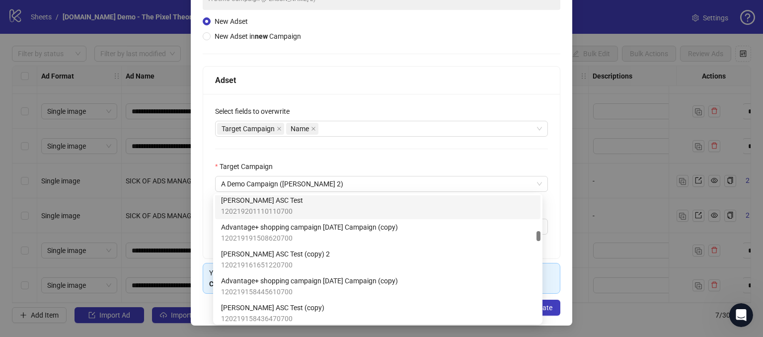
click at [308, 161] on div "Target Campaign" at bounding box center [381, 168] width 333 height 15
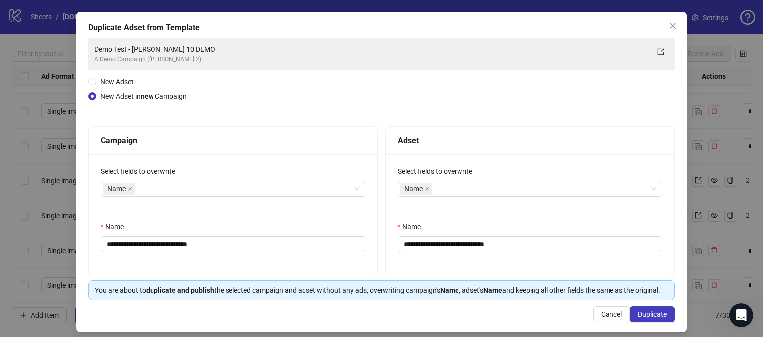
scroll to position [55, 0]
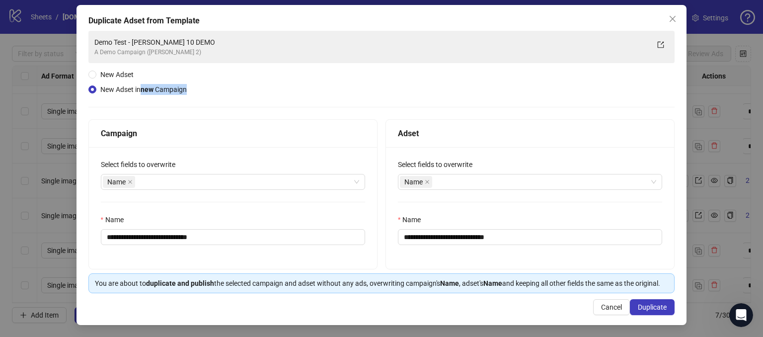
drag, startPoint x: 141, startPoint y: 81, endPoint x: 221, endPoint y: 92, distance: 80.7
click at [188, 91] on div "**********" at bounding box center [381, 162] width 587 height 262
click at [242, 89] on div "**********" at bounding box center [381, 162] width 587 height 262
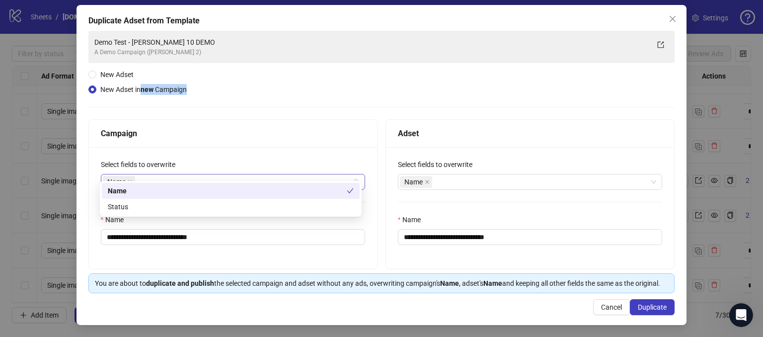
click at [156, 175] on div "Name" at bounding box center [228, 182] width 250 height 14
click at [201, 131] on div "Campaign" at bounding box center [233, 134] width 288 height 28
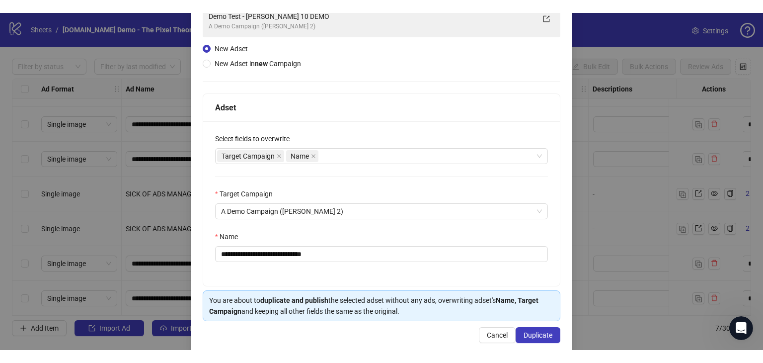
scroll to position [98, 0]
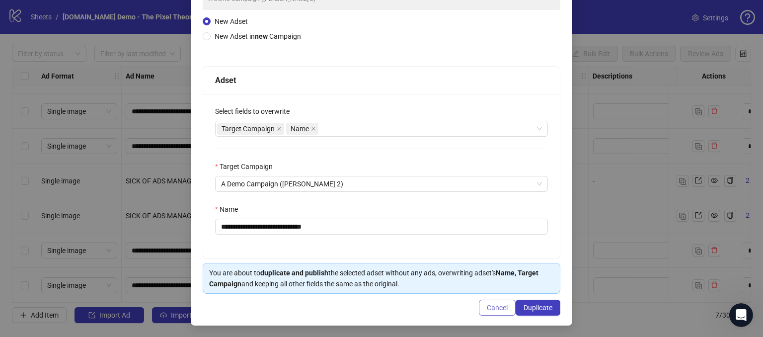
click at [457, 307] on span "Cancel" at bounding box center [497, 308] width 21 height 8
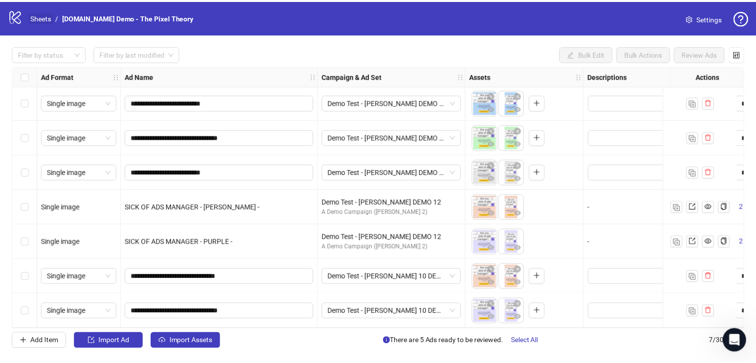
scroll to position [0, 0]
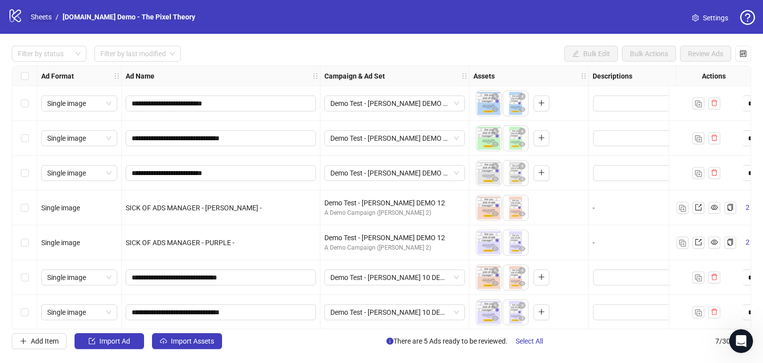
click at [36, 12] on link "Sheets" at bounding box center [41, 16] width 25 height 11
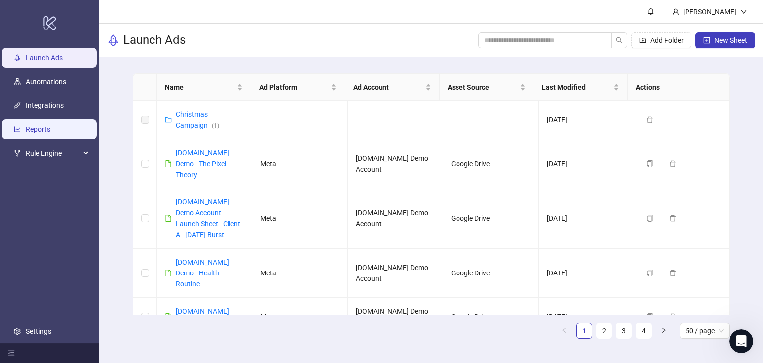
click at [42, 125] on link "Reports" at bounding box center [38, 129] width 24 height 8
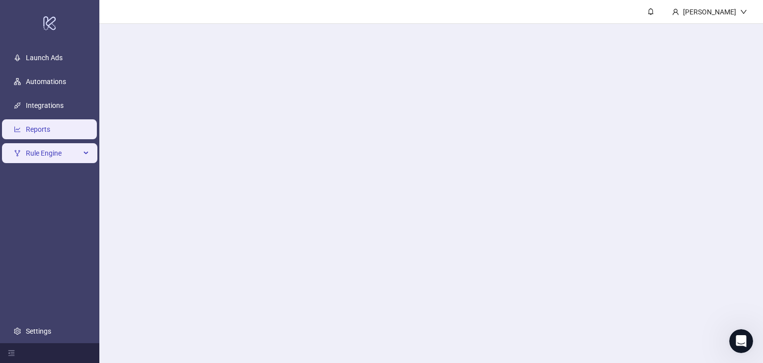
click at [48, 150] on span "Rule Engine" at bounding box center [53, 153] width 55 height 20
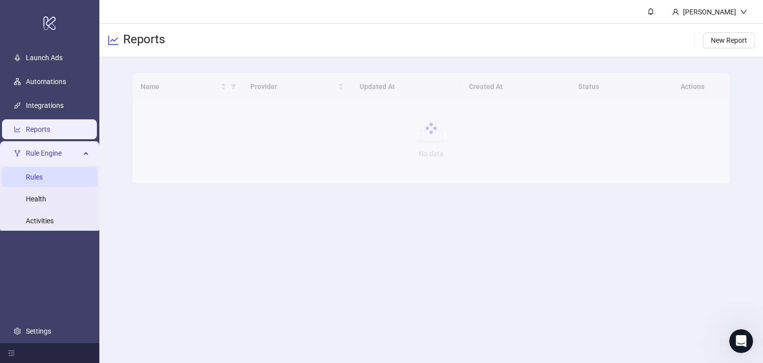
click at [40, 173] on link "Rules" at bounding box center [34, 177] width 17 height 8
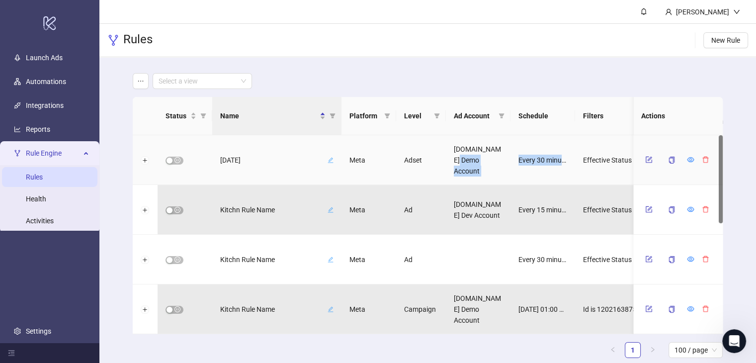
drag, startPoint x: 592, startPoint y: 141, endPoint x: 493, endPoint y: 155, distance: 100.4
click at [457, 155] on div "[DATE] Meta Adset [DOMAIN_NAME] Demo Account Every 30 minutes Effective Status …" at bounding box center [538, 160] width 810 height 50
click at [304, 71] on main "Select a view Status Name Platform Level Ad Account Schedule Filters Is Evaluat…" at bounding box center [428, 219] width 606 height 324
click at [457, 126] on div "Select a view Status Name Platform Level Ad Account Schedule Filters Is Evaluat…" at bounding box center [427, 219] width 656 height 324
click at [457, 145] on div "Effective Status is ACTIVE AND AND Active Ad Count > 10 AND AND Daily Budget > …" at bounding box center [639, 160] width 129 height 50
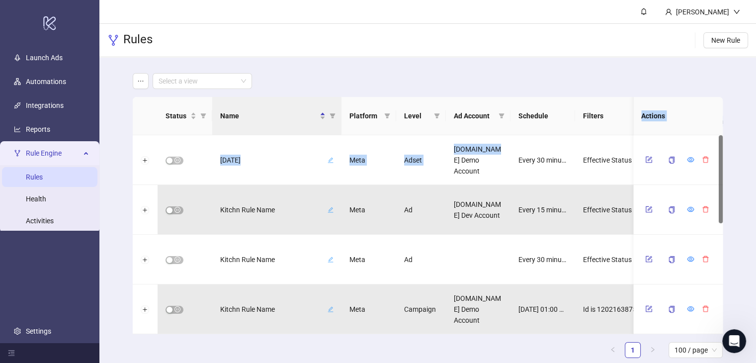
drag, startPoint x: 603, startPoint y: 122, endPoint x: 465, endPoint y: 141, distance: 138.9
click at [457, 141] on div "Status Name Platform Level Ad Account Schedule Filters Is Evaluating Last Run N…" at bounding box center [428, 215] width 590 height 237
click at [453, 74] on div "Select a view" at bounding box center [428, 81] width 590 height 16
click at [457, 37] on span "New Rule" at bounding box center [725, 40] width 29 height 8
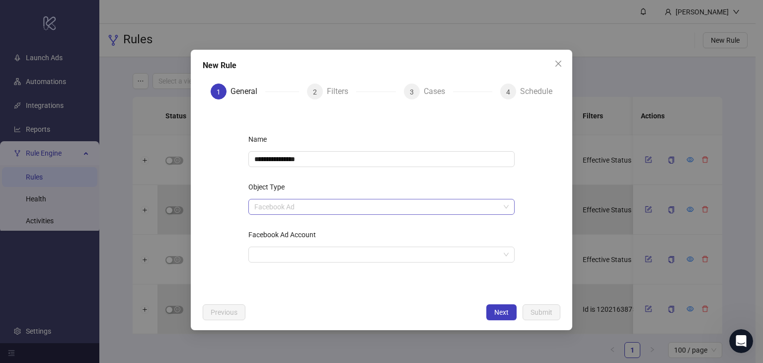
click at [305, 204] on span "Facebook Ad" at bounding box center [381, 206] width 254 height 15
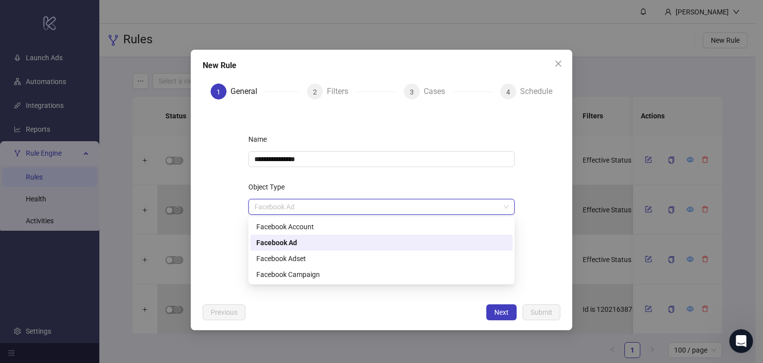
click at [282, 239] on div "Facebook Ad" at bounding box center [381, 242] width 250 height 11
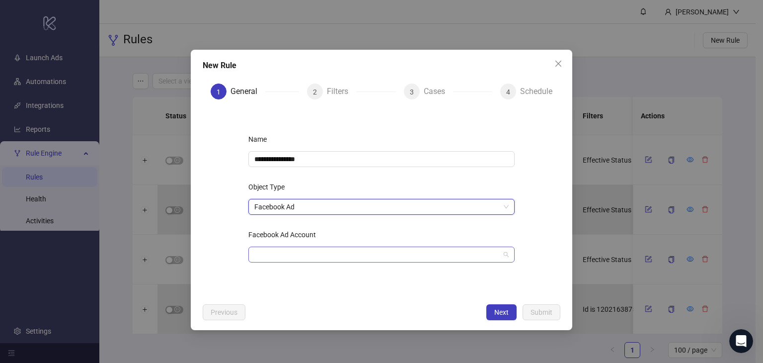
click at [272, 248] on input "Facebook Ad Account" at bounding box center [376, 254] width 245 height 15
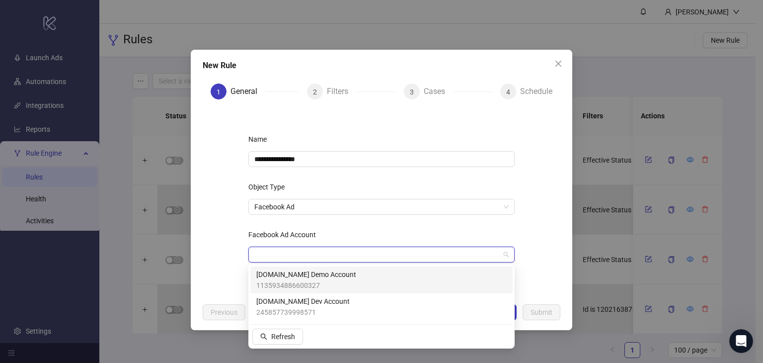
click at [277, 275] on span "[DOMAIN_NAME] Demo Account" at bounding box center [306, 274] width 100 height 11
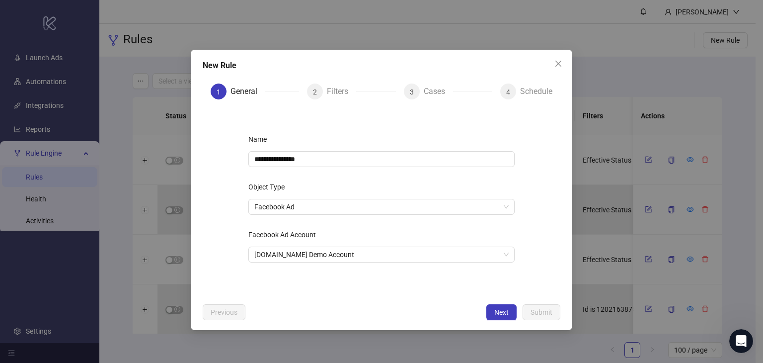
drag, startPoint x: 504, startPoint y: 307, endPoint x: 427, endPoint y: 225, distance: 112.5
click at [457, 307] on button "Next" at bounding box center [501, 312] width 30 height 16
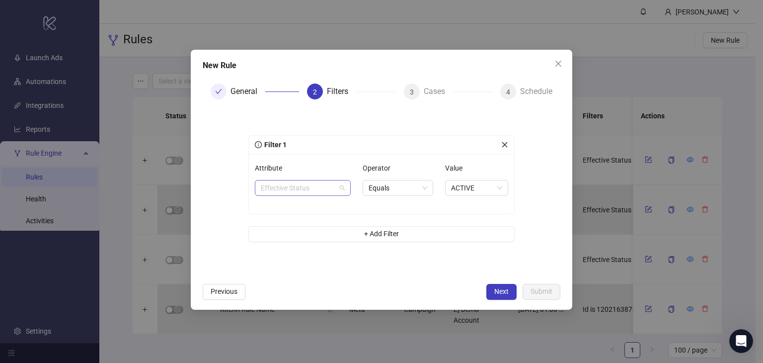
click at [312, 181] on span "Effective Status" at bounding box center [303, 187] width 84 height 15
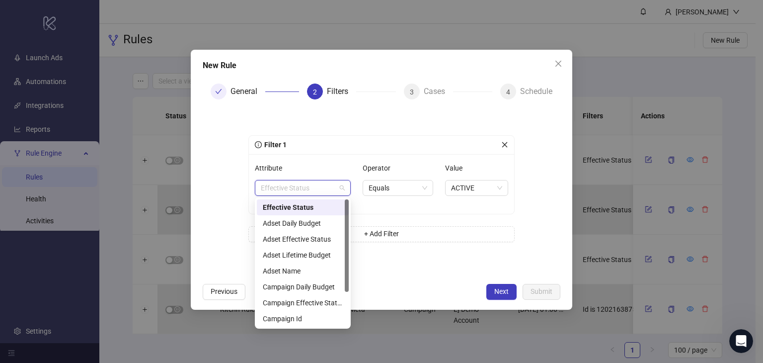
click at [312, 180] on span "Effective Status" at bounding box center [303, 187] width 84 height 15
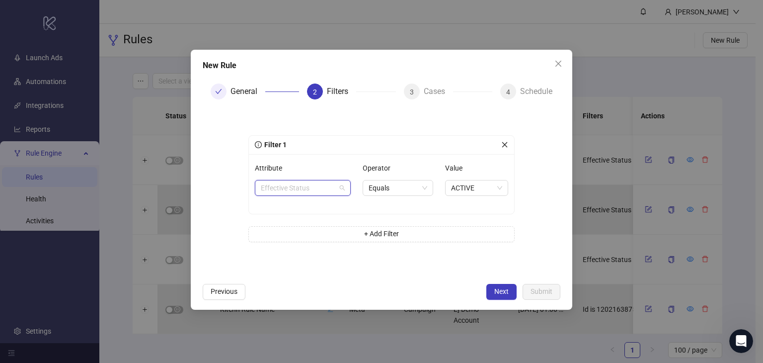
click at [312, 180] on span "Effective Status" at bounding box center [303, 187] width 84 height 15
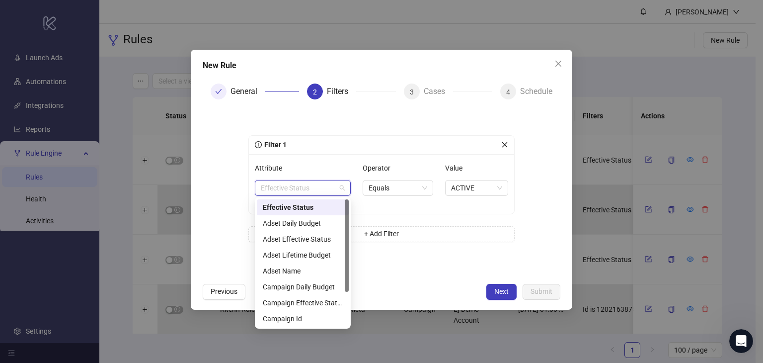
click at [362, 116] on div "Filter 1 Attribute Effective Status Operator Equals Value ACTIVE + Add Filter" at bounding box center [382, 192] width 298 height 155
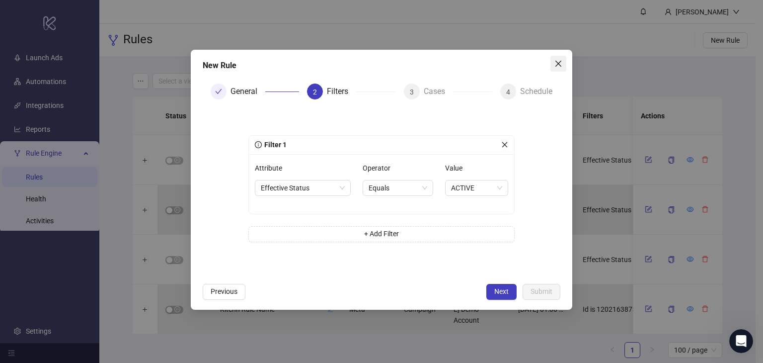
click at [457, 64] on icon "close" at bounding box center [558, 64] width 8 height 8
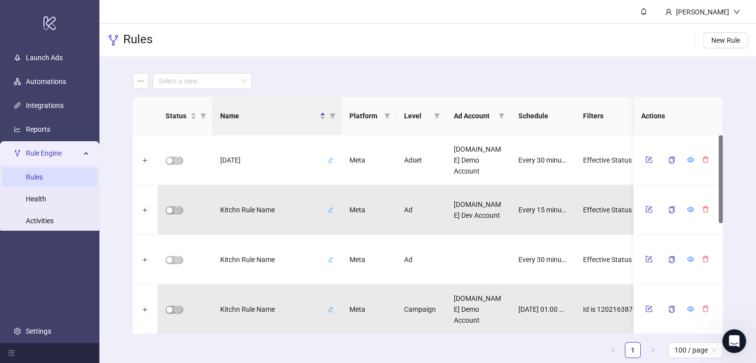
click at [74, 148] on span "Rule Engine" at bounding box center [53, 153] width 55 height 20
